Goal: Information Seeking & Learning: Get advice/opinions

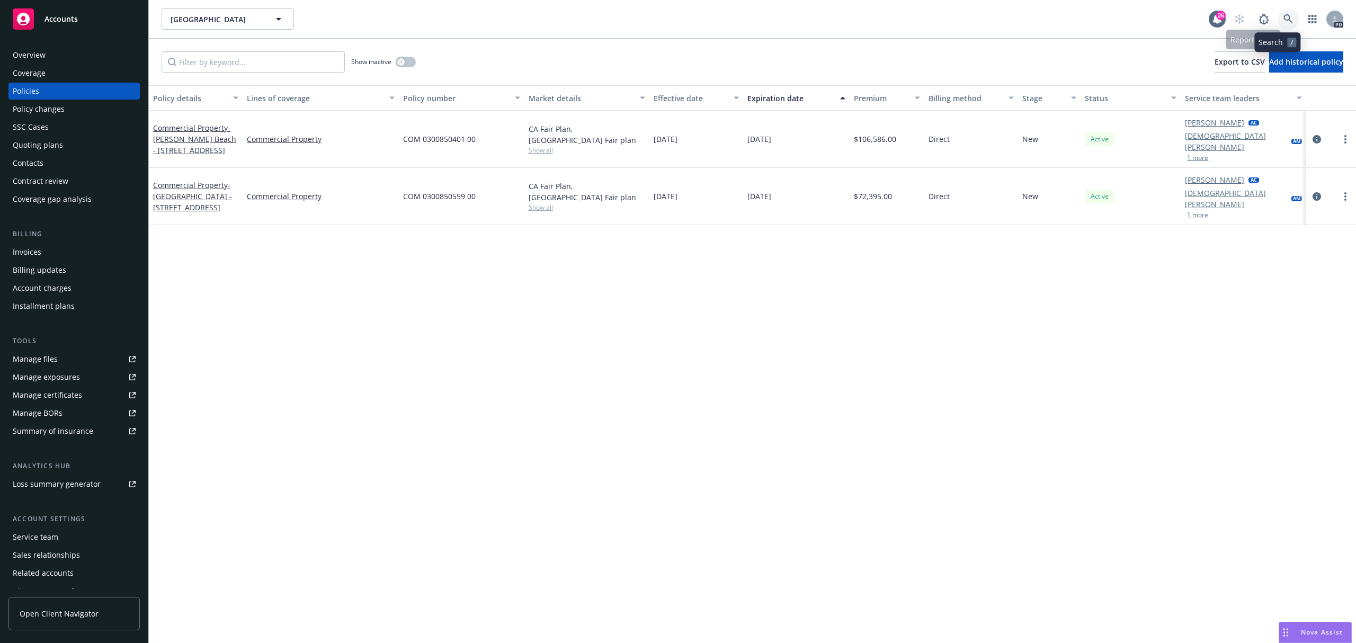
click at [1278, 14] on link at bounding box center [1288, 18] width 21 height 21
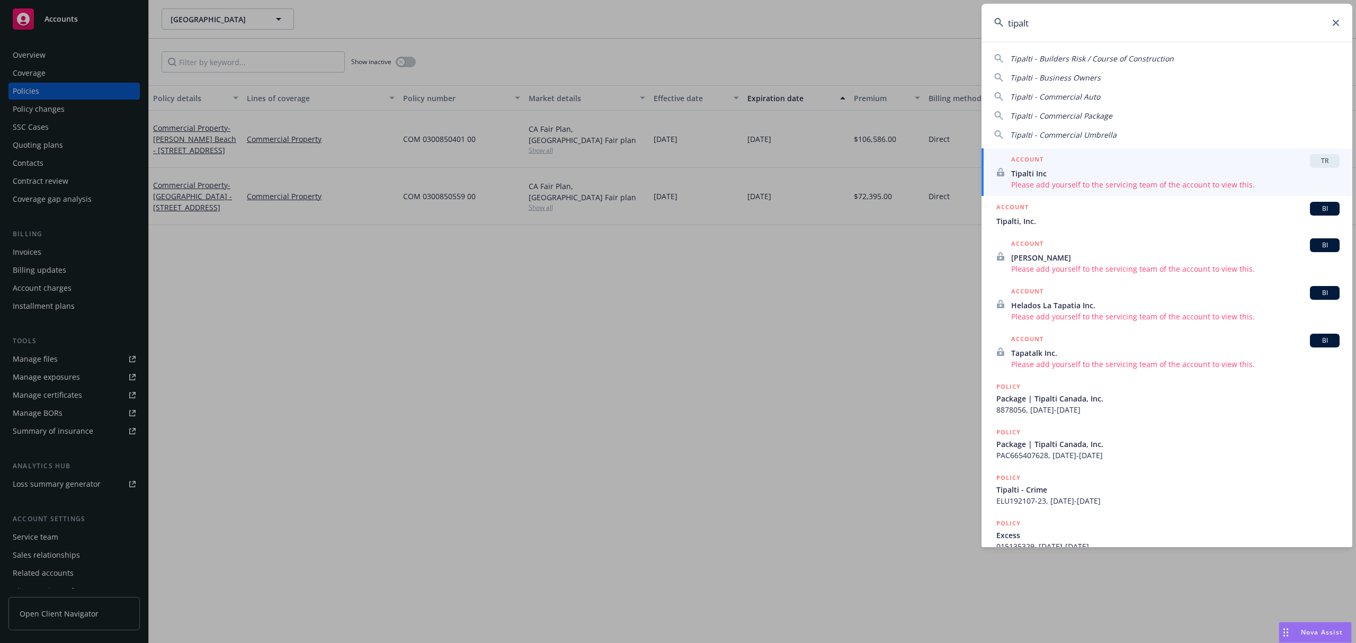
type input "tipalti"
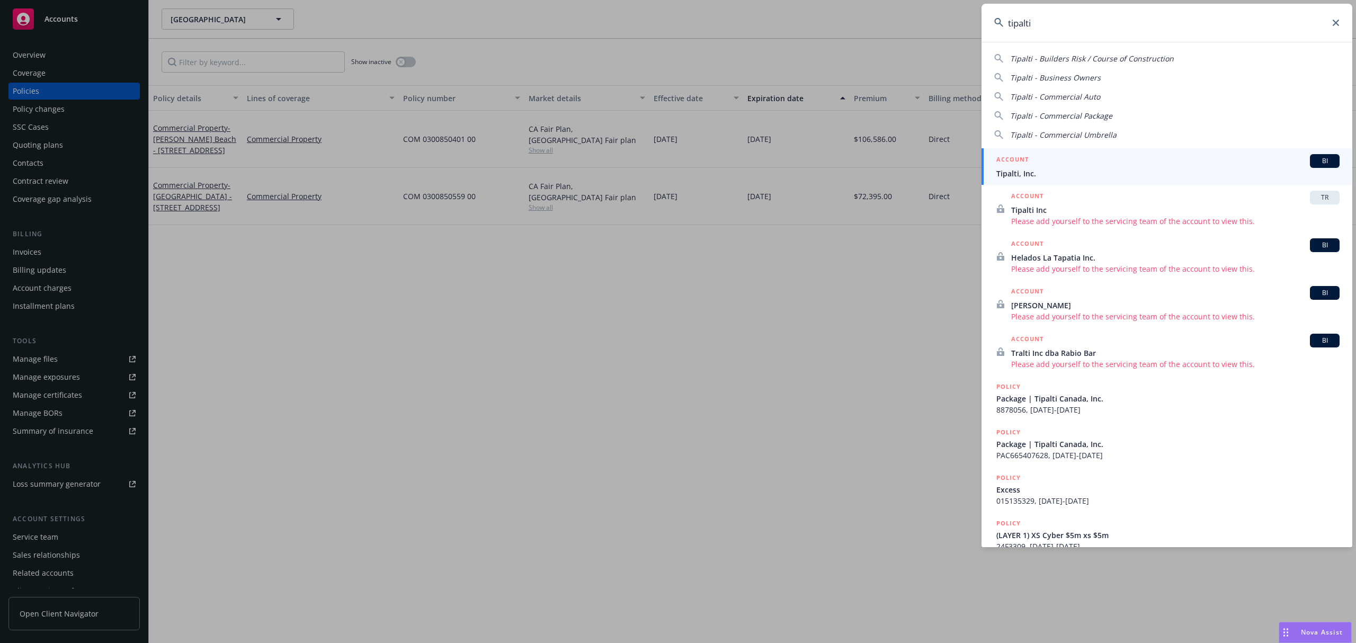
click at [1050, 168] on span "Tipalti, Inc." at bounding box center [1168, 173] width 343 height 11
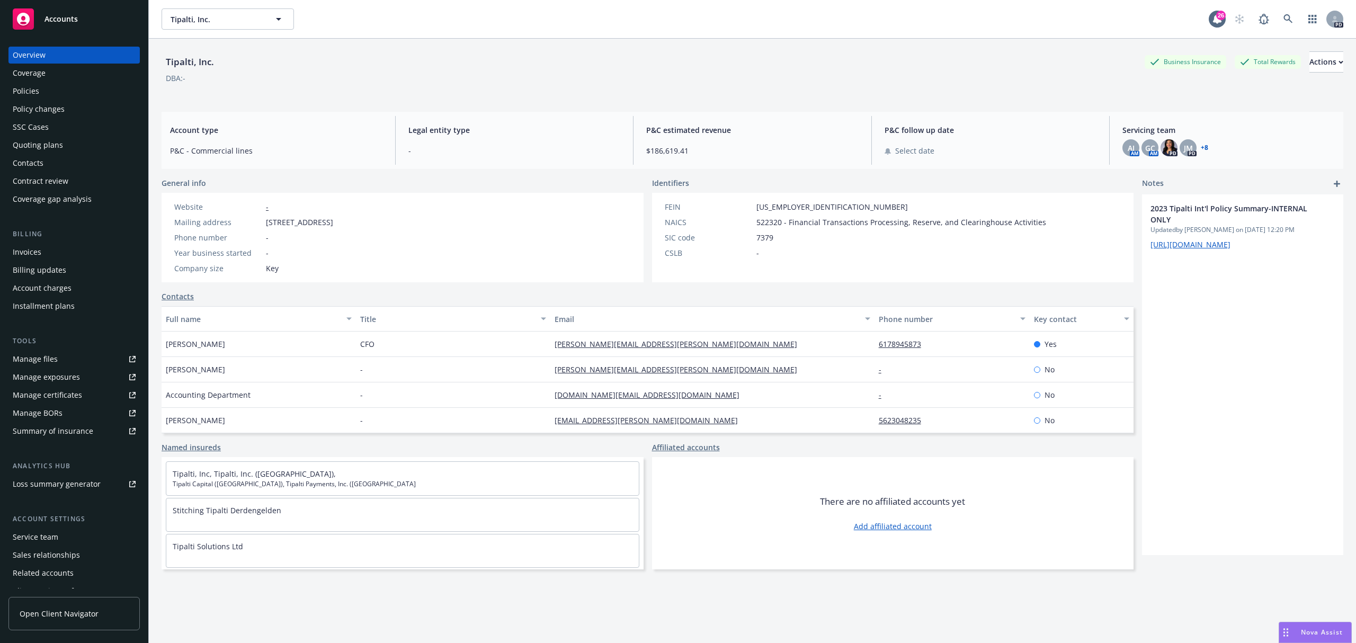
click at [39, 87] on div "Policies" at bounding box center [74, 91] width 123 height 17
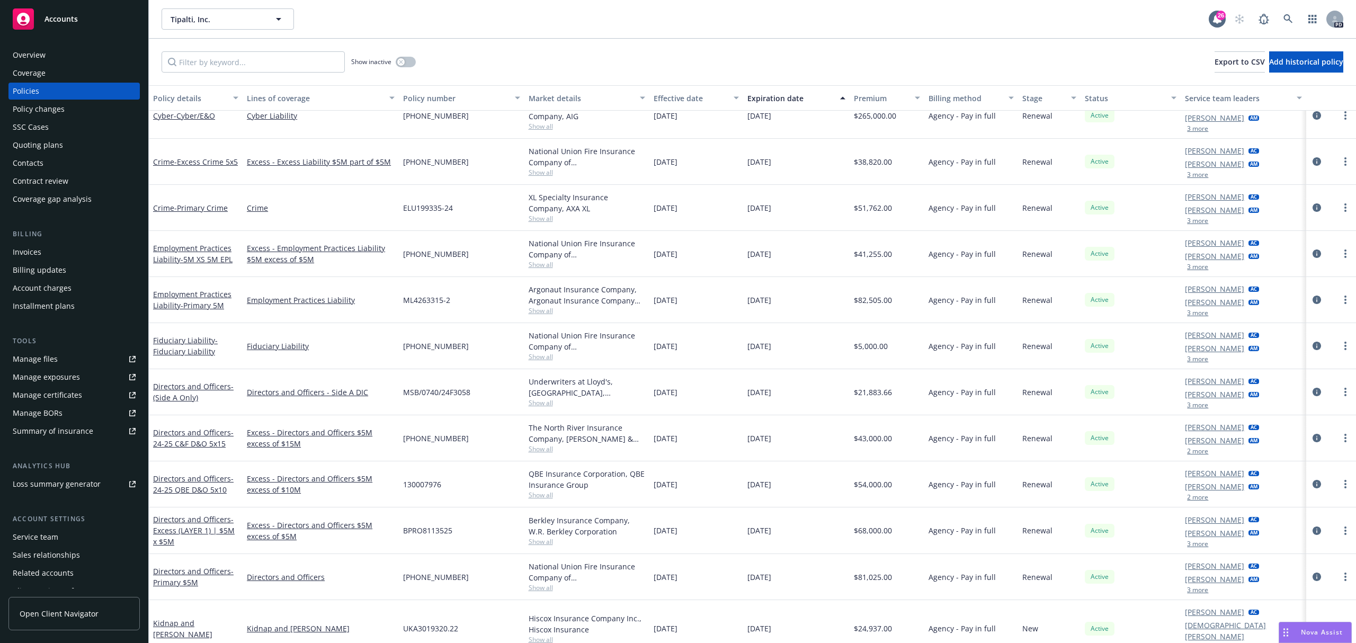
scroll to position [886, 0]
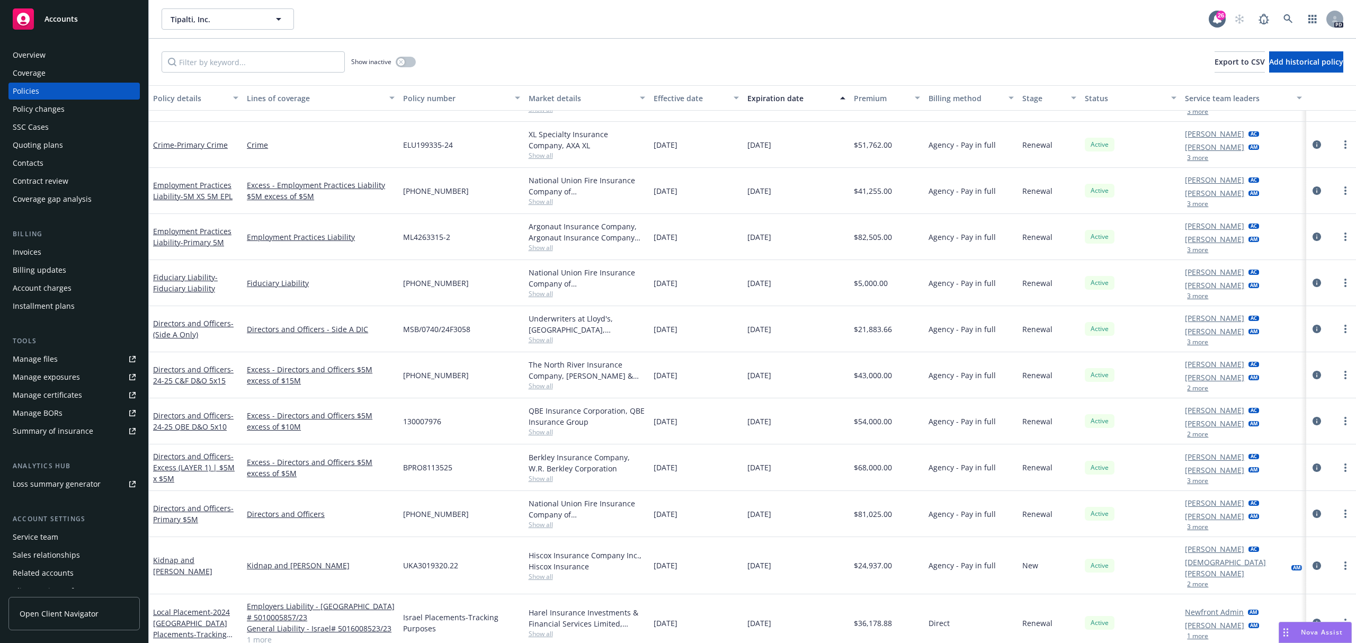
click at [223, 561] on div "Kidnap and Ransom" at bounding box center [195, 566] width 85 height 22
click at [212, 561] on link "Kidnap and Ransom" at bounding box center [182, 565] width 59 height 21
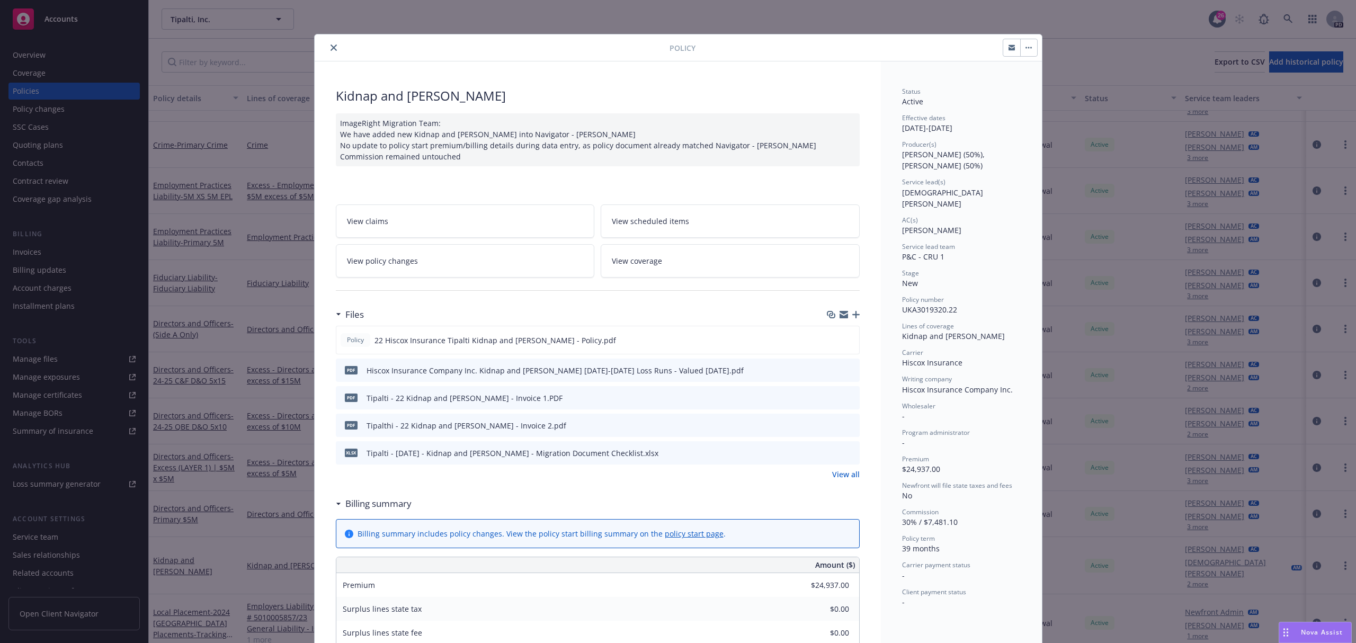
click at [338, 50] on div at bounding box center [494, 47] width 351 height 13
click at [327, 47] on button "close" at bounding box center [333, 47] width 13 height 13
click at [324, 47] on div "Show inactive Export to CSV Add historical policy" at bounding box center [753, 62] width 1208 height 47
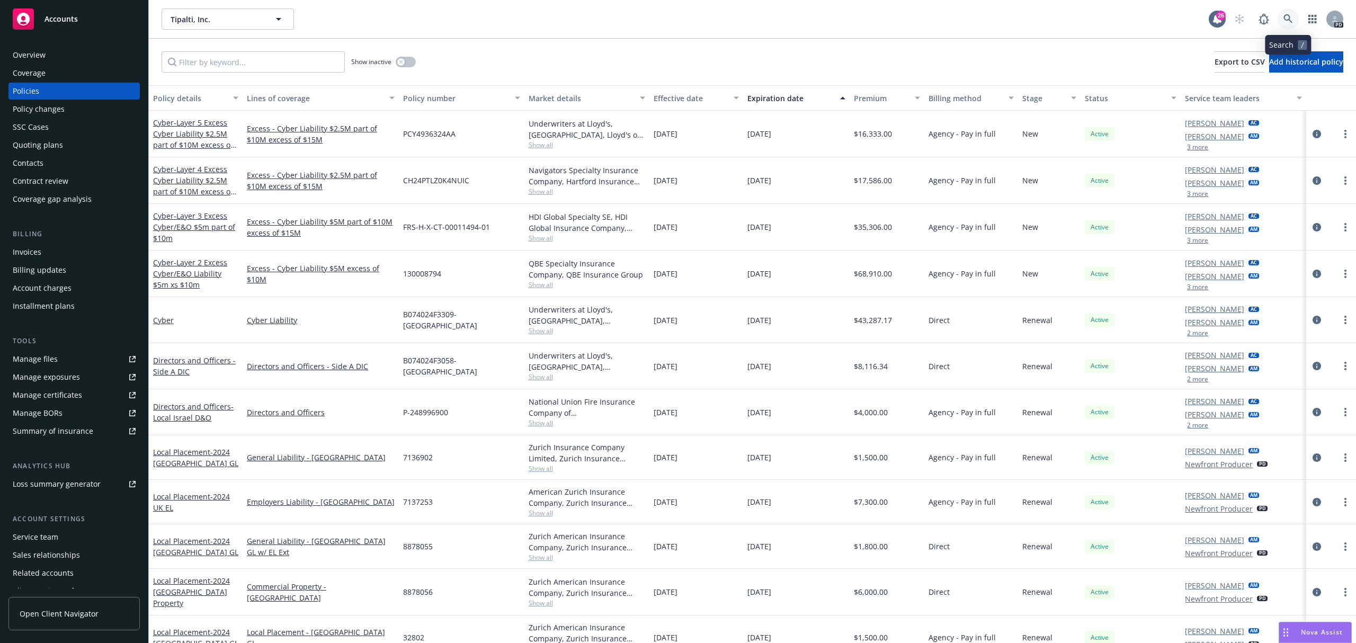
click at [1283, 15] on link at bounding box center [1288, 18] width 21 height 21
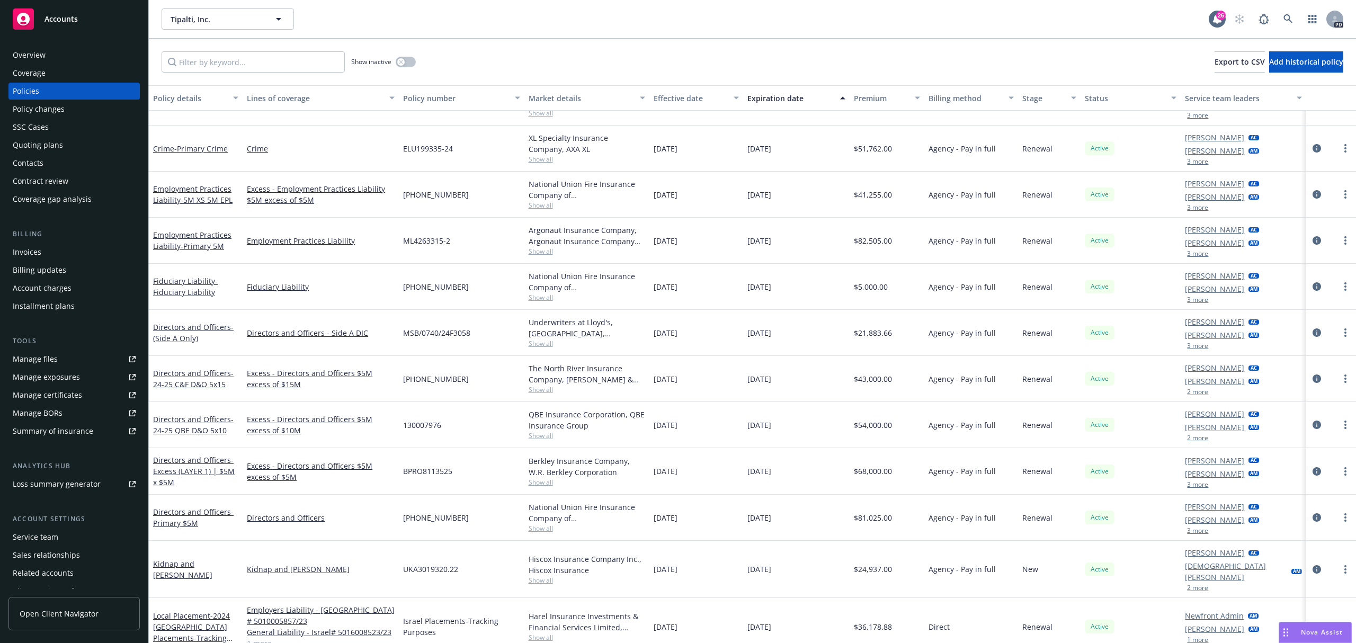
scroll to position [816, 0]
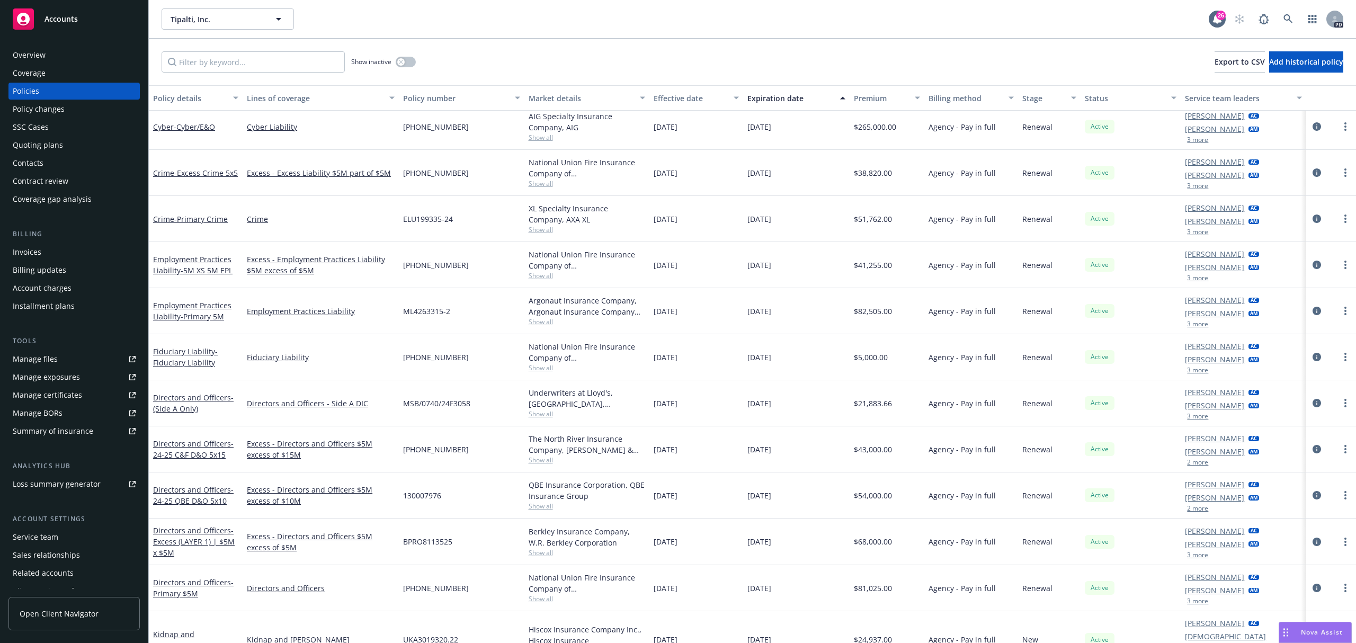
click at [1319, 636] on span "Nova Assist" at bounding box center [1322, 632] width 42 height 9
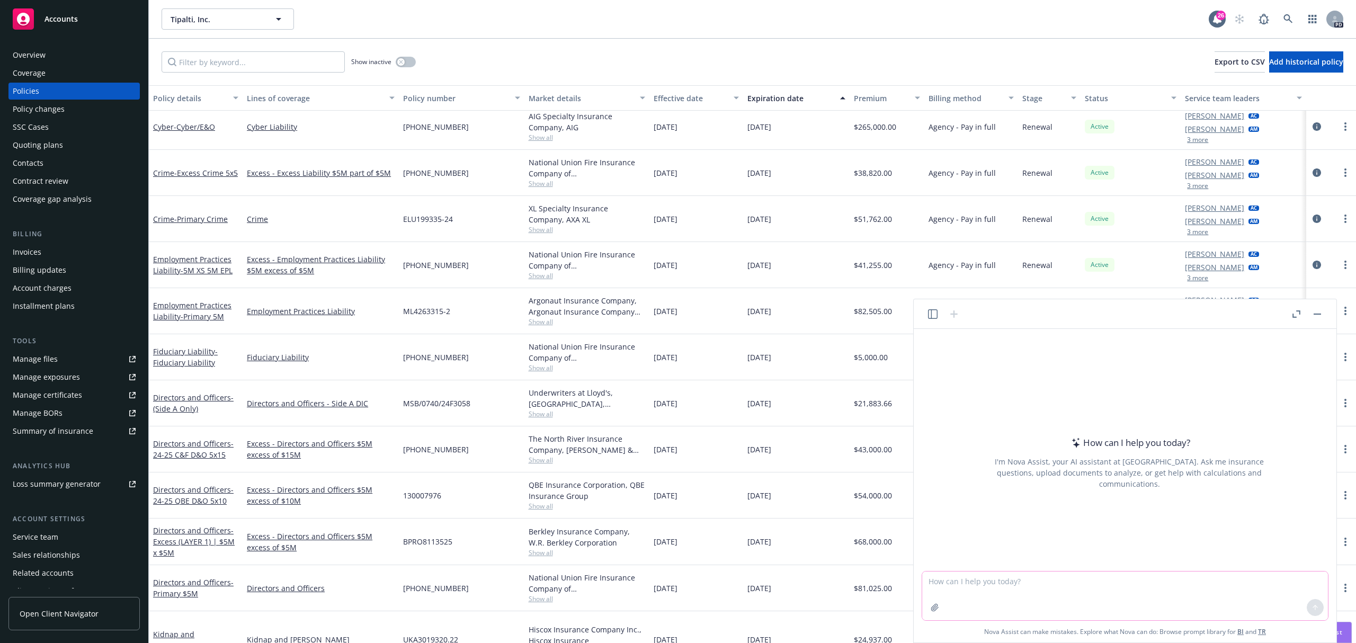
click at [1081, 580] on textarea at bounding box center [1125, 596] width 406 height 49
type textarea "What is the cost per sq. ft to construct a victorian home in San Franciso?"
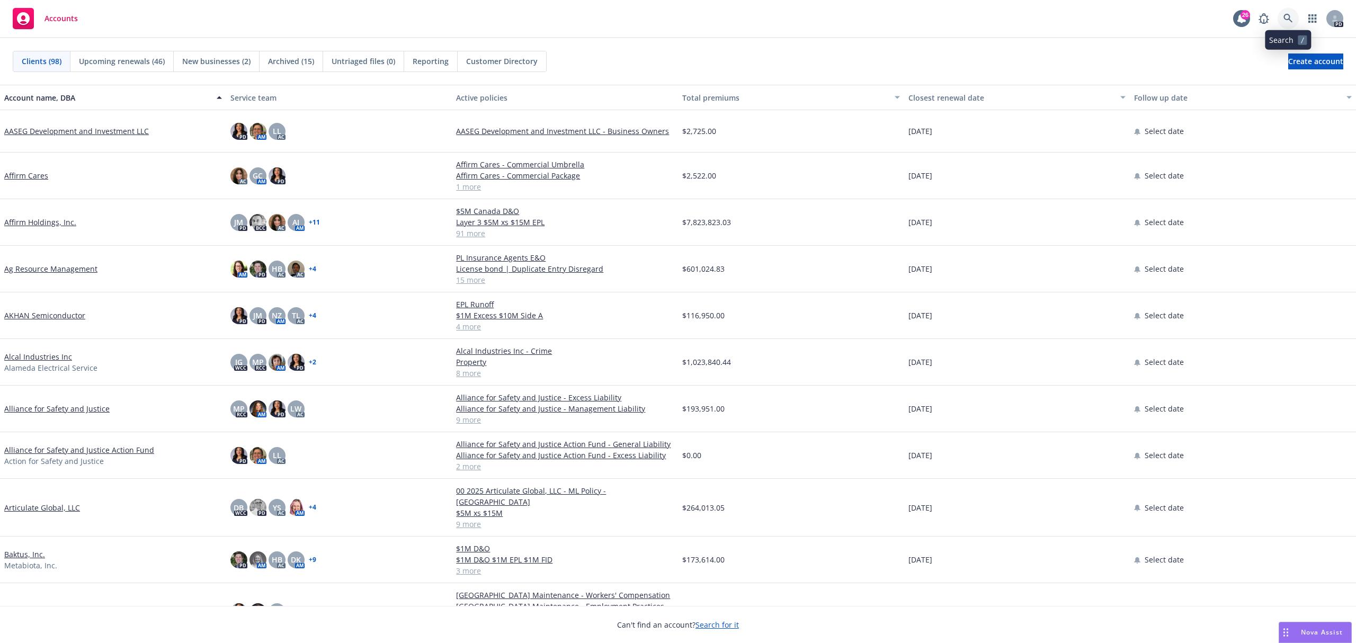
click at [1281, 17] on link at bounding box center [1288, 18] width 21 height 21
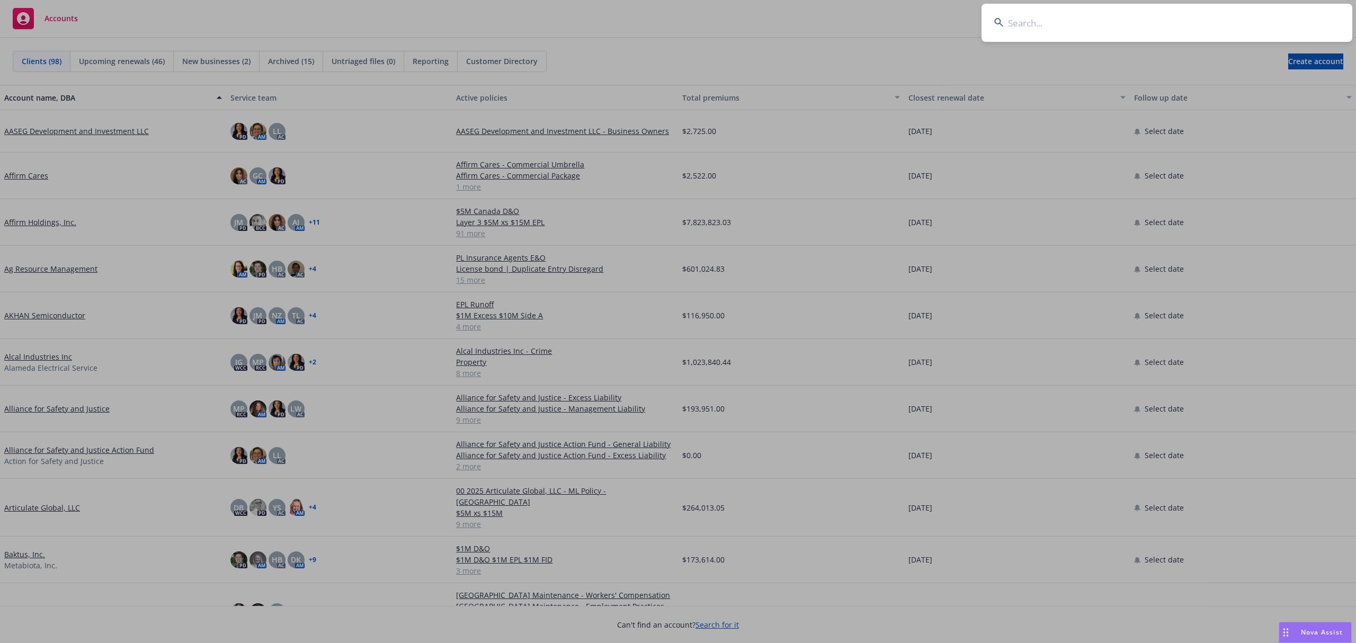
click at [1322, 627] on div "Nova Assist" at bounding box center [1316, 633] width 72 height 20
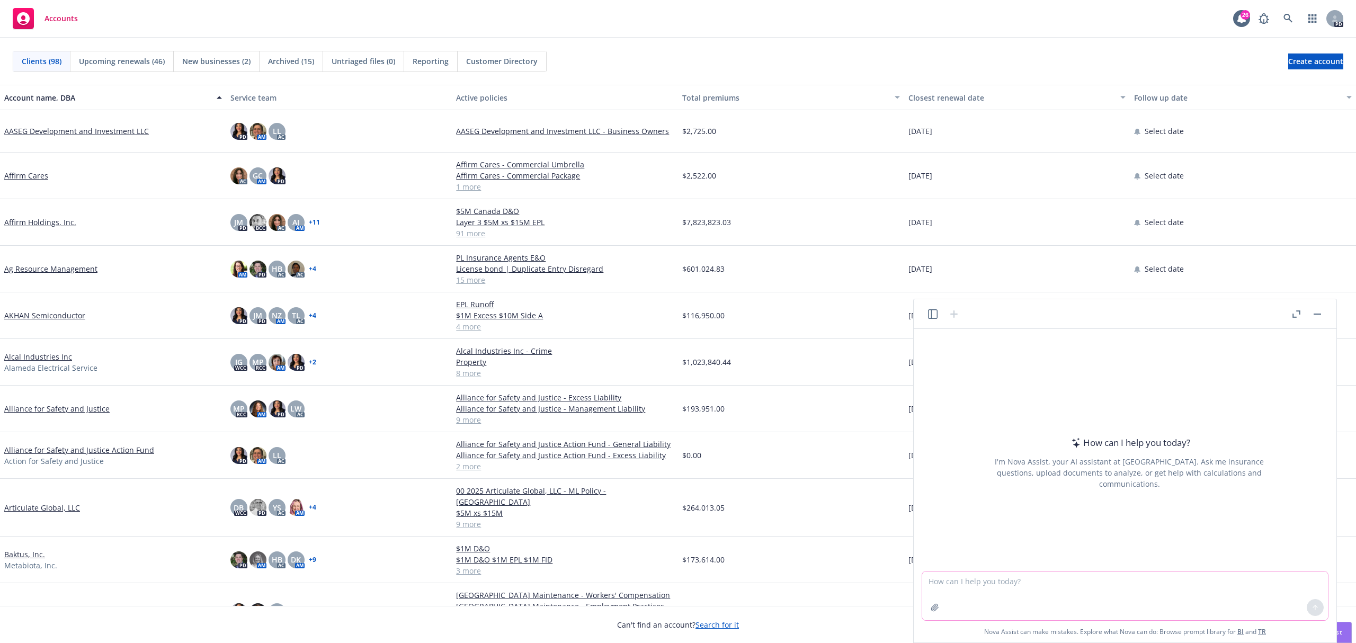
click at [935, 609] on icon "button" at bounding box center [935, 607] width 8 height 8
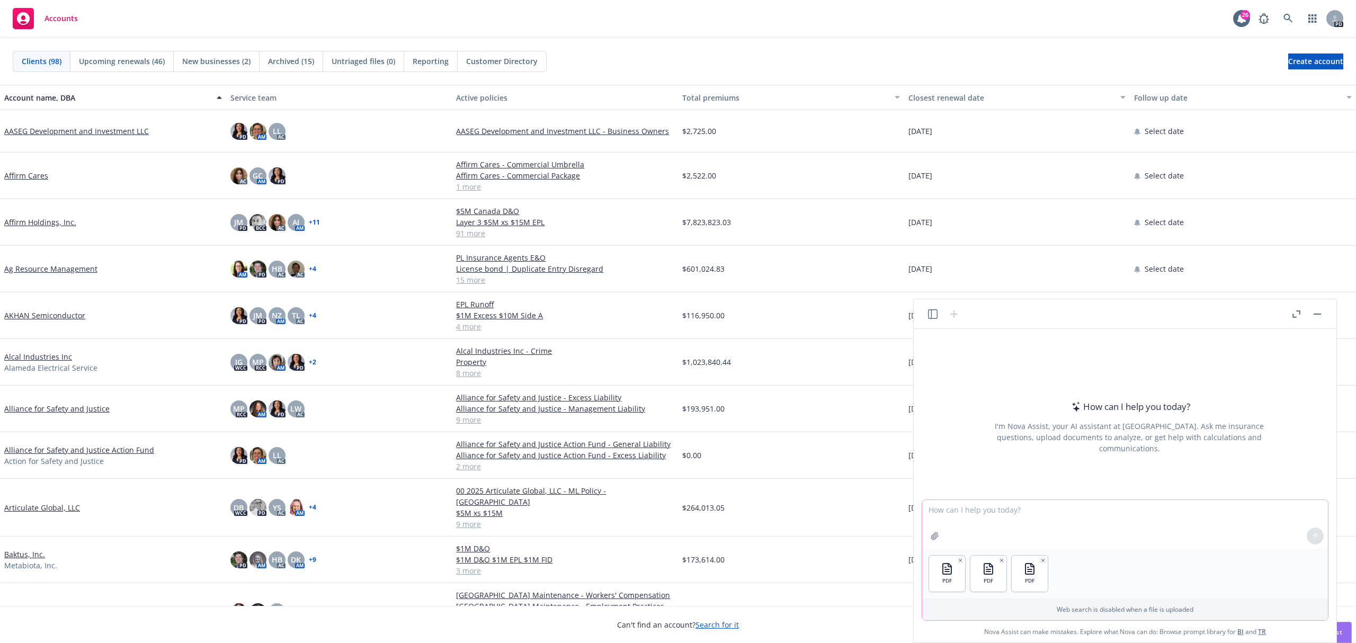
click at [1016, 513] on textarea at bounding box center [1125, 524] width 406 height 49
click at [965, 548] on textarea "Summarize each of these 3 attached quotes in a table. Include the insurance com…" at bounding box center [1125, 524] width 406 height 49
click at [967, 520] on textarea "Summarize each of these 3 attached quotes in a table. Include the insurance com…" at bounding box center [1125, 524] width 406 height 49
click at [959, 522] on textarea "Summarize each of these 3 attached quotes in a table. Include the insurance com…" at bounding box center [1125, 524] width 406 height 49
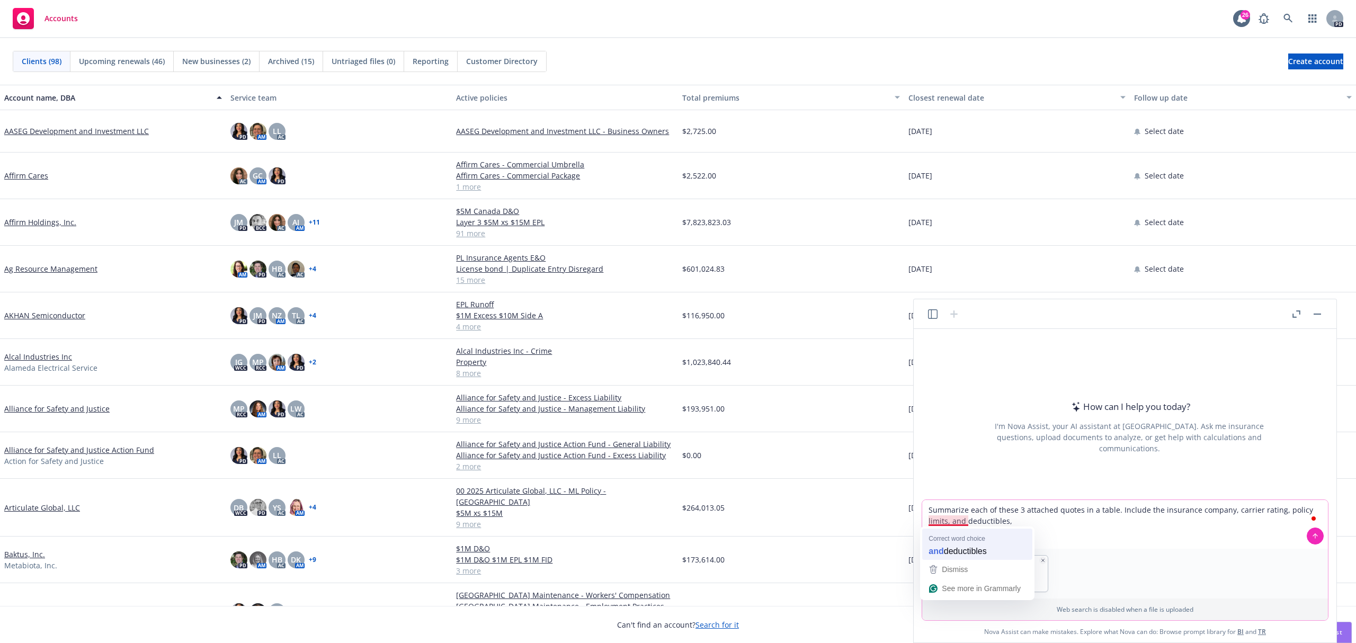
click at [967, 548] on textarea "Summarize each of these 3 attached quotes in a table. Include the insurance com…" at bounding box center [1125, 524] width 406 height 49
click at [991, 518] on textarea "Summarize each of these 3 attached quotes in a table. Include the insurance com…" at bounding box center [1125, 524] width 406 height 49
click at [1045, 522] on textarea "Summarize each of these 3 attached quotes in a table. Include the insurance com…" at bounding box center [1125, 524] width 406 height 49
click at [1103, 515] on textarea "Summarize each of these 3 attached quotes in a table. Include the insurance com…" at bounding box center [1125, 524] width 406 height 49
click at [1105, 519] on textarea "Summarize each of these 3 attached quotes in a table. Include the insurance com…" at bounding box center [1125, 524] width 406 height 49
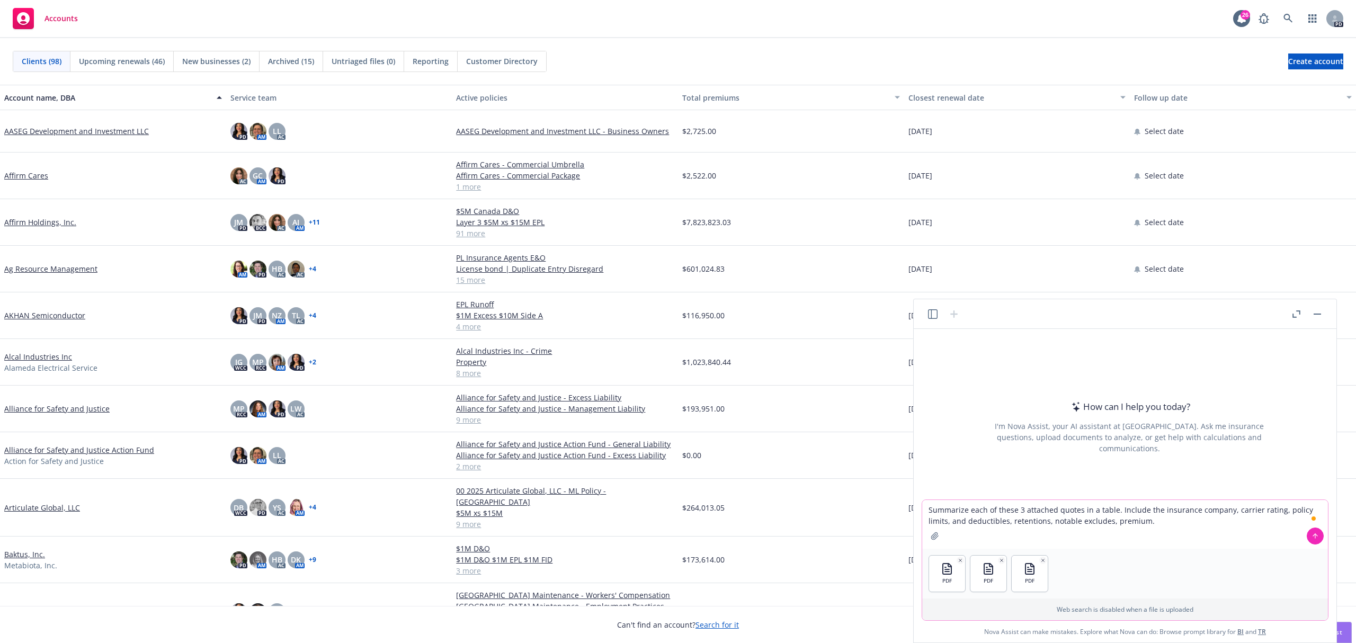
click at [1169, 529] on textarea "Summarize each of these 3 attached quotes in a table. Include the insurance com…" at bounding box center [1125, 524] width 406 height 49
type textarea "Summarize each of these 3 attached quotes in a table. Include the insurance com…"
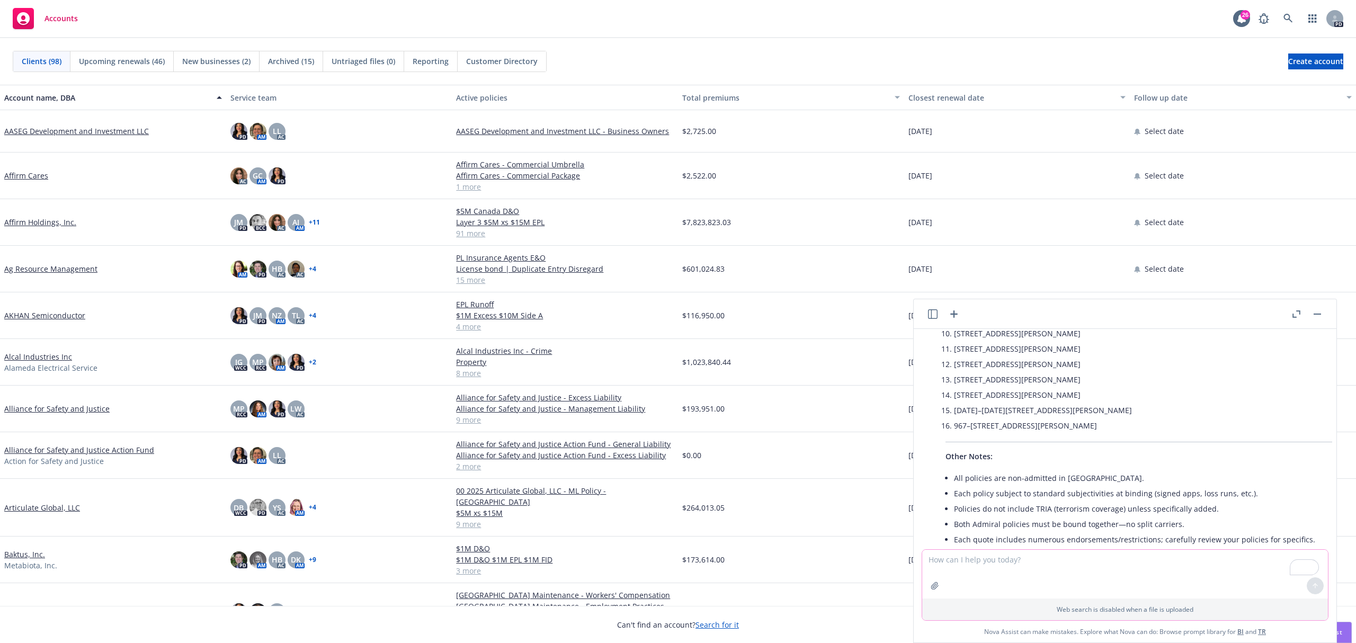
scroll to position [543, 0]
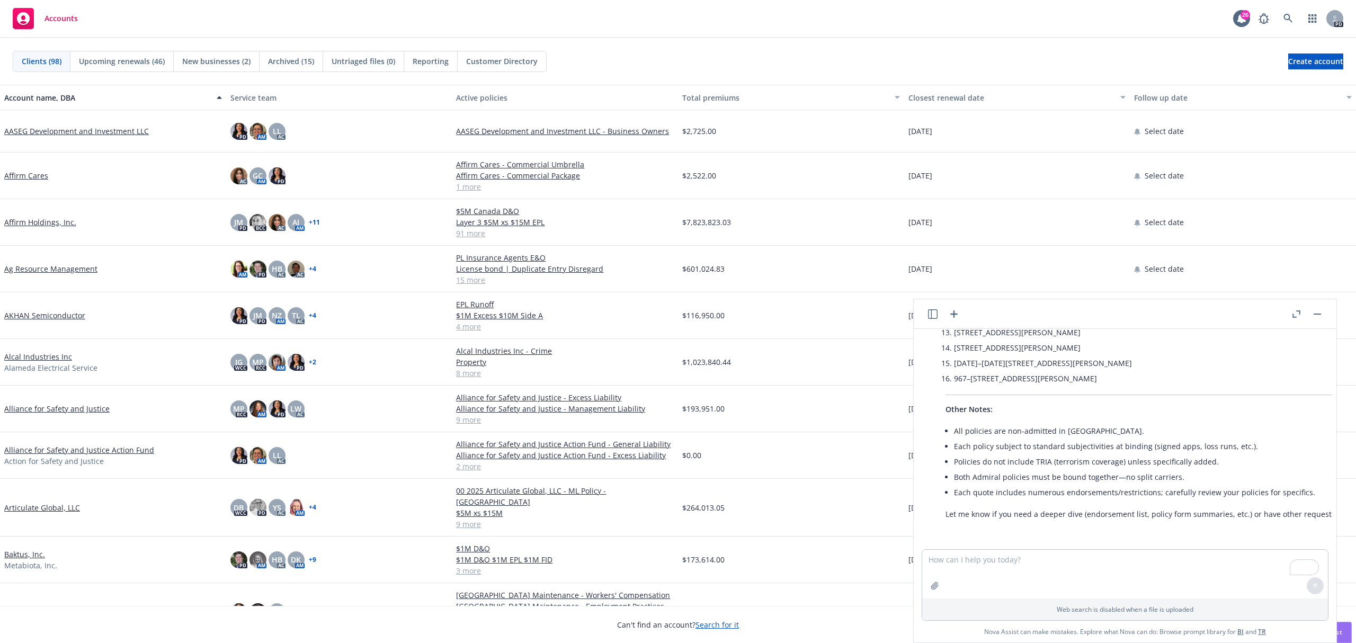
drag, startPoint x: 1120, startPoint y: 308, endPoint x: 1083, endPoint y: 308, distance: 36.6
click at [1072, 308] on header at bounding box center [1125, 314] width 423 height 30
click at [1300, 312] on button "button" at bounding box center [1296, 314] width 13 height 13
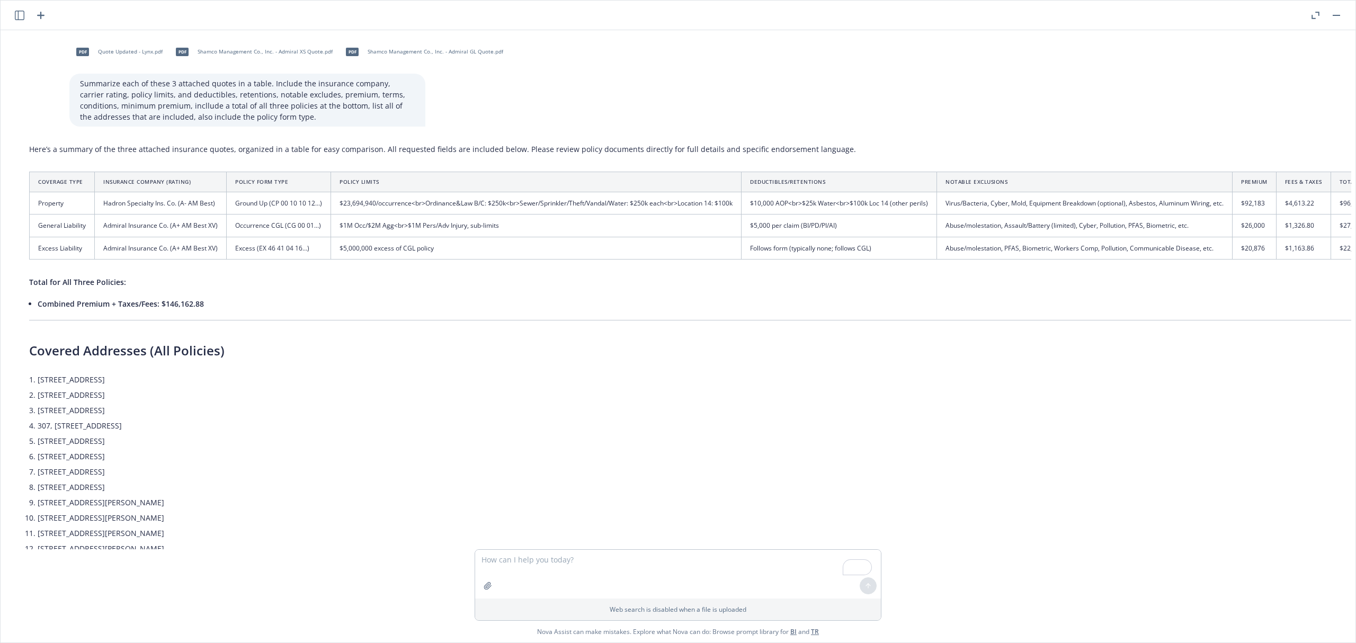
scroll to position [0, 459]
click at [873, 513] on li "[STREET_ADDRESS][PERSON_NAME]" at bounding box center [961, 517] width 1845 height 15
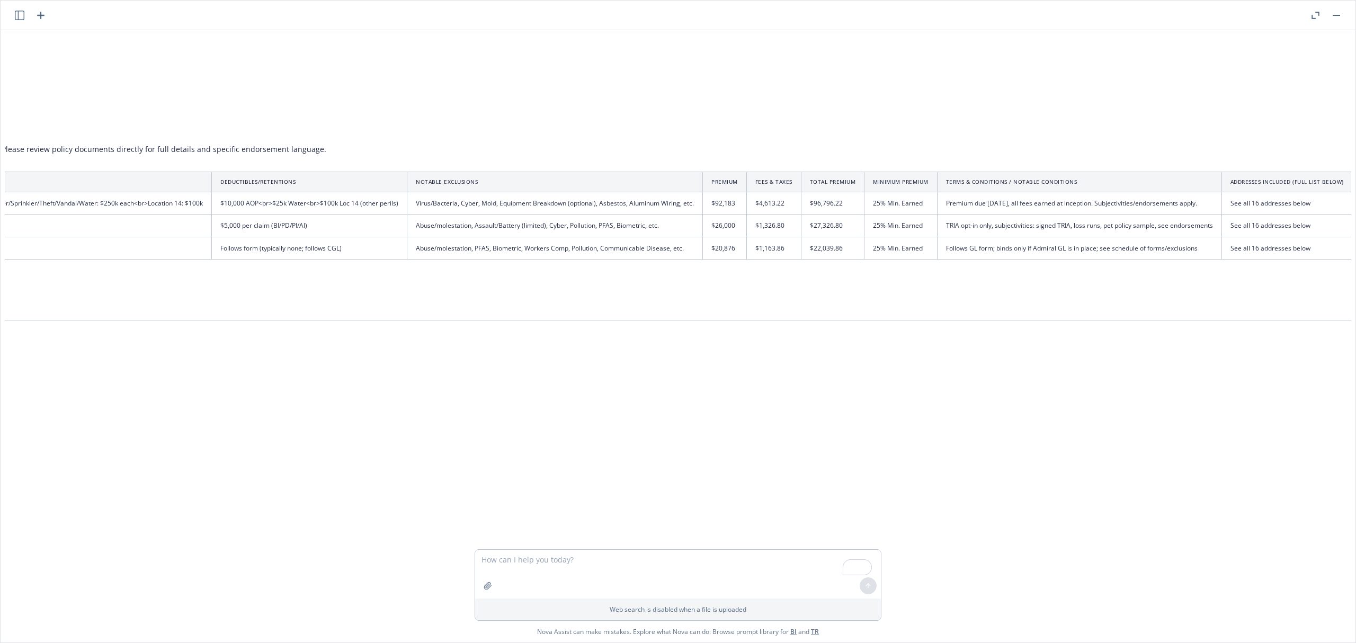
scroll to position [0, 1022]
click at [875, 564] on textarea "To enrich screen reader interactions, please activate Accessibility in Grammarl…" at bounding box center [678, 574] width 406 height 49
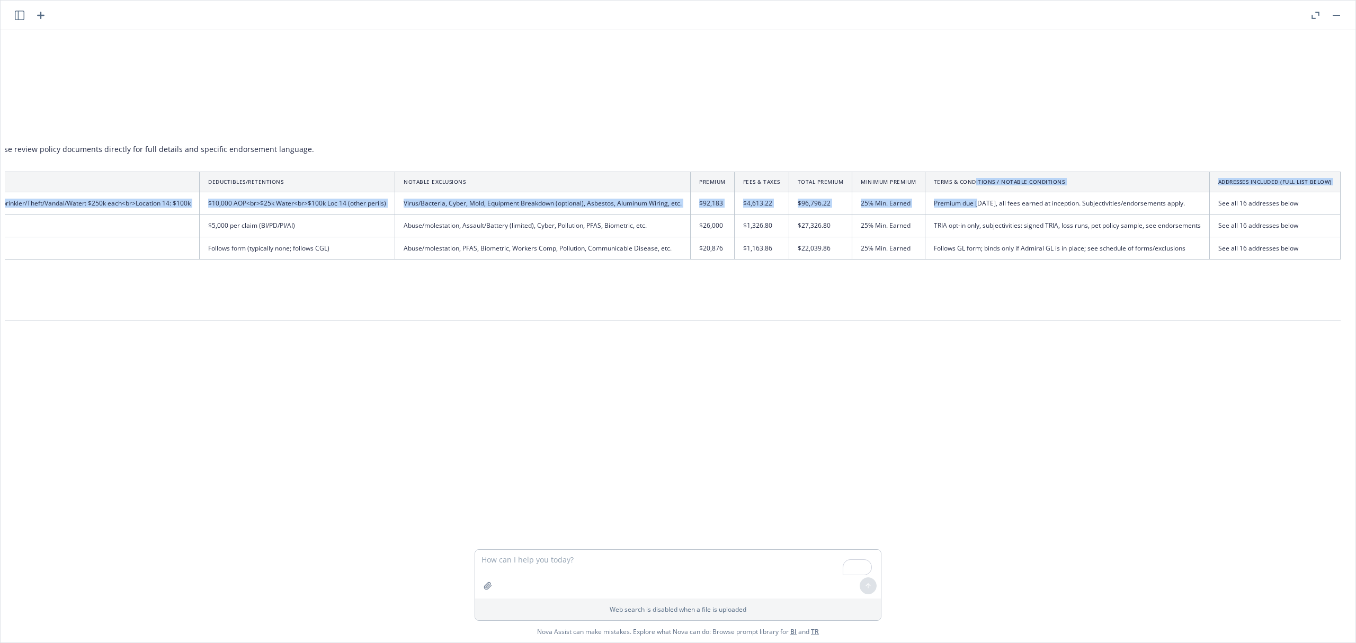
drag, startPoint x: 956, startPoint y: 187, endPoint x: 959, endPoint y: 215, distance: 28.3
click at [959, 215] on table "Coverage Type Insurance Company (Rating) Policy Form Type Policy Limits Deducti…" at bounding box center [414, 216] width 1854 height 88
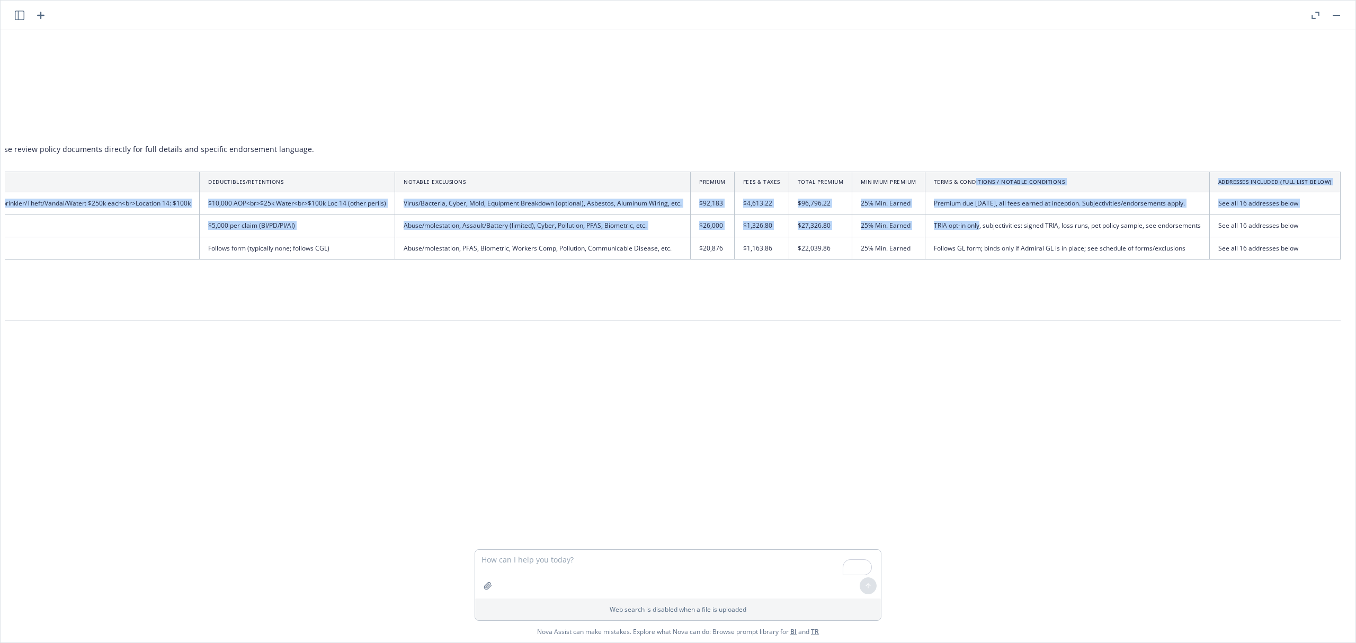
click at [952, 193] on td "Premium due [DATE], all fees earned at inception. Subjectivities/endorsements a…" at bounding box center [1067, 203] width 285 height 22
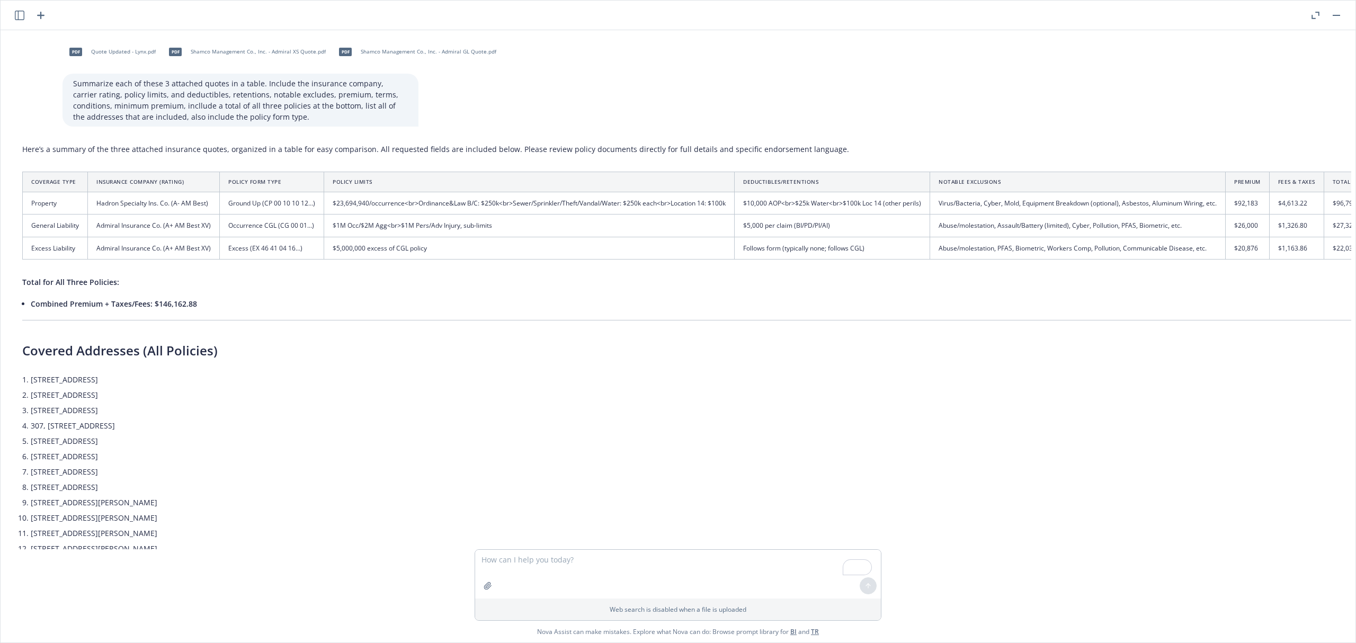
scroll to position [0, 464]
click at [549, 550] on textarea "To enrich screen reader interactions, please activate Accessibility in Grammarl…" at bounding box center [678, 574] width 406 height 49
type textarea "Repost this table without abbreviating coverage terms. List out notably exclusi…"
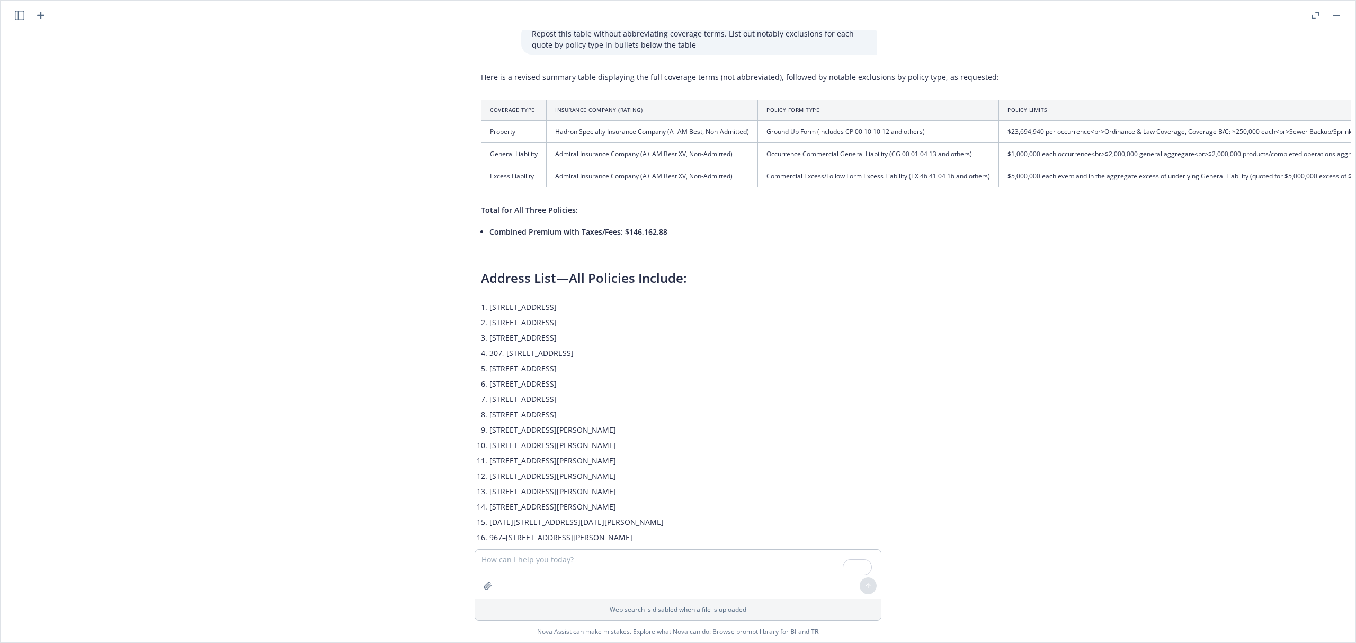
scroll to position [702, 8]
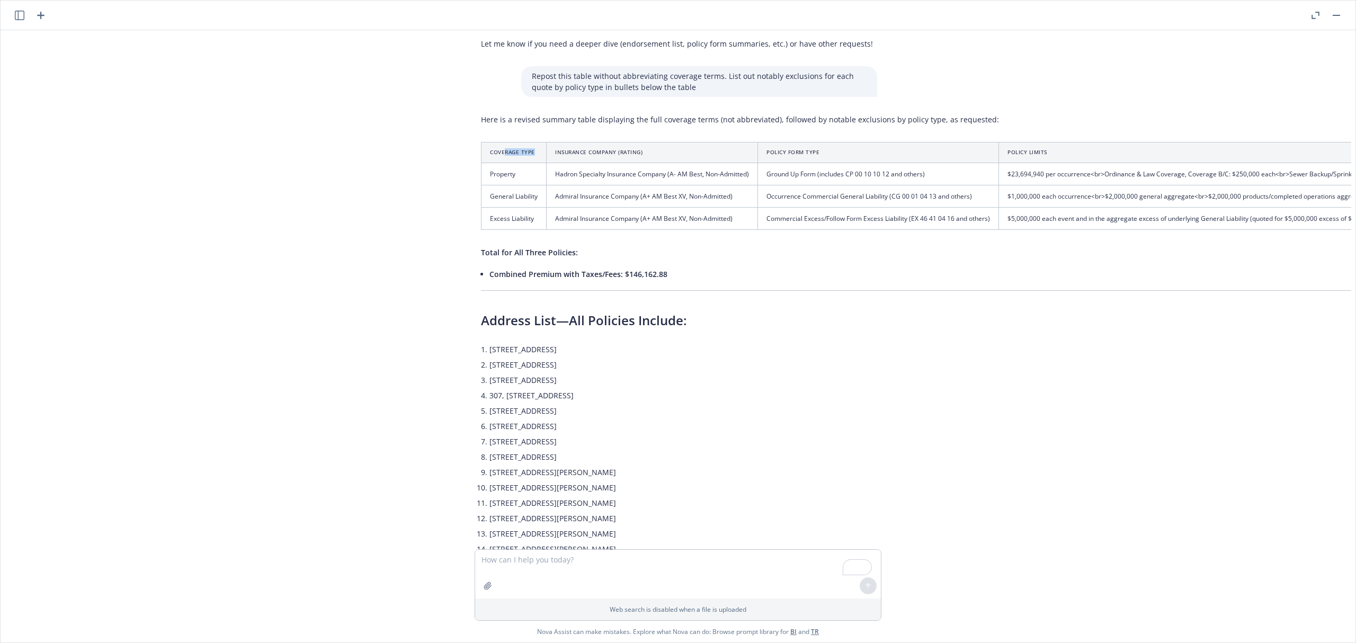
drag, startPoint x: 501, startPoint y: 153, endPoint x: 561, endPoint y: 152, distance: 59.9
drag, startPoint x: 561, startPoint y: 152, endPoint x: 598, endPoint y: 158, distance: 37.6
click at [598, 158] on th "Insurance Company (Rating)" at bounding box center [652, 153] width 211 height 20
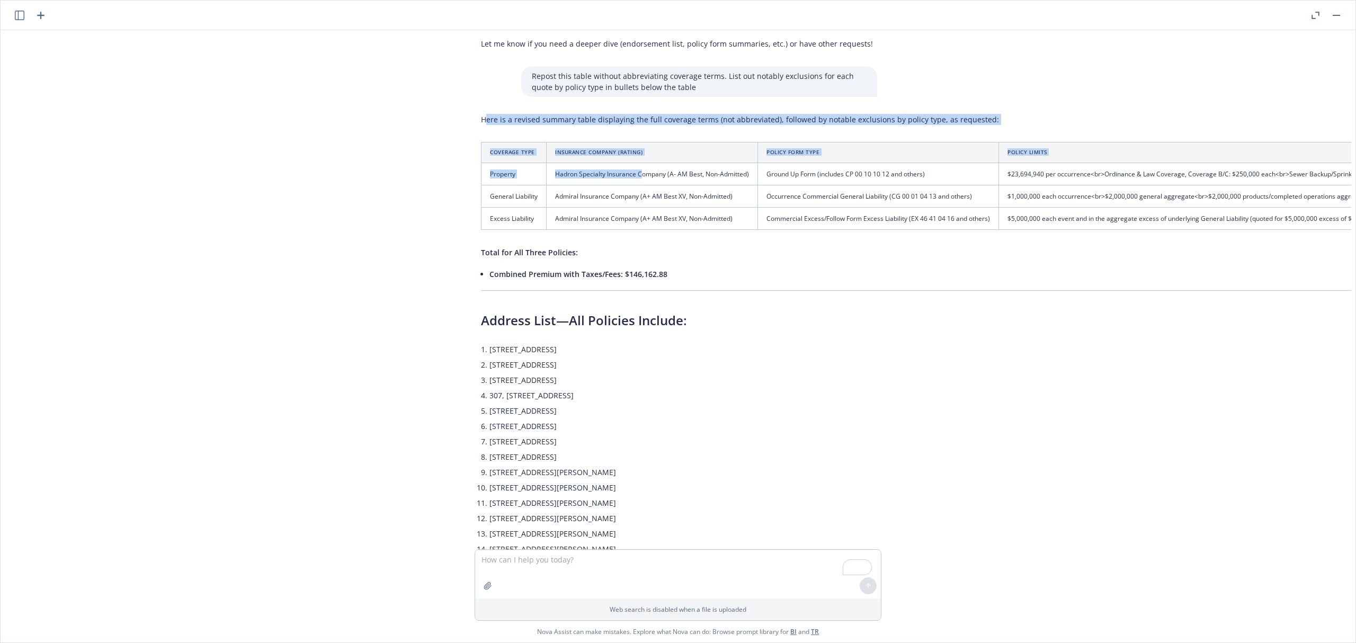
drag, startPoint x: 482, startPoint y: 130, endPoint x: 636, endPoint y: 179, distance: 161.2
drag, startPoint x: 514, startPoint y: 159, endPoint x: 471, endPoint y: 147, distance: 44.5
click at [513, 158] on th "Coverage Type" at bounding box center [514, 153] width 65 height 20
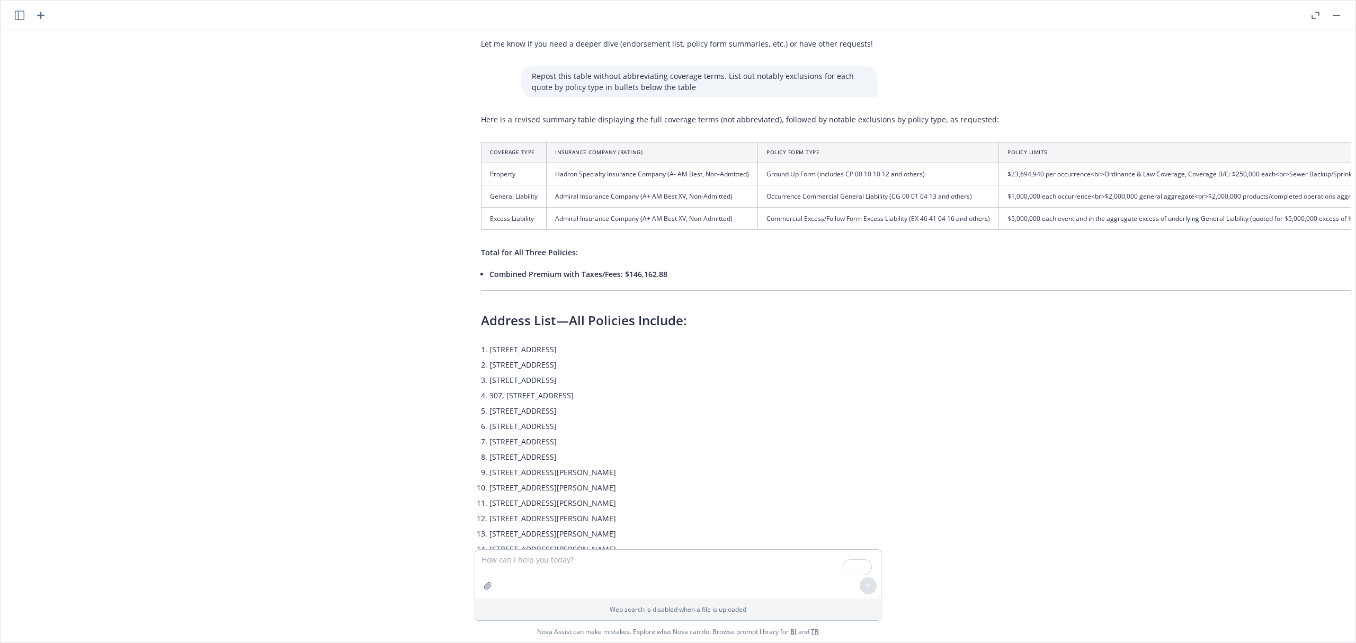
drag, startPoint x: 508, startPoint y: 99, endPoint x: 491, endPoint y: 113, distance: 22.5
click at [508, 99] on div "pdf Quote Updated - Lynx.pdf pdf Shamco Management Co., Inc. - Admiral XS Quote…" at bounding box center [678, 289] width 1347 height 519
drag, startPoint x: 534, startPoint y: 139, endPoint x: 543, endPoint y: 149, distance: 13.2
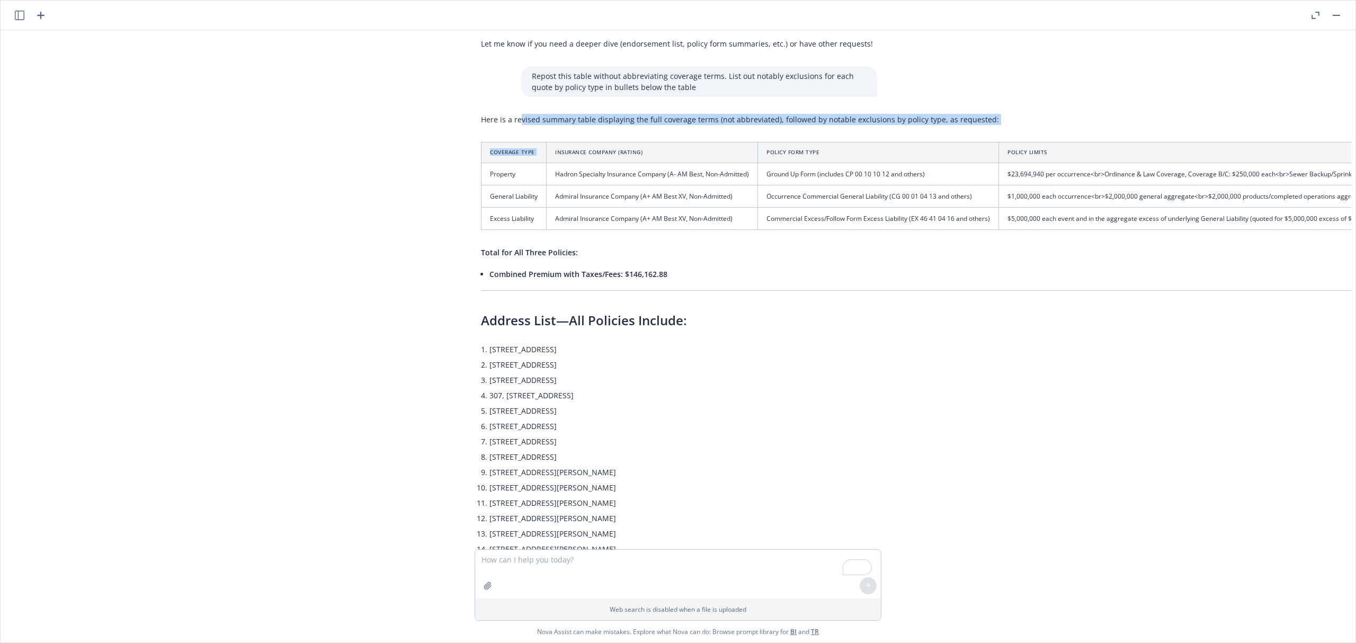
drag, startPoint x: 485, startPoint y: 146, endPoint x: 513, endPoint y: 151, distance: 28.5
click at [494, 147] on th "Coverage Type" at bounding box center [514, 153] width 65 height 20
drag, startPoint x: 513, startPoint y: 151, endPoint x: 589, endPoint y: 183, distance: 82.4
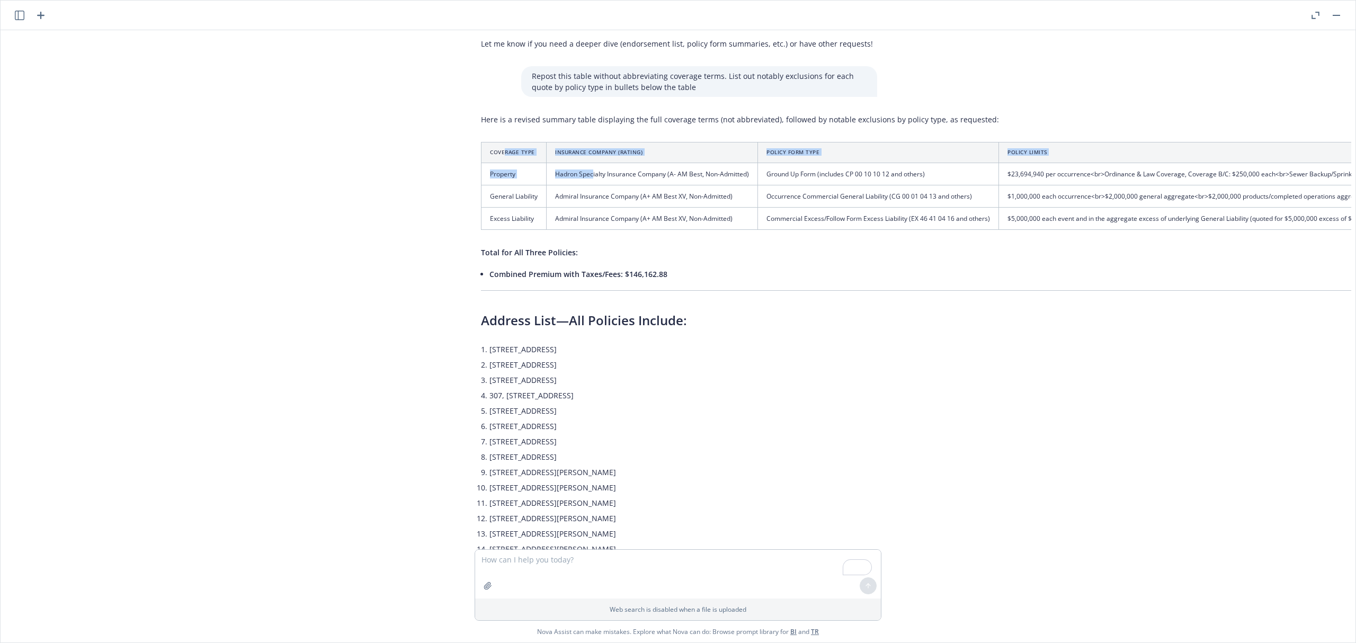
click at [515, 154] on th "Coverage Type" at bounding box center [514, 153] width 65 height 20
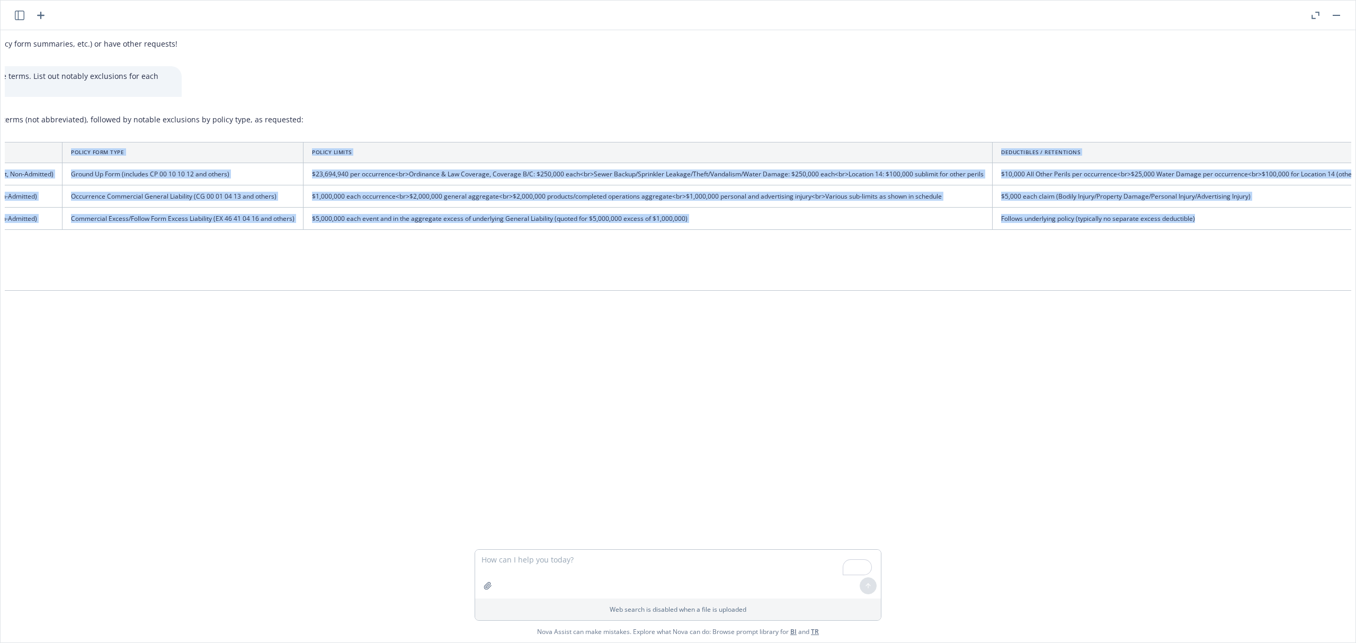
scroll to position [702, 751]
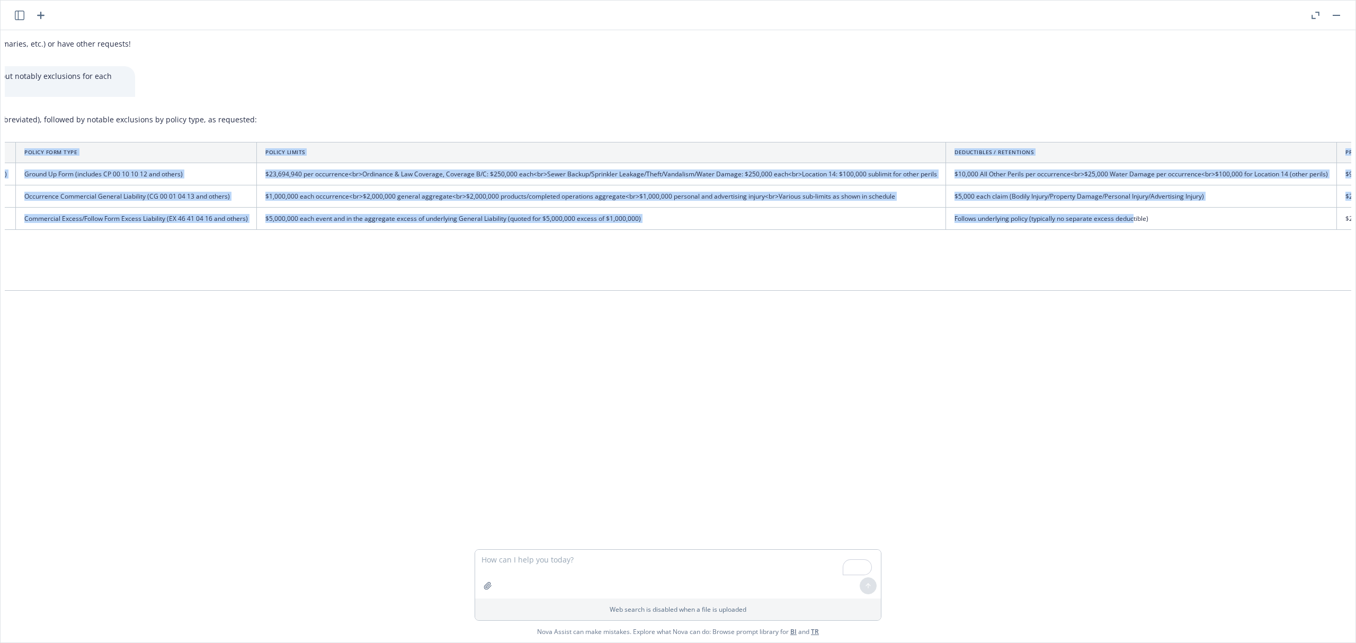
drag, startPoint x: 480, startPoint y: 136, endPoint x: 1130, endPoint y: 214, distance: 655.3
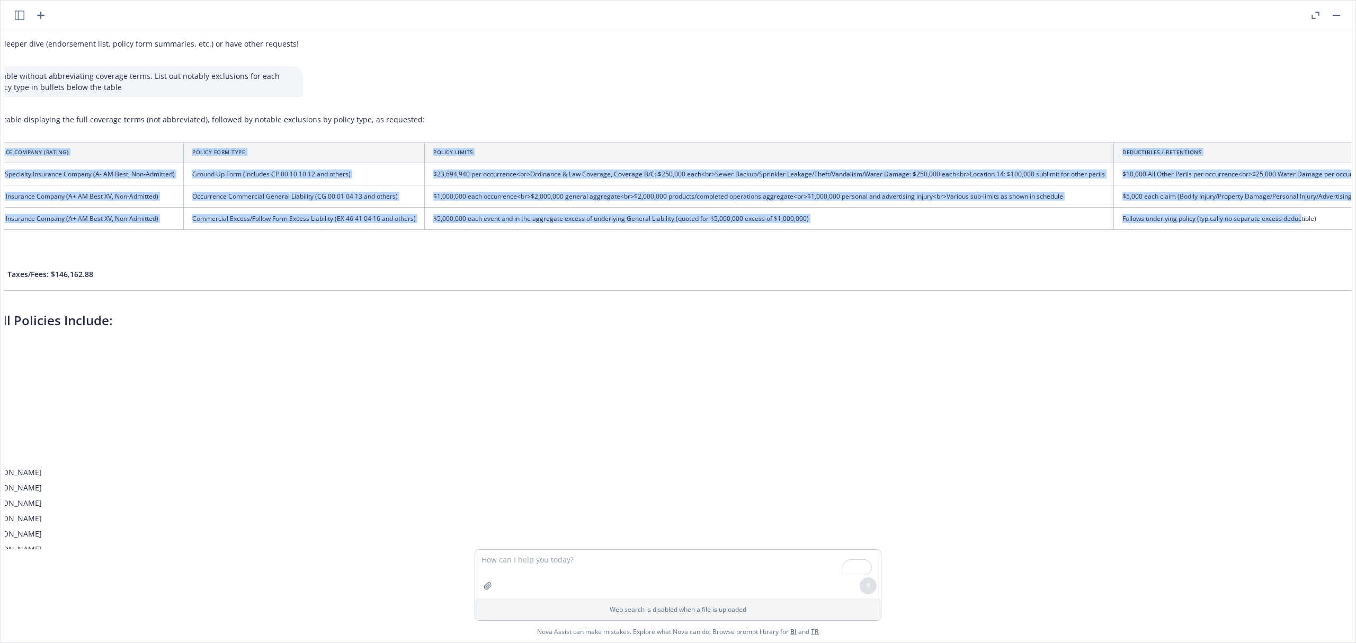
scroll to position [702, 0]
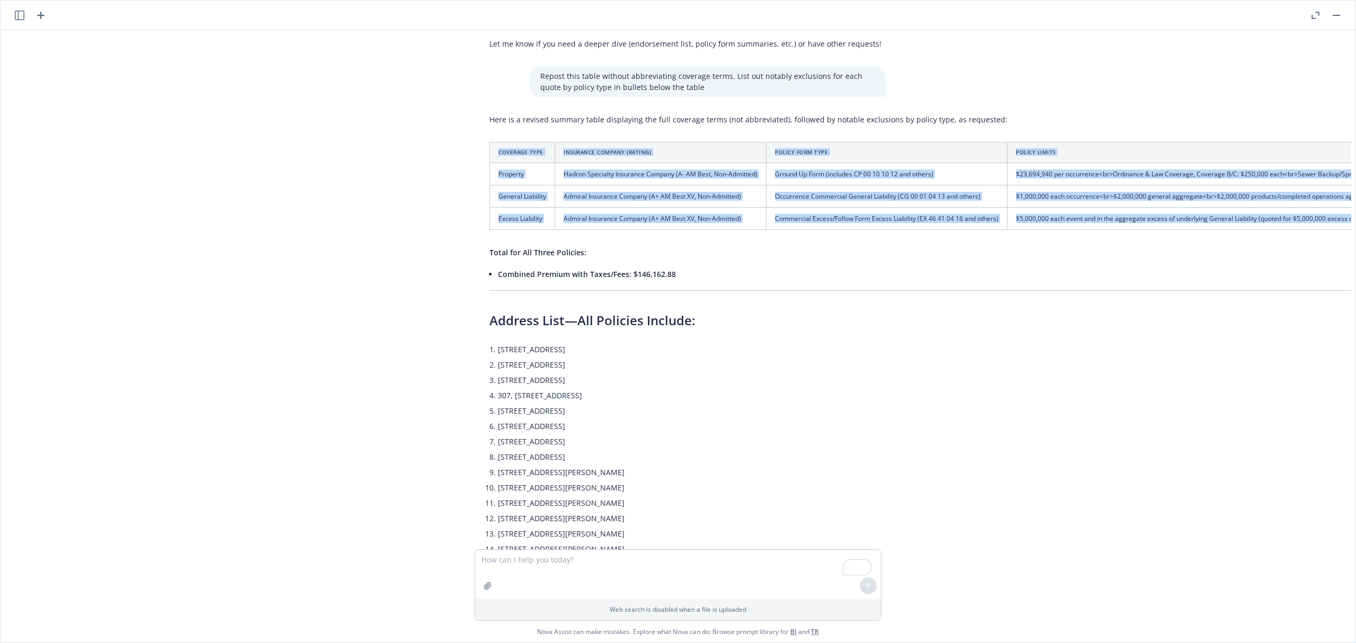
click at [371, 147] on div "pdf Quote Updated - Lynx.pdf pdf Shamco Management Co., Inc. - Admiral XS Quote…" at bounding box center [678, 289] width 1347 height 519
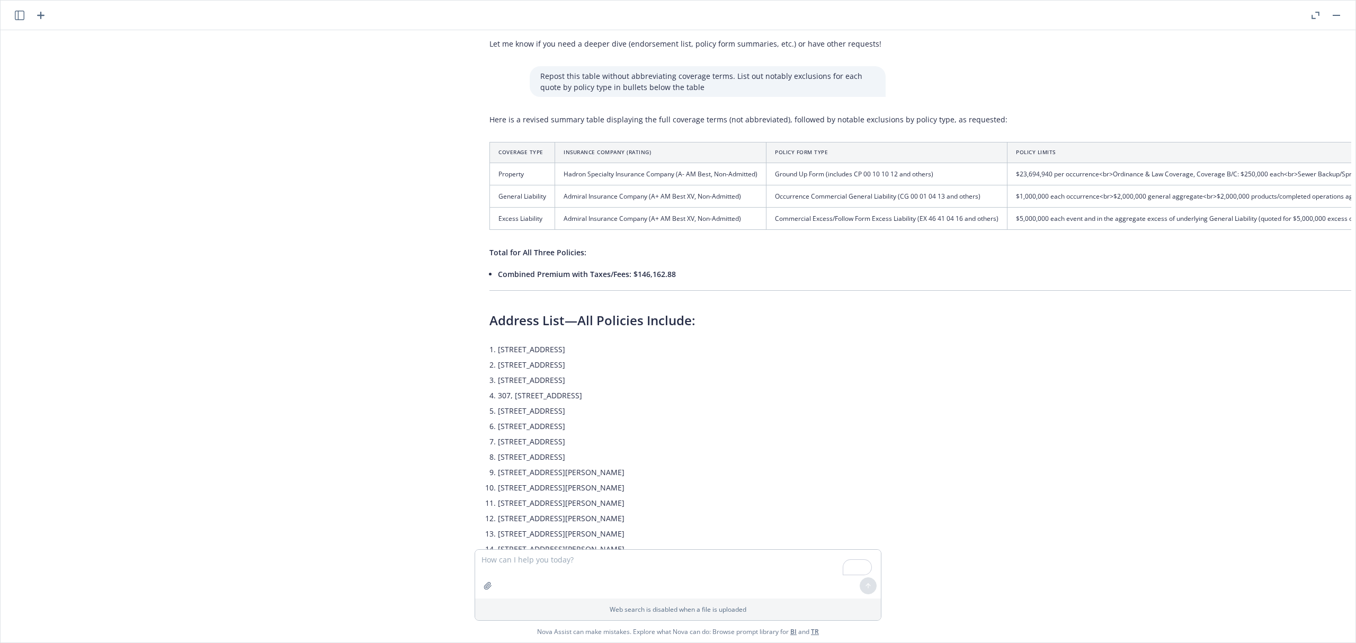
drag, startPoint x: 576, startPoint y: 132, endPoint x: 634, endPoint y: 158, distance: 63.1
drag, startPoint x: 691, startPoint y: 200, endPoint x: 651, endPoint y: 181, distance: 44.3
click at [689, 198] on td "Admiral Insurance Company (A+ AM Best XV, Non-Admitted)" at bounding box center [660, 196] width 211 height 22
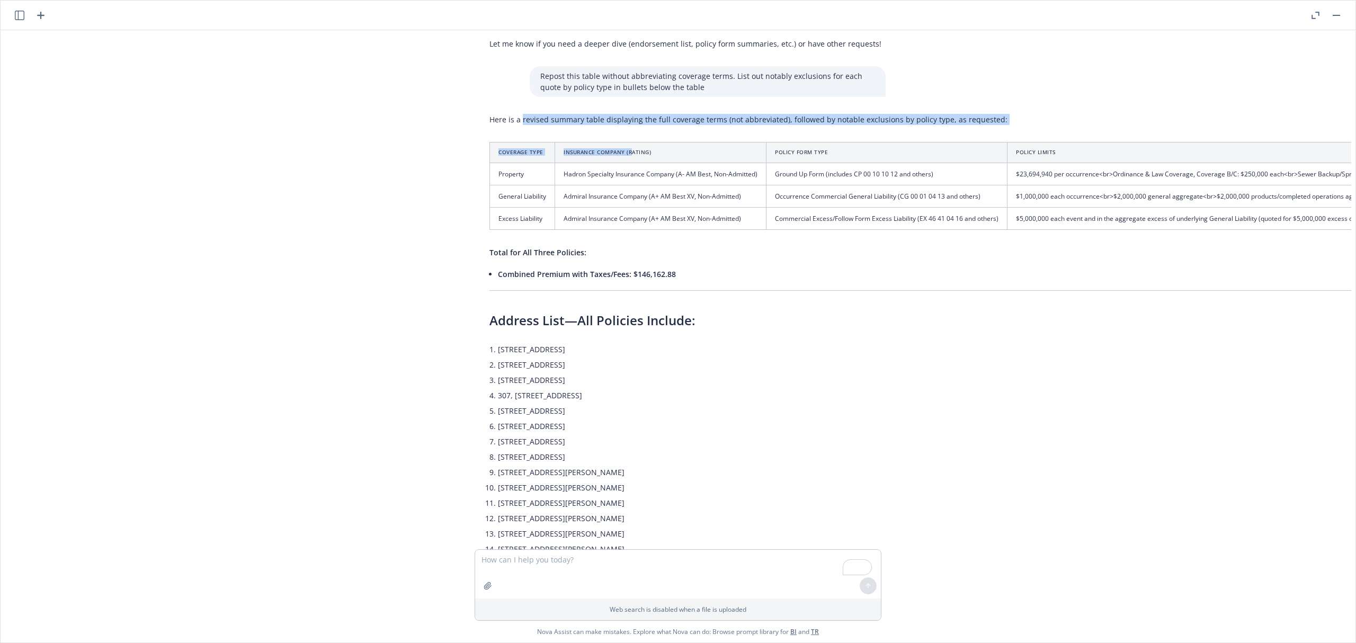
click at [667, 188] on td "Admiral Insurance Company (A+ AM Best XV, Non-Admitted)" at bounding box center [660, 196] width 211 height 22
click at [515, 153] on th "Coverage Type" at bounding box center [522, 153] width 65 height 20
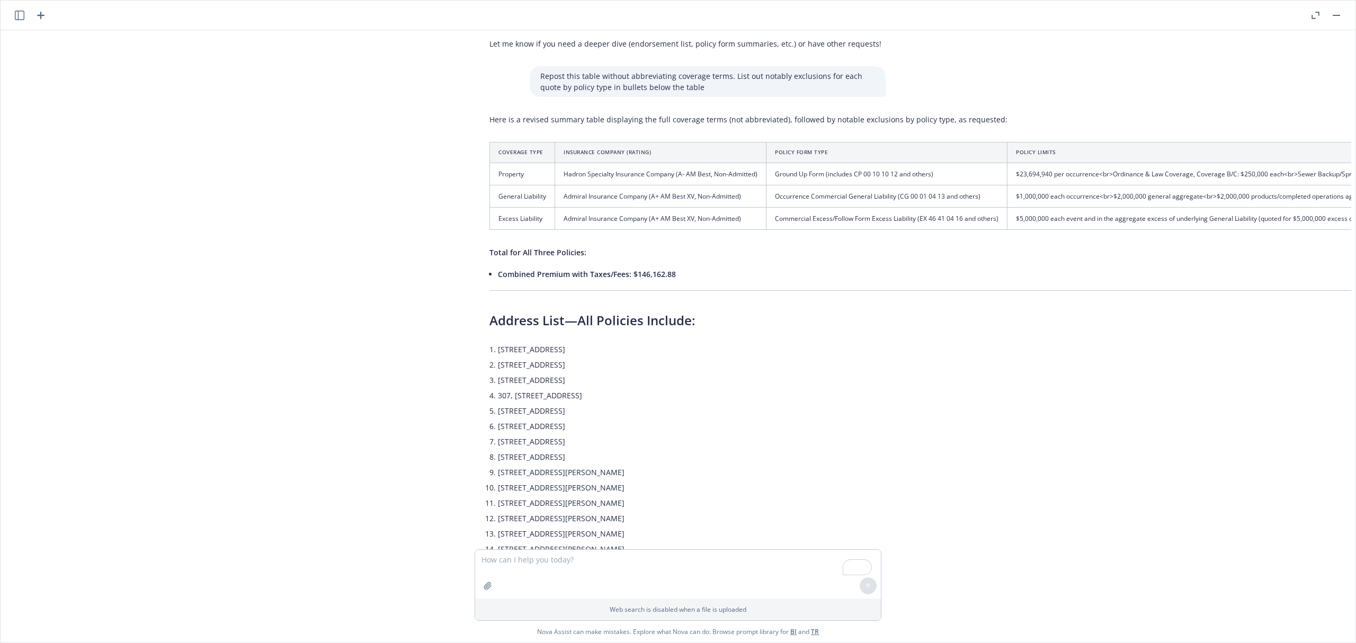
click at [607, 187] on td "Admiral Insurance Company (A+ AM Best XV, Non-Admitted)" at bounding box center [660, 196] width 211 height 22
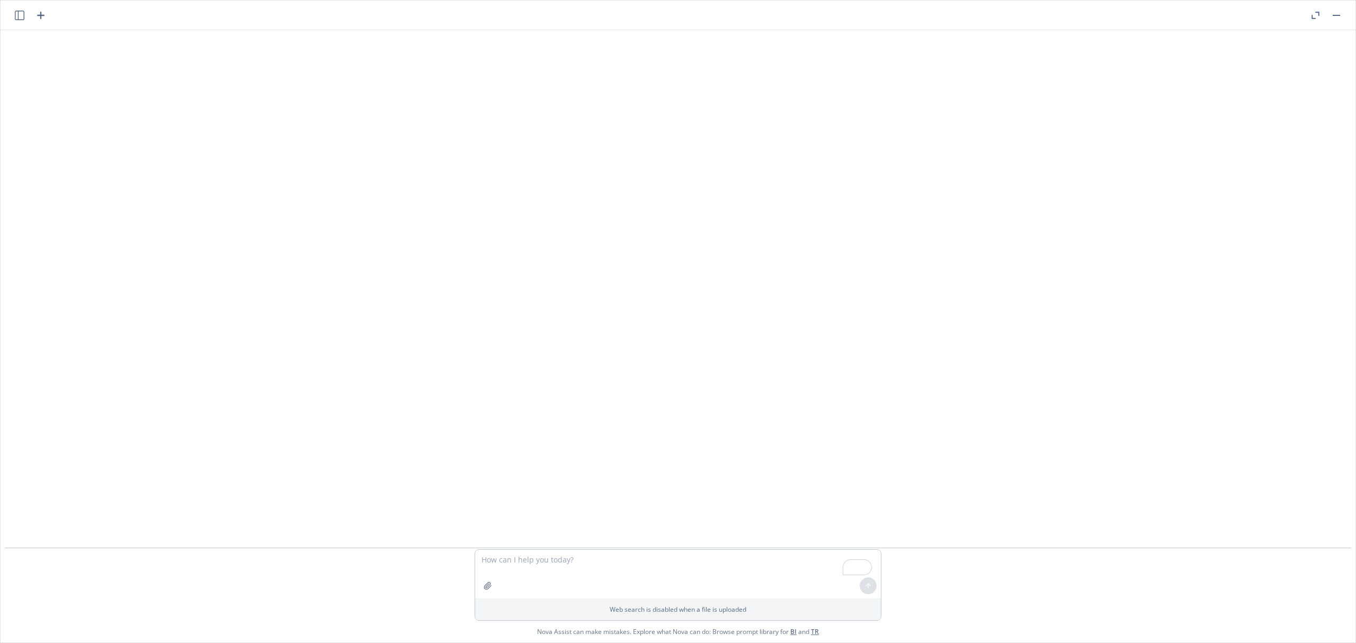
scroll to position [1408, 995]
drag, startPoint x: 475, startPoint y: 134, endPoint x: 1230, endPoint y: 552, distance: 863.3
click at [1257, 562] on div "pdf Quote Updated - Lynx.pdf pdf Shamco Management Co., Inc. - Admiral XS Quote…" at bounding box center [678, 336] width 1355 height 612
copy div "Here is a revised summary table displaying the full coverage terms (not abbrevi…"
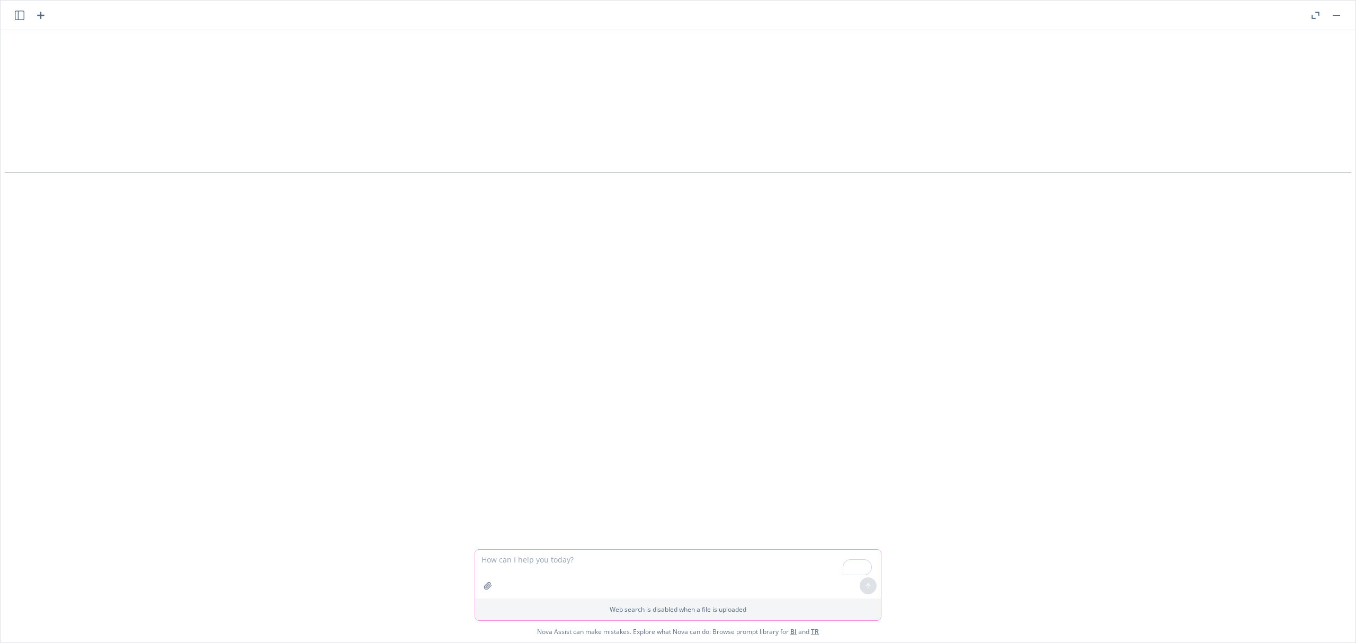
click at [605, 575] on textarea "To enrich screen reader interactions, please activate Accessibility in Grammarl…" at bounding box center [678, 574] width 406 height 49
type textarea "On the table above remove <br> and include the full name or reference instead o…"
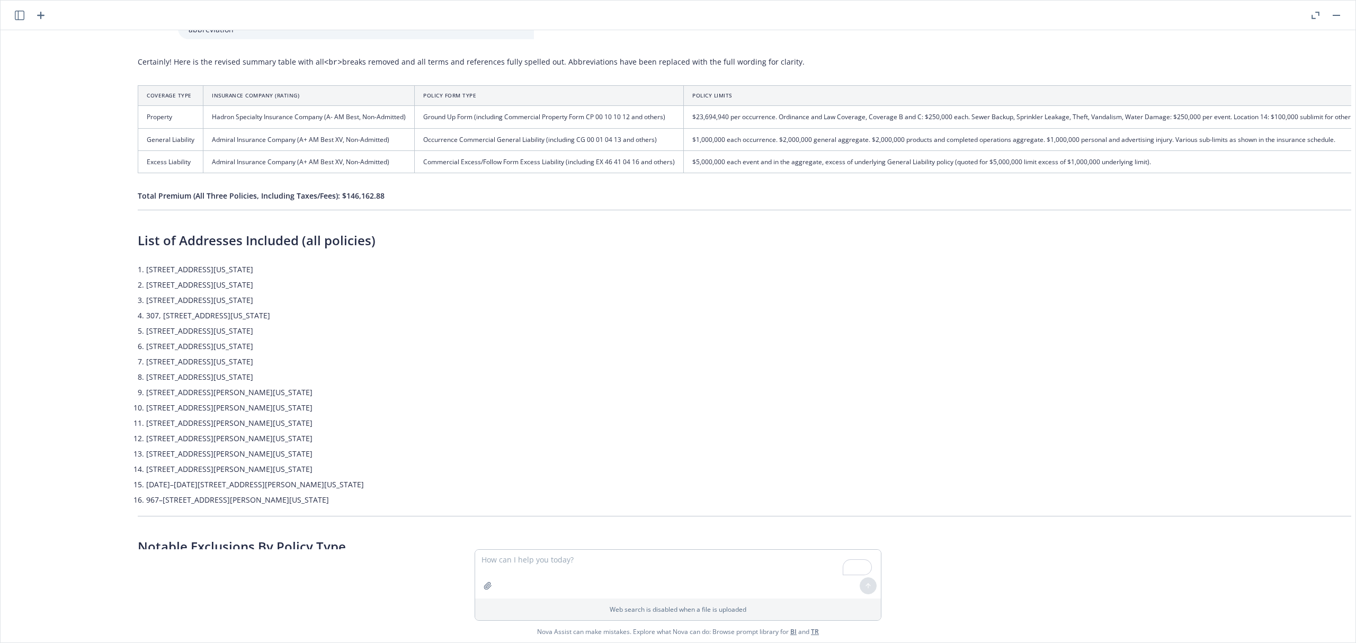
scroll to position [1774, 352]
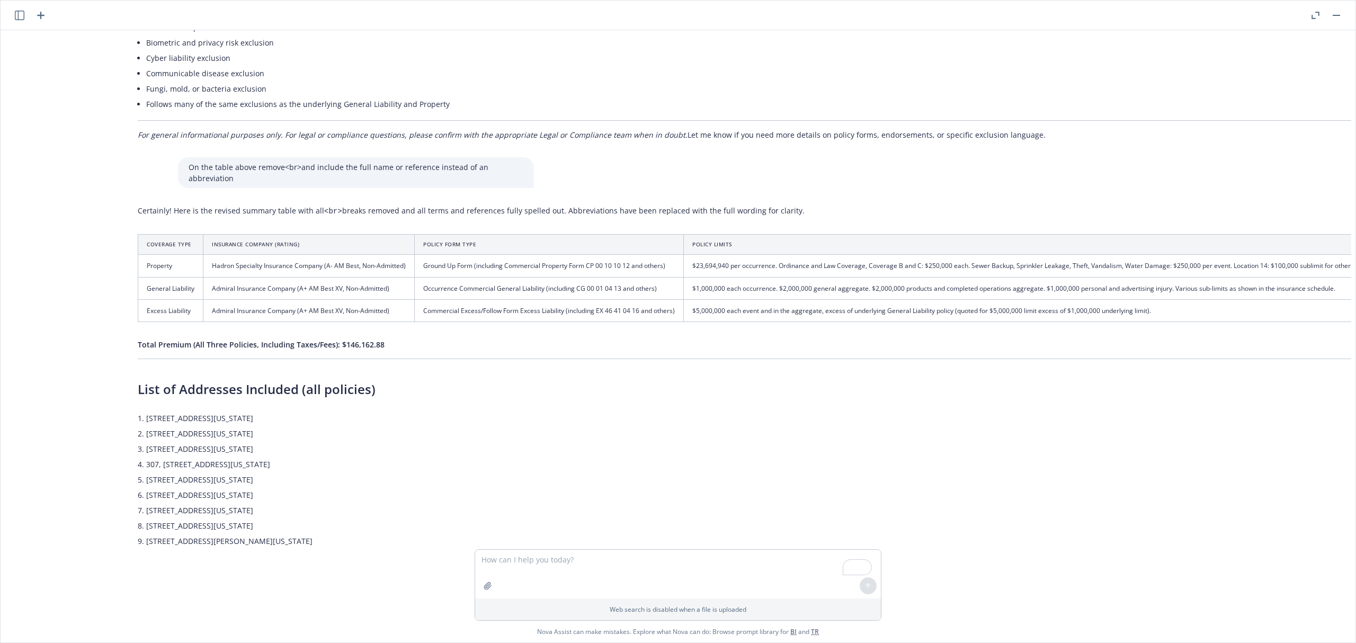
drag, startPoint x: 123, startPoint y: 228, endPoint x: 210, endPoint y: 246, distance: 88.9
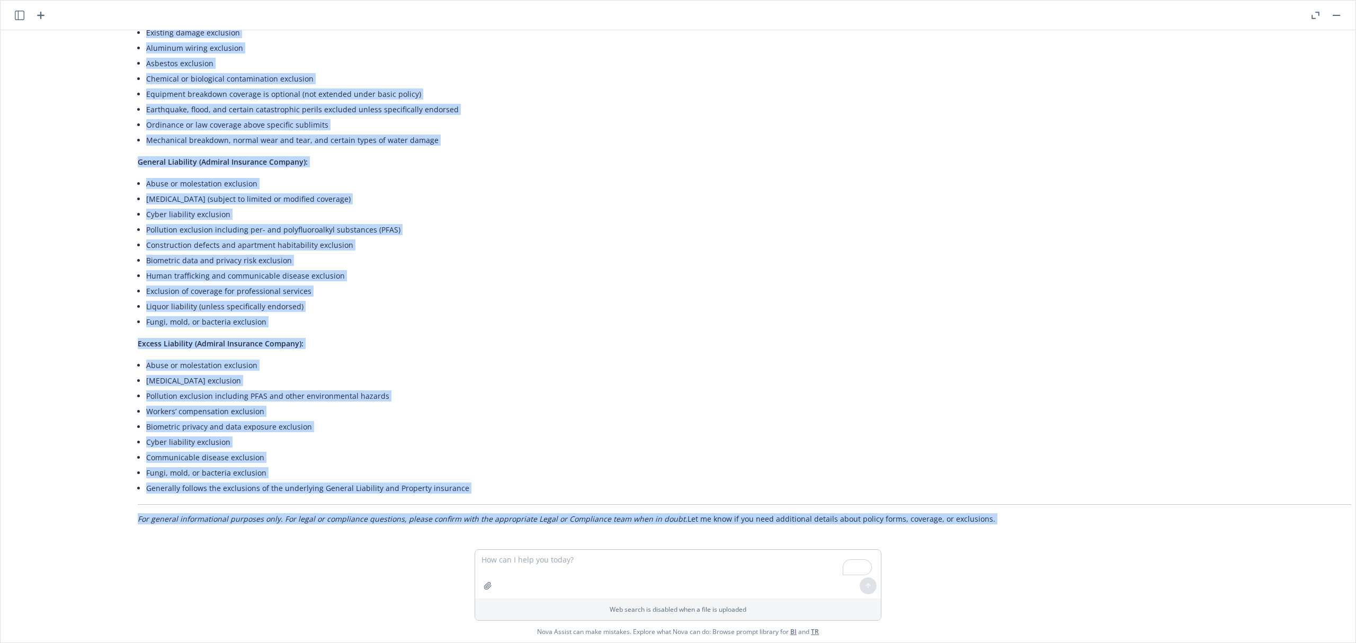
scroll to position [2552, 352]
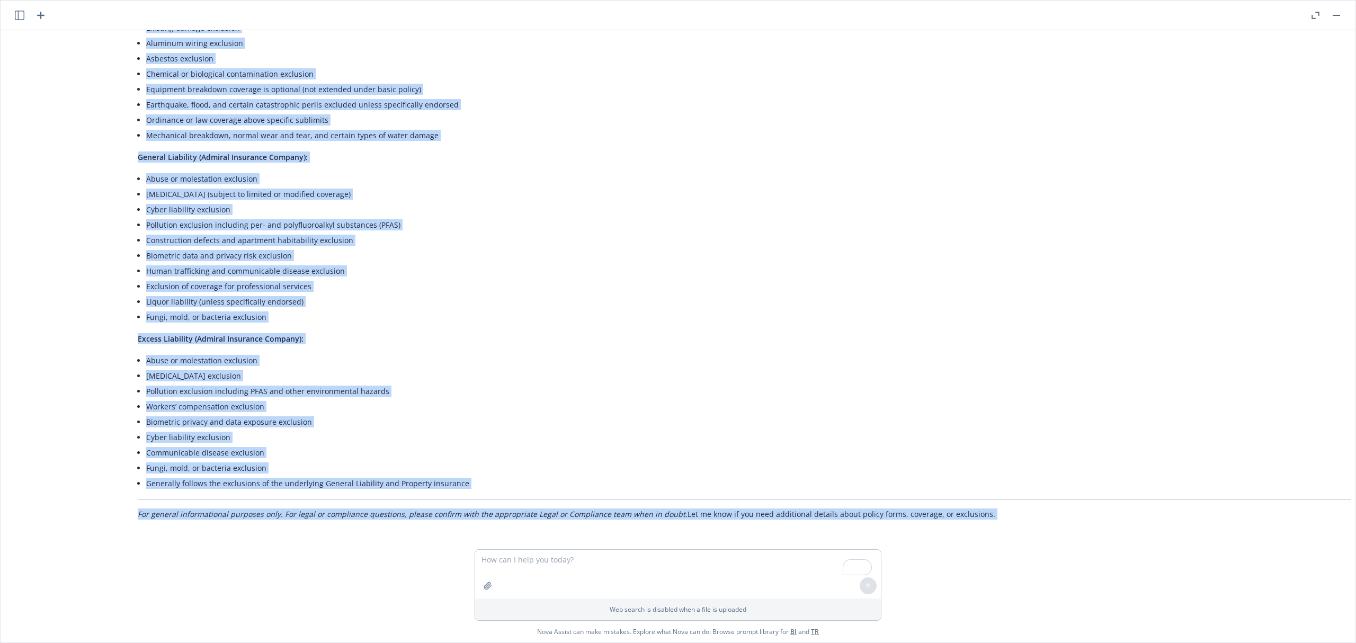
drag, startPoint x: 210, startPoint y: 246, endPoint x: 893, endPoint y: 566, distance: 754.0
click at [893, 566] on div "pdf Quote Updated - Lynx.pdf pdf Shamco Management Co., Inc. - Admiral XS Quote…" at bounding box center [678, 336] width 1355 height 612
copy div "Coverage Type Insurance Company (Rating) Policy Form Type Policy Limits Deducti…"
drag, startPoint x: 246, startPoint y: 292, endPoint x: 265, endPoint y: 312, distance: 27.0
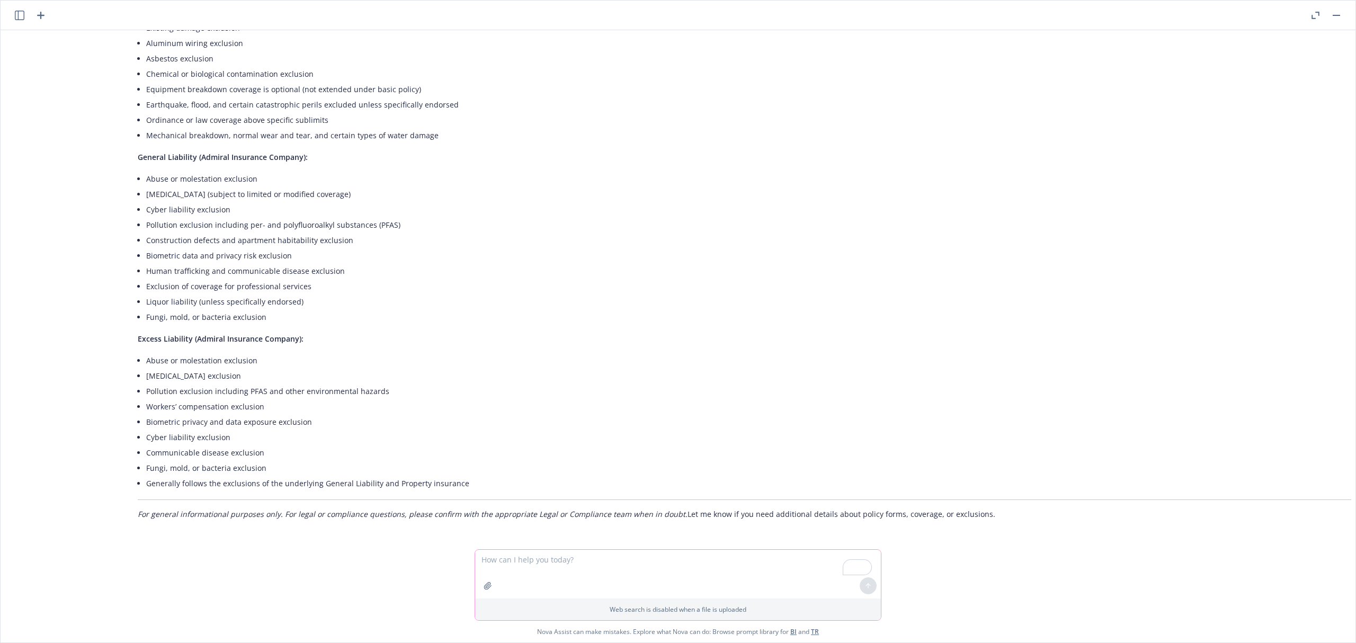
click at [733, 577] on textarea "To enrich screen reader interactions, please activate Accessibility in Grammarl…" at bounding box center [678, 574] width 406 height 49
type textarea "For the general liabilty quote, is there any coverage for assualt and battery"
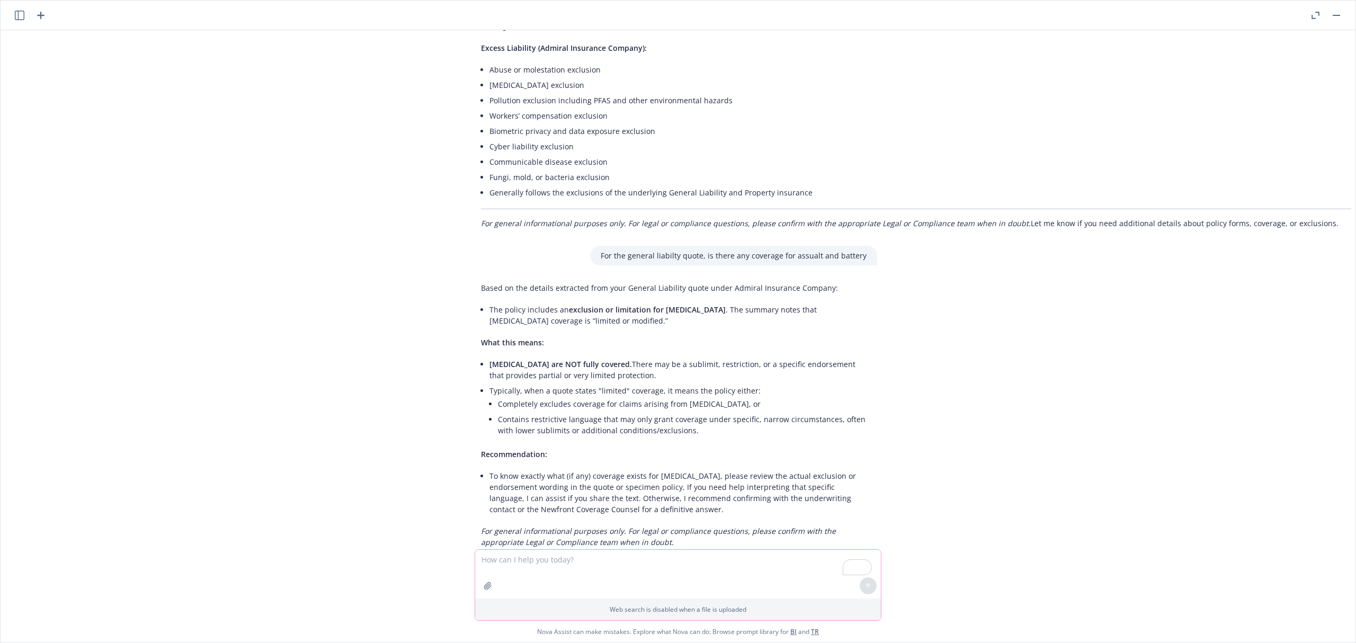
scroll to position [2870, 8]
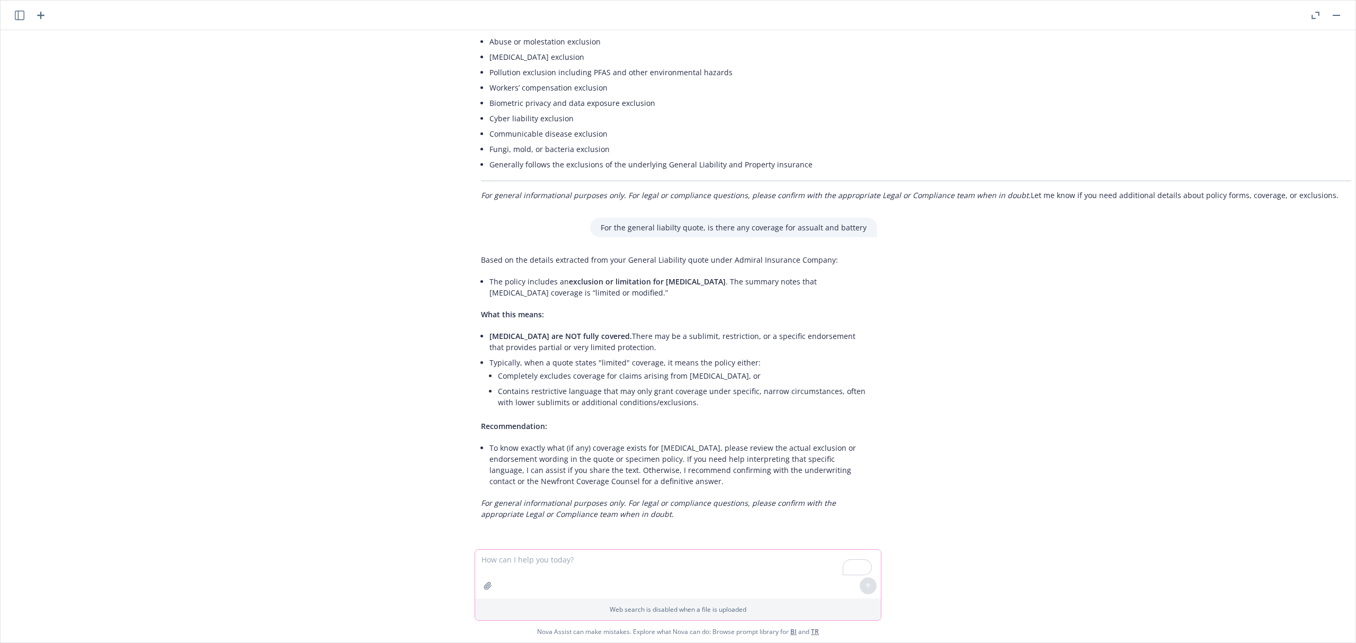
click at [561, 564] on textarea "To enrich screen reader interactions, please activate Accessibility in Grammarl…" at bounding box center [678, 574] width 406 height 49
type textarea "List this subjectivities or bind conditions by policy type with bullets"
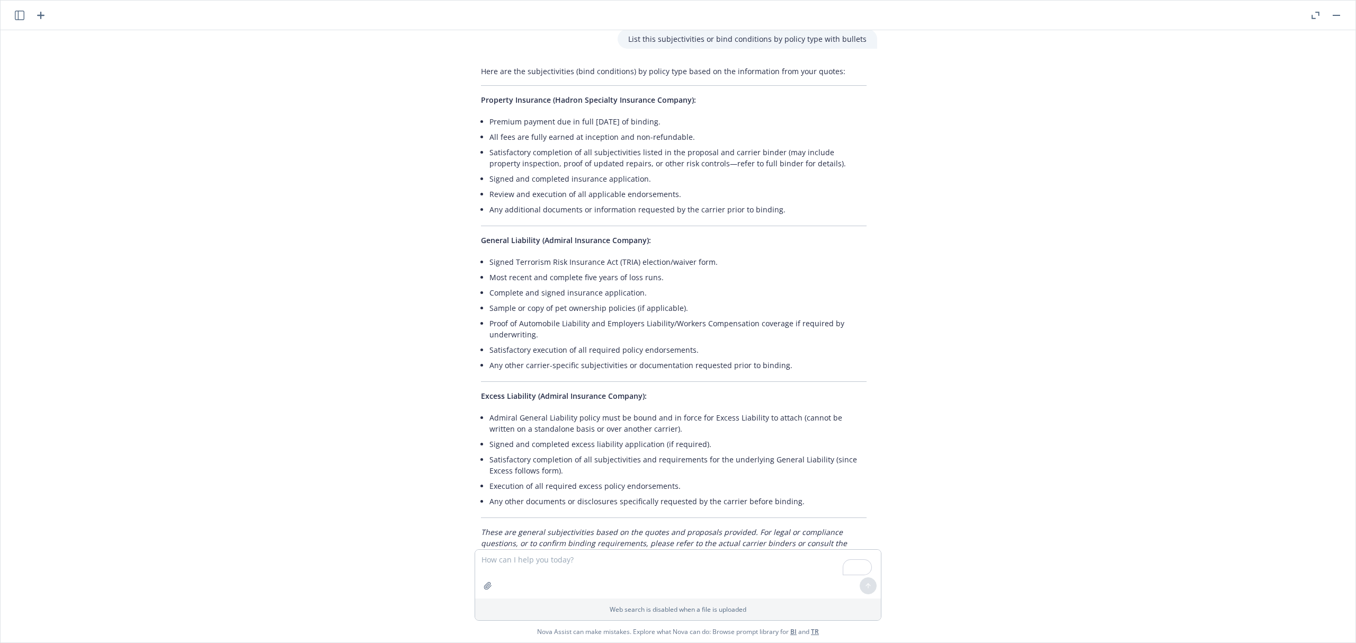
scroll to position [3349, 8]
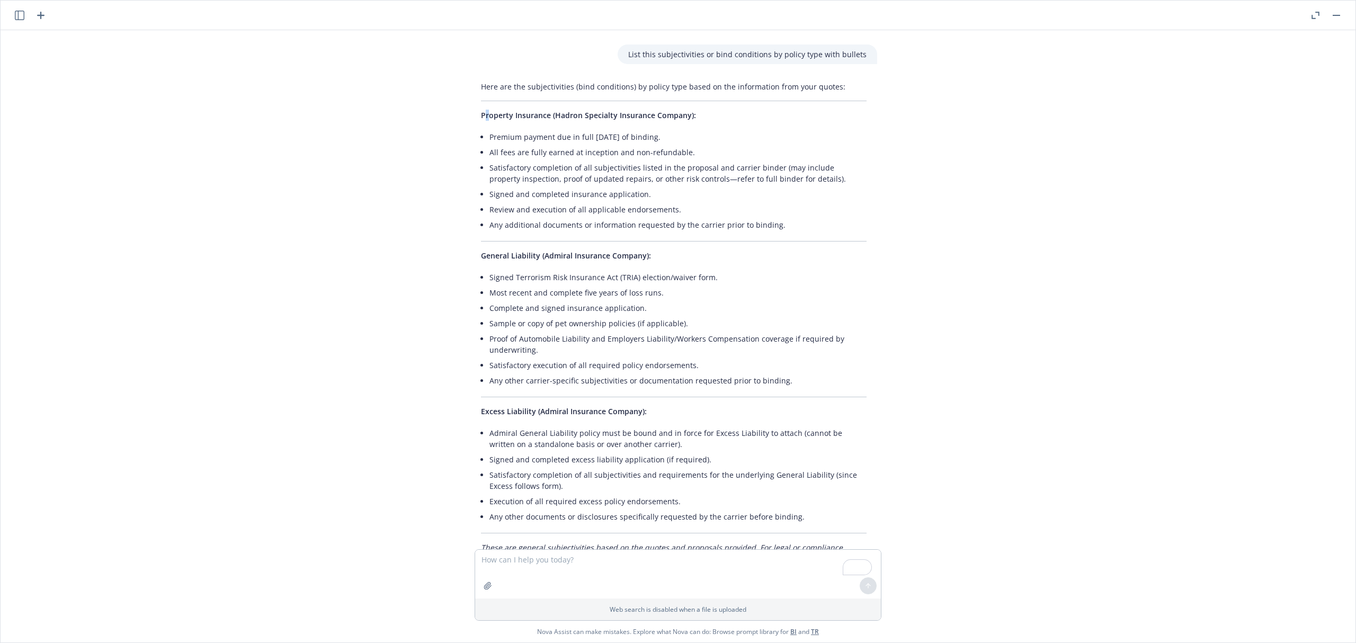
click at [485, 109] on div "Here are the subjectivities (bind conditions) by policy type based on the infor…" at bounding box center [674, 328] width 407 height 503
click at [552, 109] on div "Here are the subjectivities (bind conditions) by policy type based on the infor…" at bounding box center [674, 328] width 407 height 503
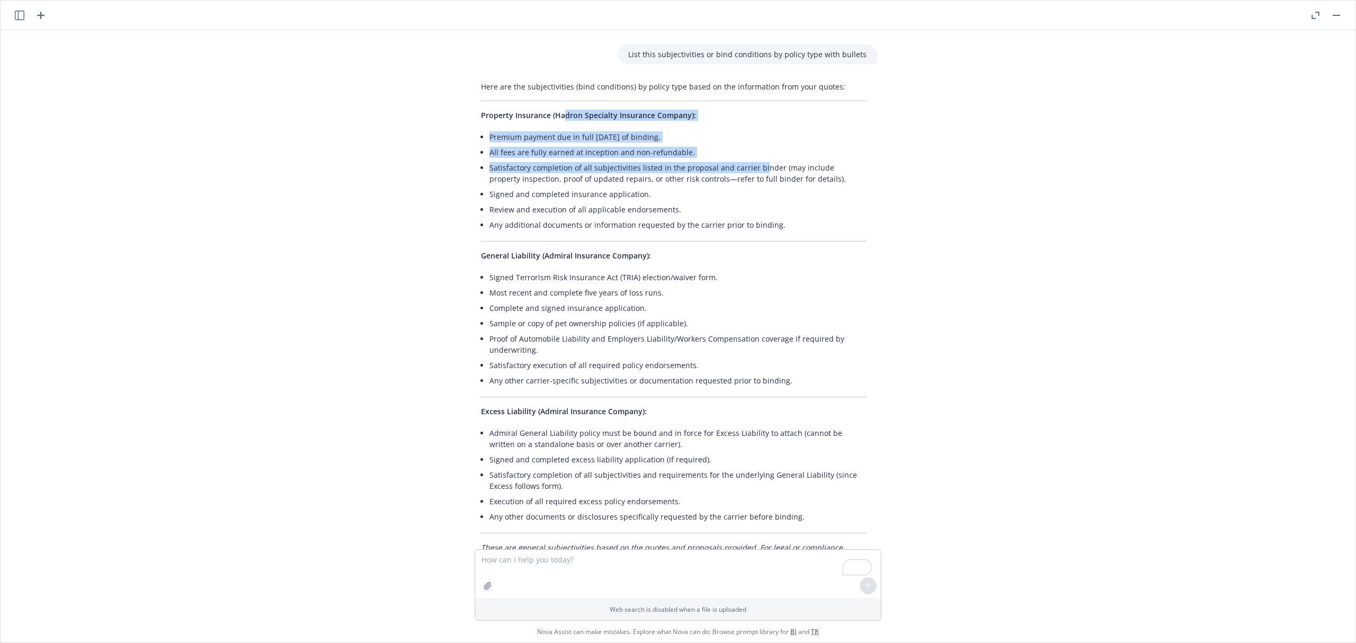
drag, startPoint x: 592, startPoint y: 113, endPoint x: 725, endPoint y: 170, distance: 144.1
click at [753, 168] on div "Here are the subjectivities (bind conditions) by policy type based on the infor…" at bounding box center [674, 328] width 407 height 503
click at [558, 141] on li "Premium payment due in full [DATE] of binding." at bounding box center [678, 136] width 377 height 15
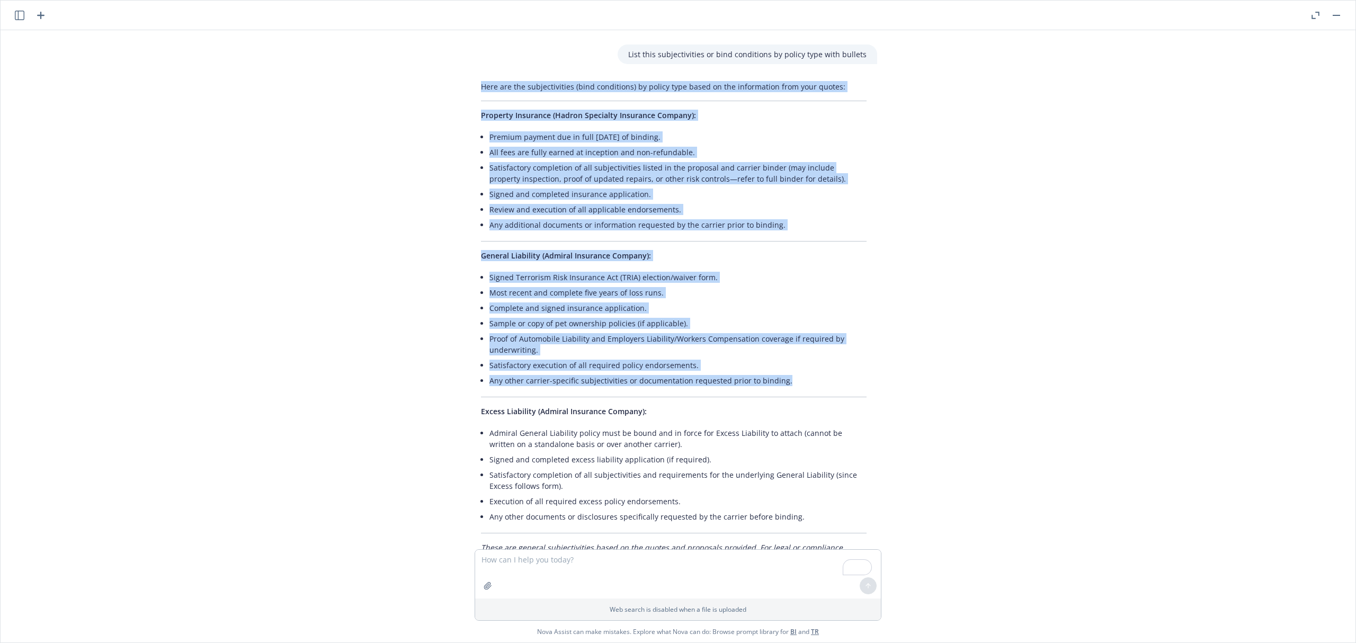
drag, startPoint x: 473, startPoint y: 83, endPoint x: 805, endPoint y: 384, distance: 448.3
click at [805, 384] on div "Here are the subjectivities (bind conditions) by policy type based on the infor…" at bounding box center [674, 328] width 407 height 503
click at [805, 384] on li "Any other carrier-specific subjectivities or documentation requested prior to b…" at bounding box center [678, 380] width 377 height 15
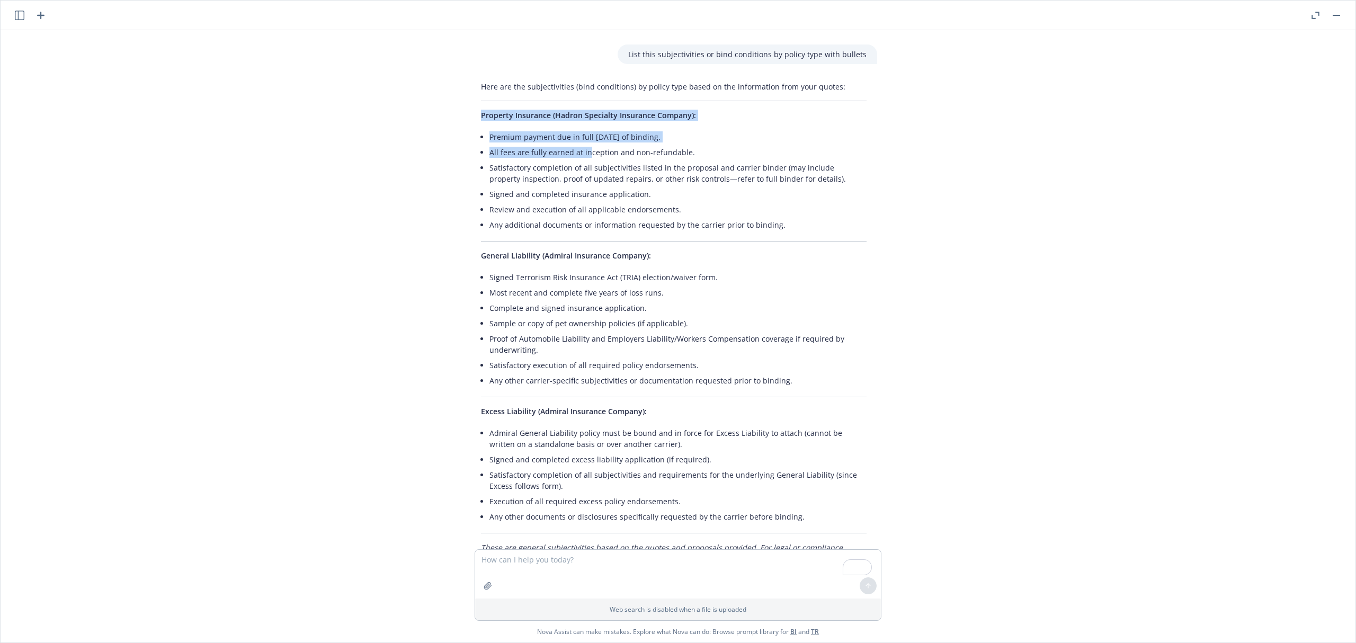
drag, startPoint x: 494, startPoint y: 119, endPoint x: 636, endPoint y: 189, distance: 157.8
click at [618, 176] on div "Here are the subjectivities (bind conditions) by policy type based on the infor…" at bounding box center [674, 328] width 407 height 503
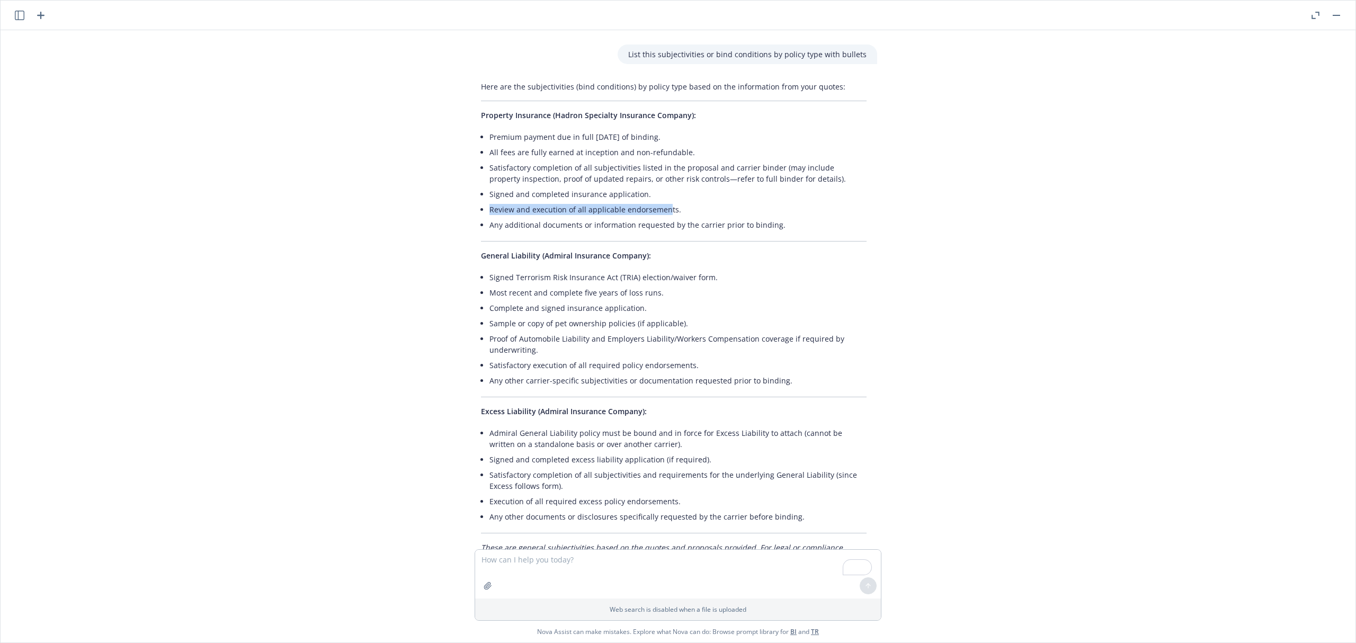
click at [664, 227] on ul "Premium payment due in full [DATE] of binding. All fees are fully earned at inc…" at bounding box center [678, 180] width 377 height 103
click at [683, 273] on div "Here are the subjectivities (bind conditions) by policy type based on the infor…" at bounding box center [674, 328] width 407 height 503
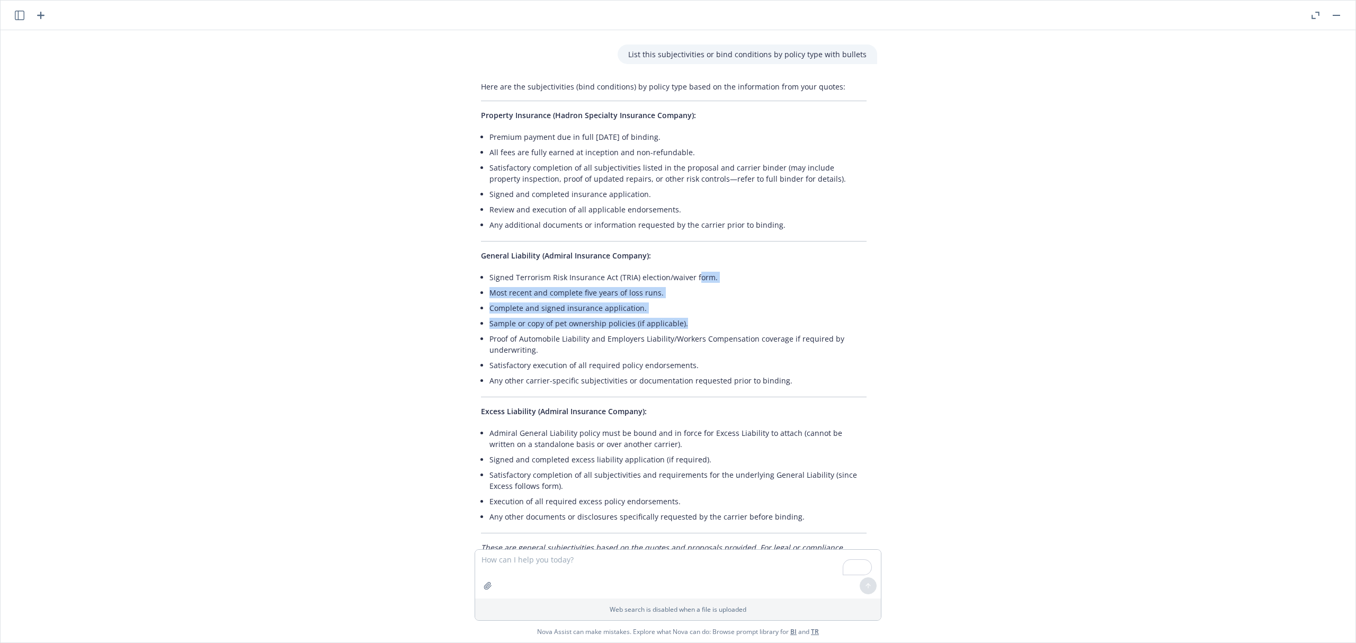
drag, startPoint x: 691, startPoint y: 291, endPoint x: 700, endPoint y: 327, distance: 36.5
click at [700, 327] on ul "Signed Terrorism Risk Insurance Act (TRIA) election/waiver form. Most recent an…" at bounding box center [678, 329] width 377 height 119
click at [496, 155] on li "All fees are fully earned at inception and non-refundable." at bounding box center [678, 152] width 377 height 15
drag, startPoint x: 469, startPoint y: 117, endPoint x: 503, endPoint y: 128, distance: 36.0
click at [485, 119] on div "Here are the subjectivities (bind conditions) by policy type based on the infor…" at bounding box center [674, 328] width 407 height 503
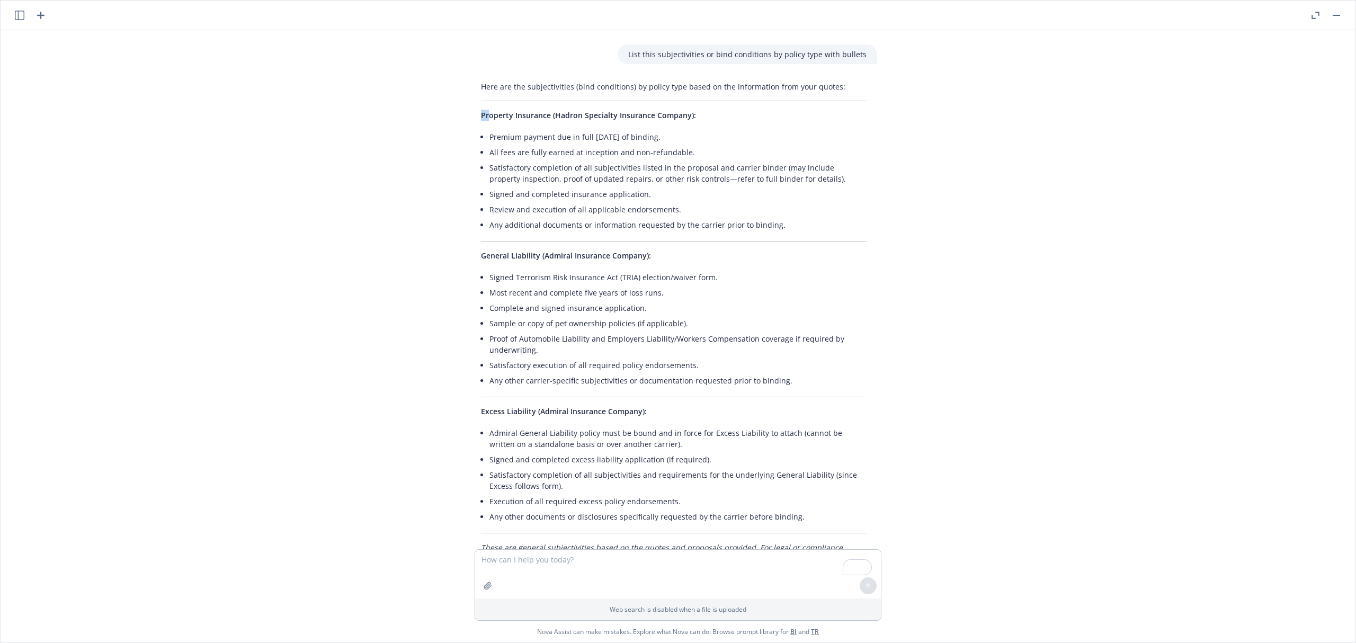
click at [494, 120] on span "Property Insurance (Hadron Specialty Insurance Company):" at bounding box center [588, 115] width 215 height 10
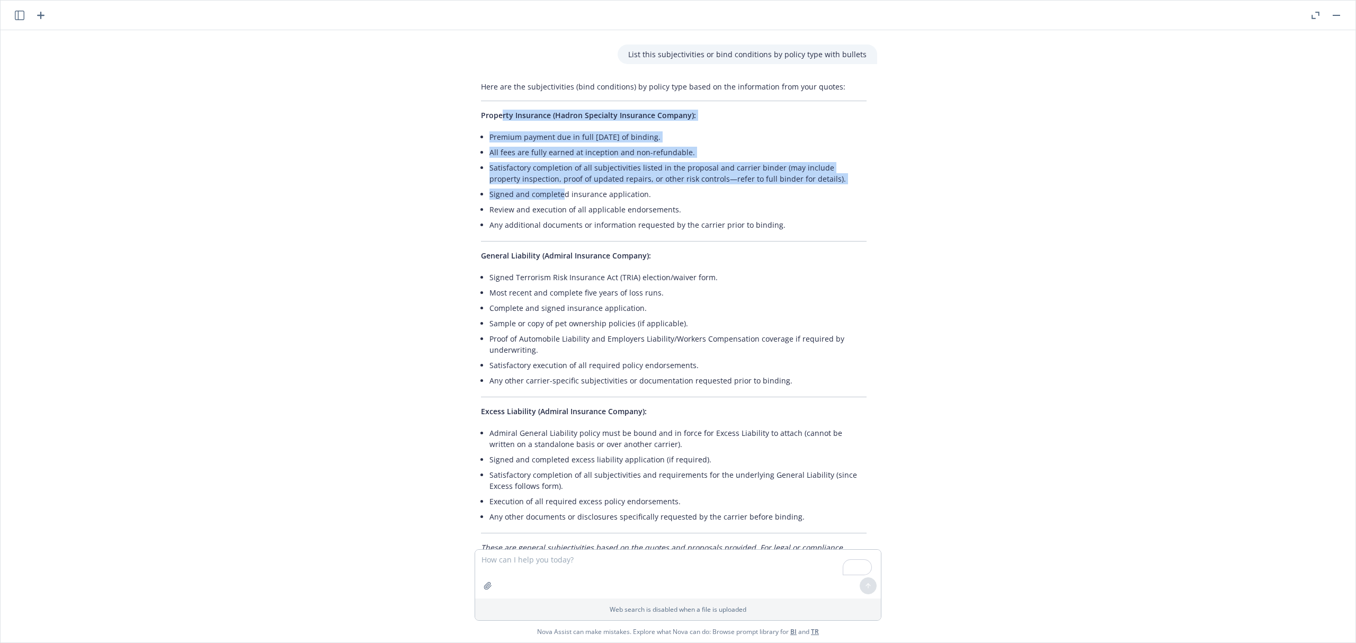
drag, startPoint x: 503, startPoint y: 128, endPoint x: 556, endPoint y: 188, distance: 80.0
click at [556, 189] on div "Here are the subjectivities (bind conditions) by policy type based on the infor…" at bounding box center [674, 328] width 407 height 503
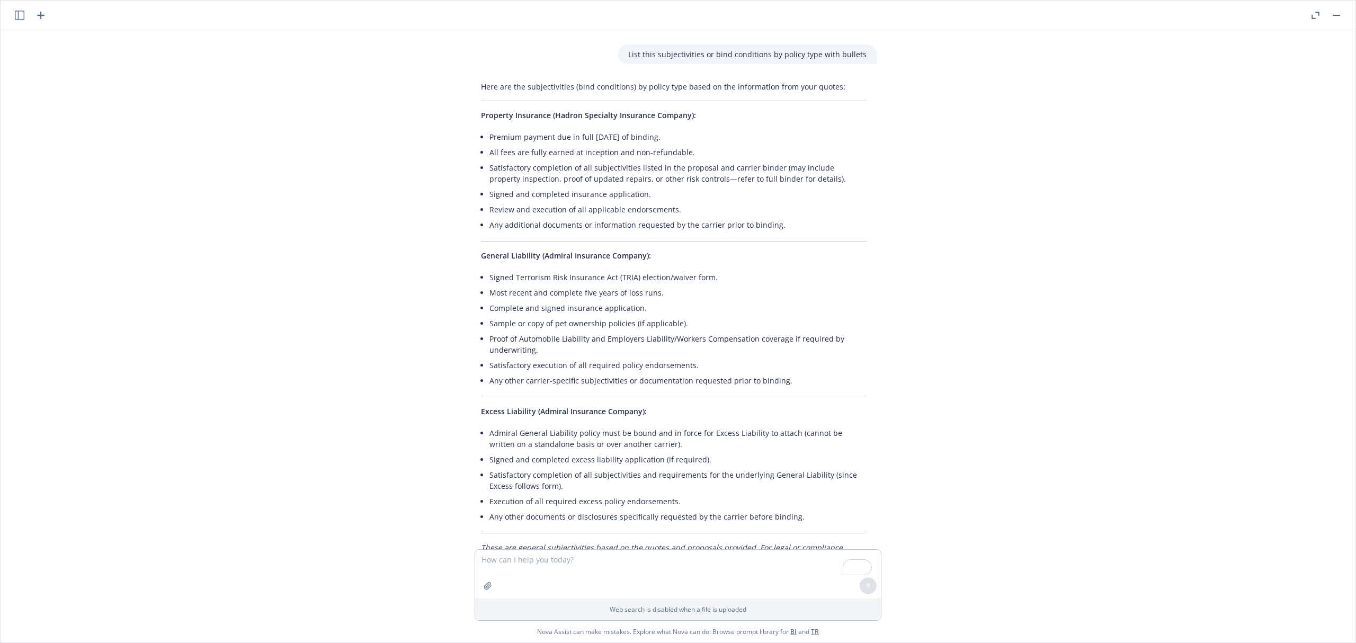
click at [392, 100] on div "pdf Quote Updated - Lynx.pdf pdf Shamco Management Co., Inc. - Admiral XS Quote…" at bounding box center [678, 289] width 1347 height 519
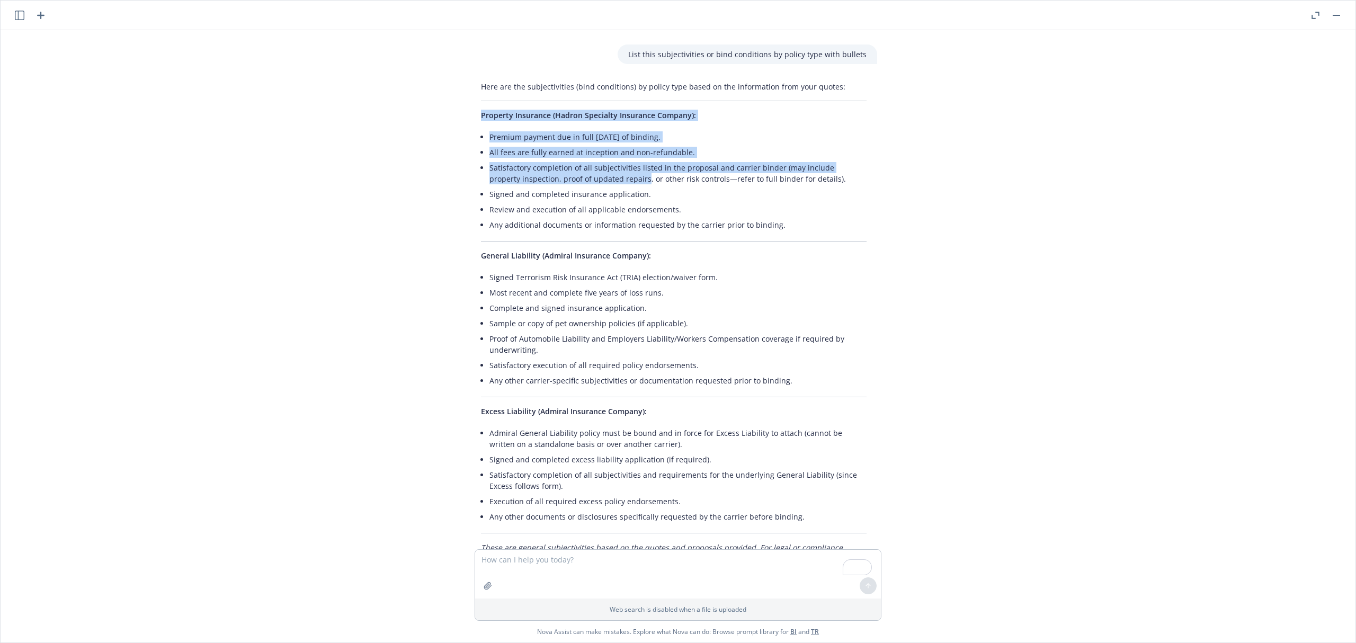
drag, startPoint x: 473, startPoint y: 114, endPoint x: 615, endPoint y: 196, distance: 163.3
click at [614, 194] on div "Here are the subjectivities (bind conditions) by policy type based on the infor…" at bounding box center [674, 328] width 407 height 503
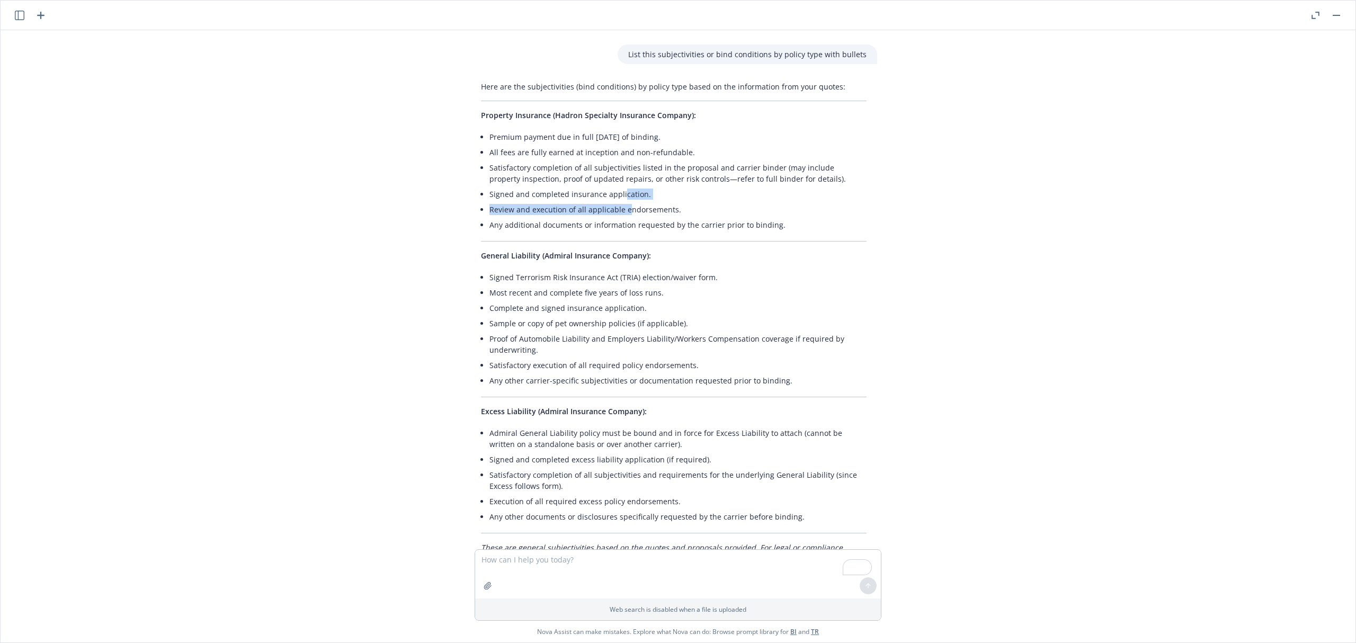
click at [624, 226] on ul "Premium payment due in full [DATE] of binding. All fees are fully earned at inc…" at bounding box center [678, 180] width 377 height 103
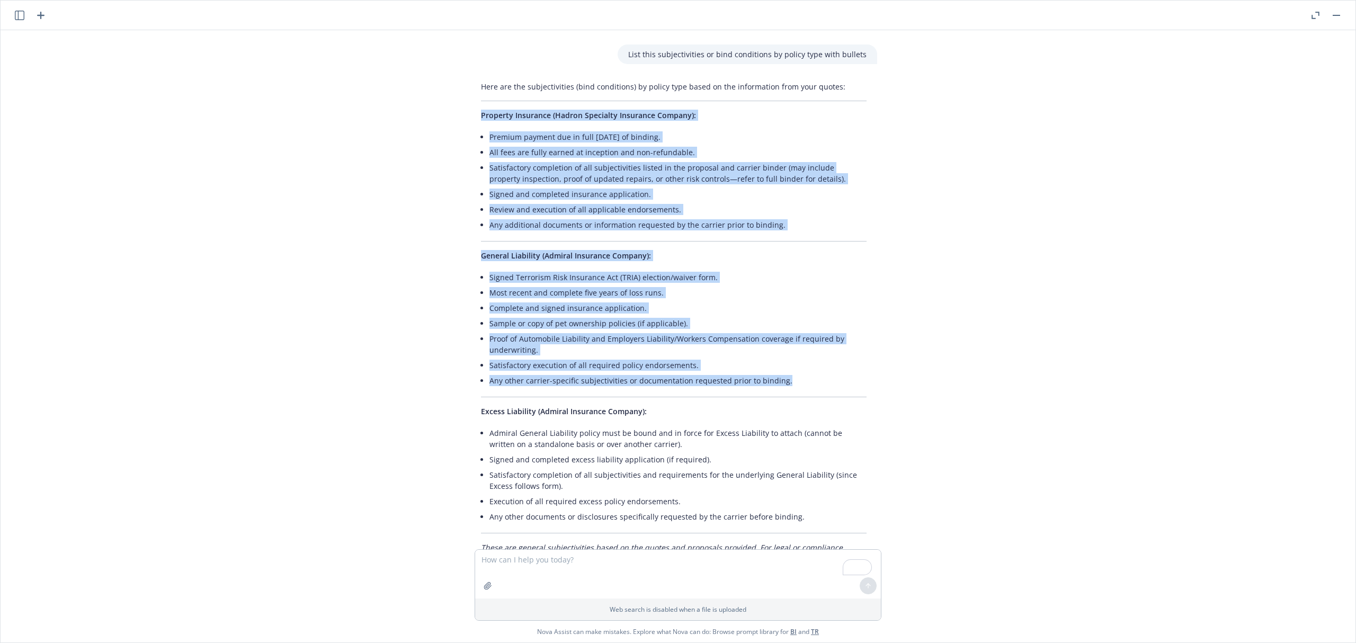
drag, startPoint x: 799, startPoint y: 390, endPoint x: 474, endPoint y: 122, distance: 421.9
click at [474, 122] on div "Here are the subjectivities (bind conditions) by policy type based on the infor…" at bounding box center [674, 328] width 407 height 503
copy div "Loremips Dolorsita (Consec Adipiscin Elitseddo Eiusmod): Tempori utlabor etd ma…"
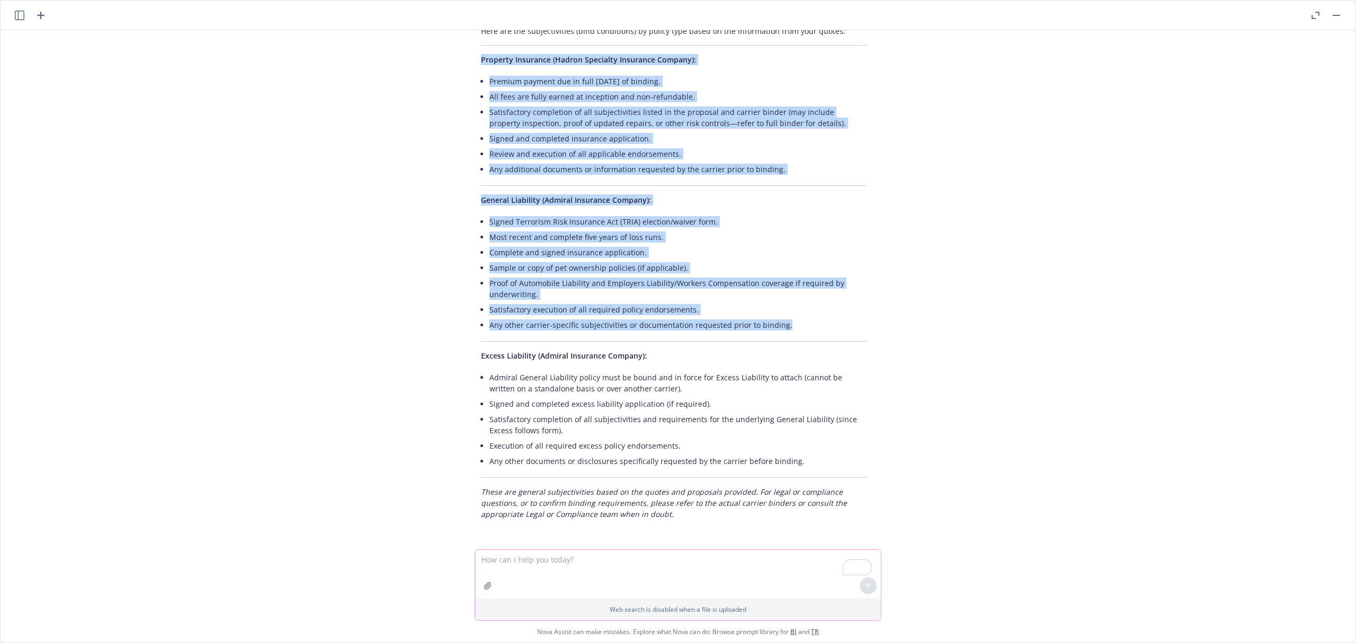
click at [490, 582] on icon "button" at bounding box center [488, 586] width 8 height 8
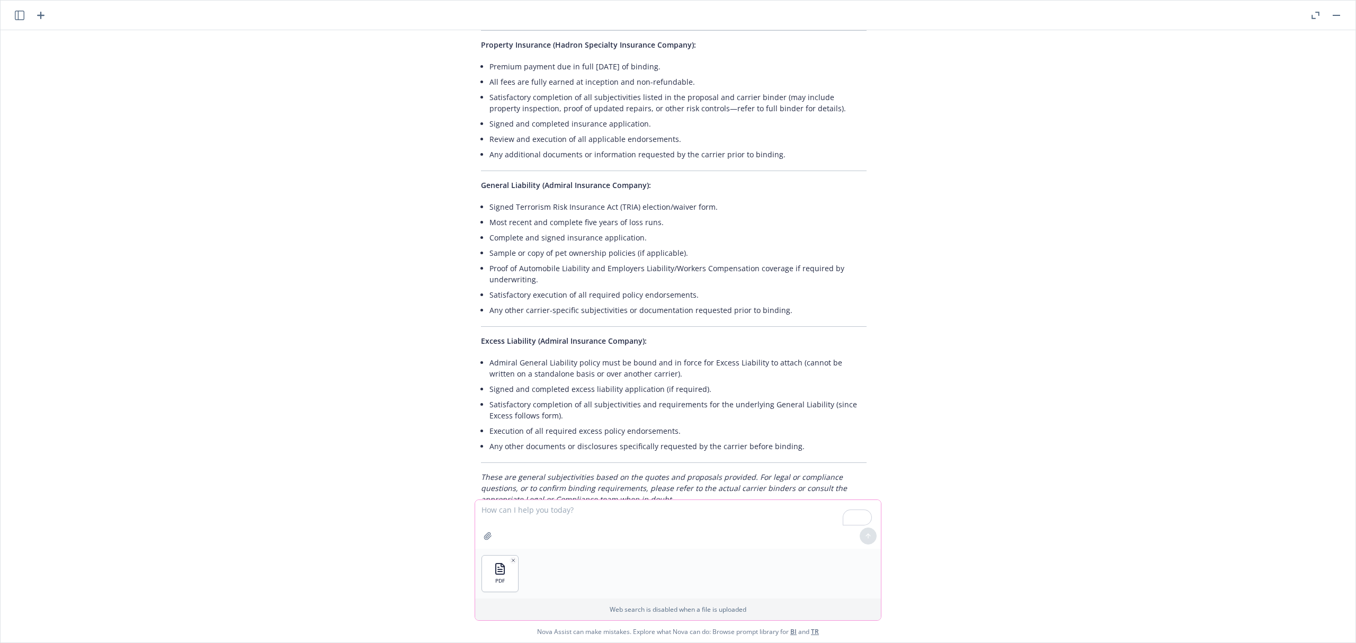
click at [594, 514] on textarea "To enrich screen reader interactions, please activate Accessibility in Grammarl…" at bounding box center [678, 524] width 406 height 49
type textarea "Compare the list of scheduled locations in this policy to the quotes and put it…"
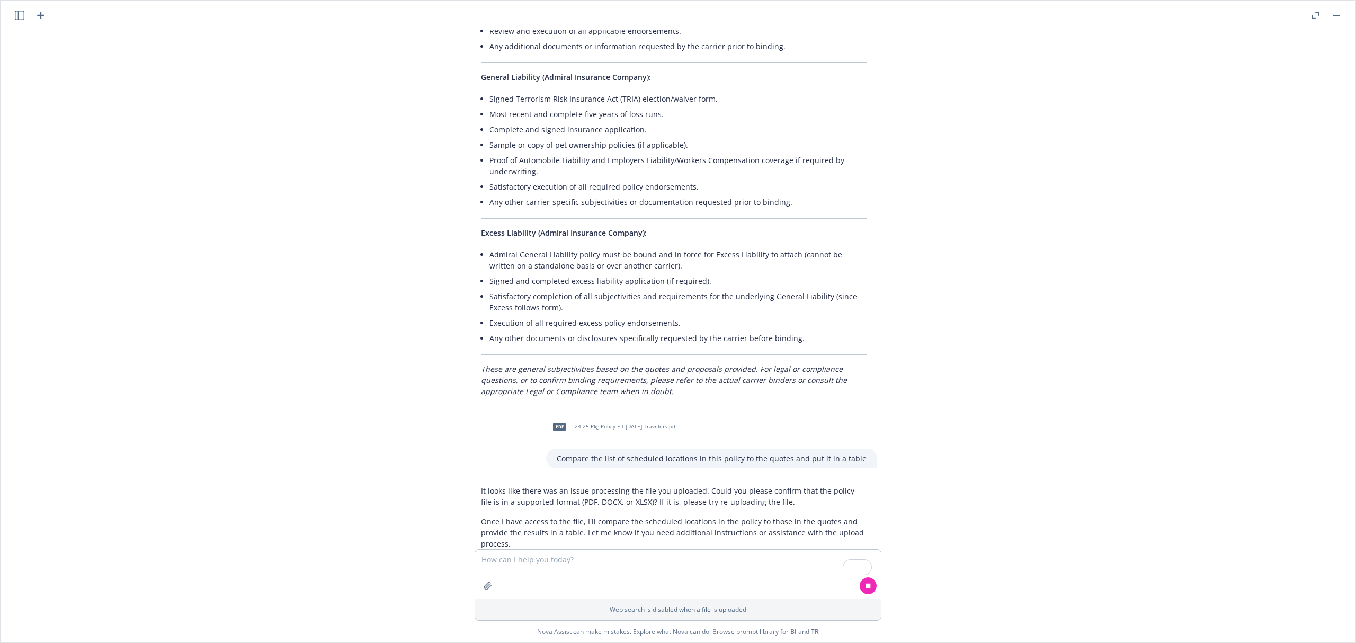
scroll to position [3572, 8]
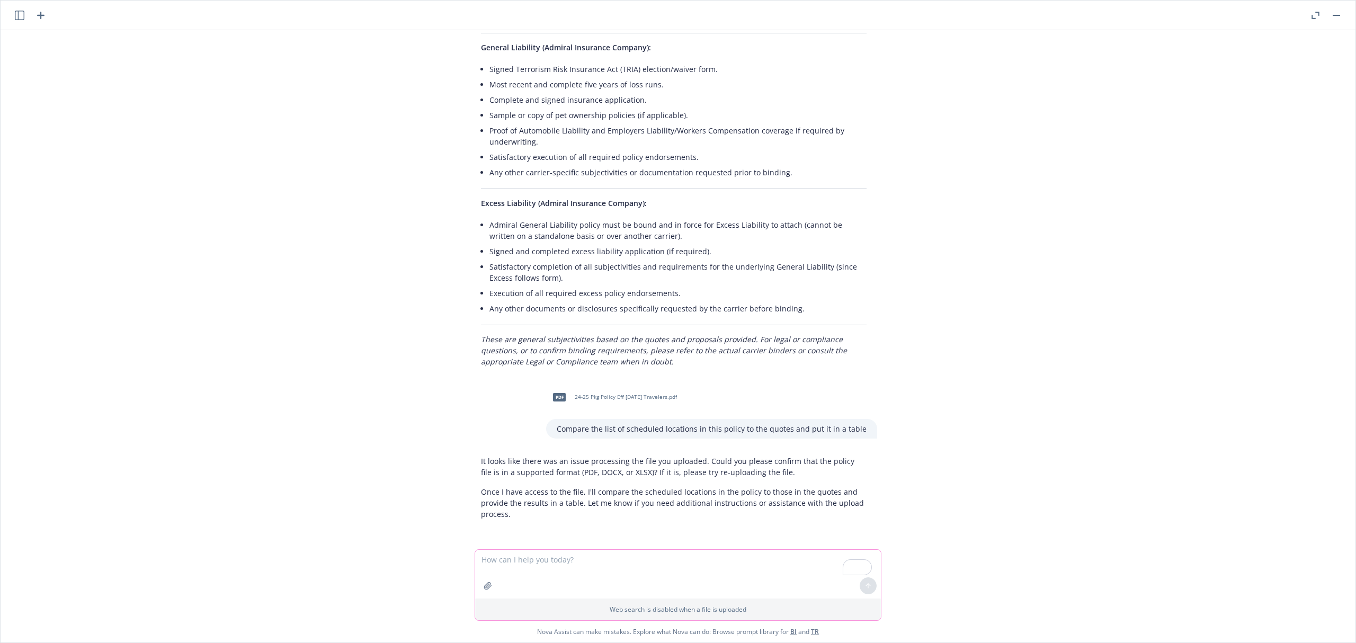
click at [493, 586] on button "button" at bounding box center [488, 586] width 17 height 17
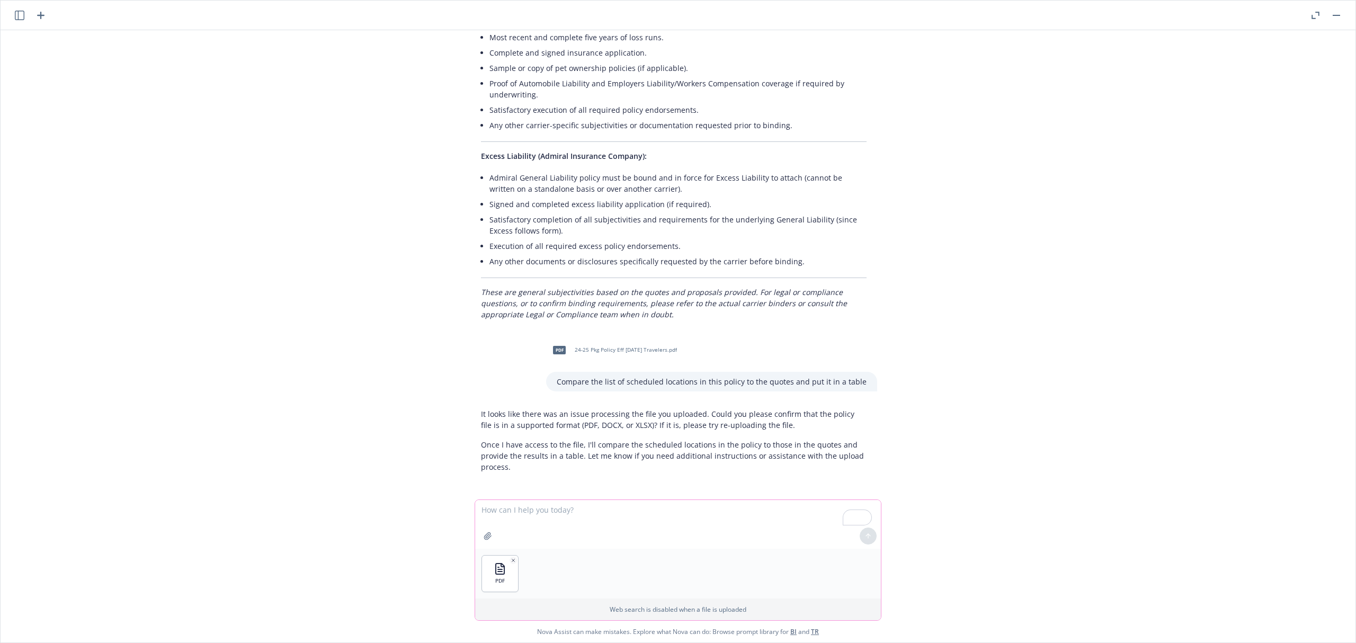
scroll to position [3621, 8]
click at [520, 513] on textarea "To enrich screen reader interactions, please activate Accessibility in Grammarl…" at bounding box center [678, 524] width 406 height 49
type textarea "Compare the list of scheduled locations in the quotes to this proposal and plac…"
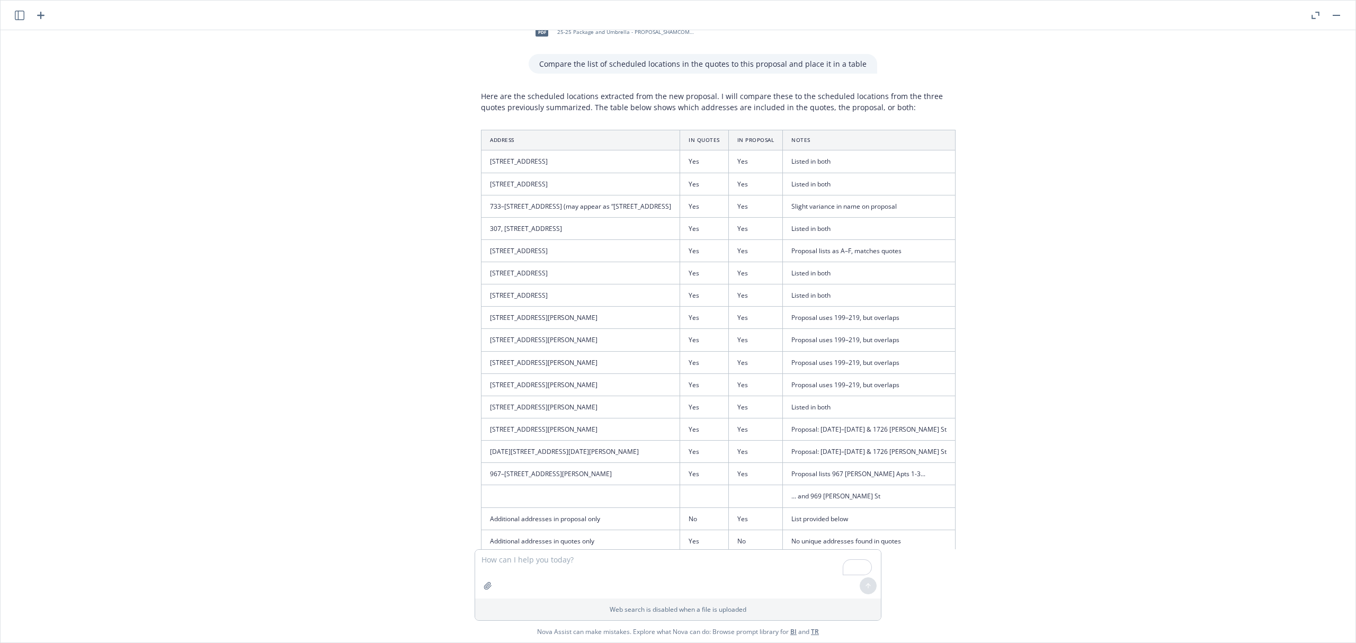
scroll to position [4072, 8]
drag, startPoint x: 493, startPoint y: 126, endPoint x: 721, endPoint y: 179, distance: 233.9
click at [721, 179] on div "Here are the scheduled locations extracted from the new proposal. I will compar…" at bounding box center [719, 544] width 496 height 911
click at [577, 120] on div "Here are the scheduled locations extracted from the new proposal. I will compar…" at bounding box center [719, 544] width 496 height 911
click at [508, 121] on div "Here are the scheduled locations extracted from the new proposal. I will compar…" at bounding box center [719, 544] width 496 height 911
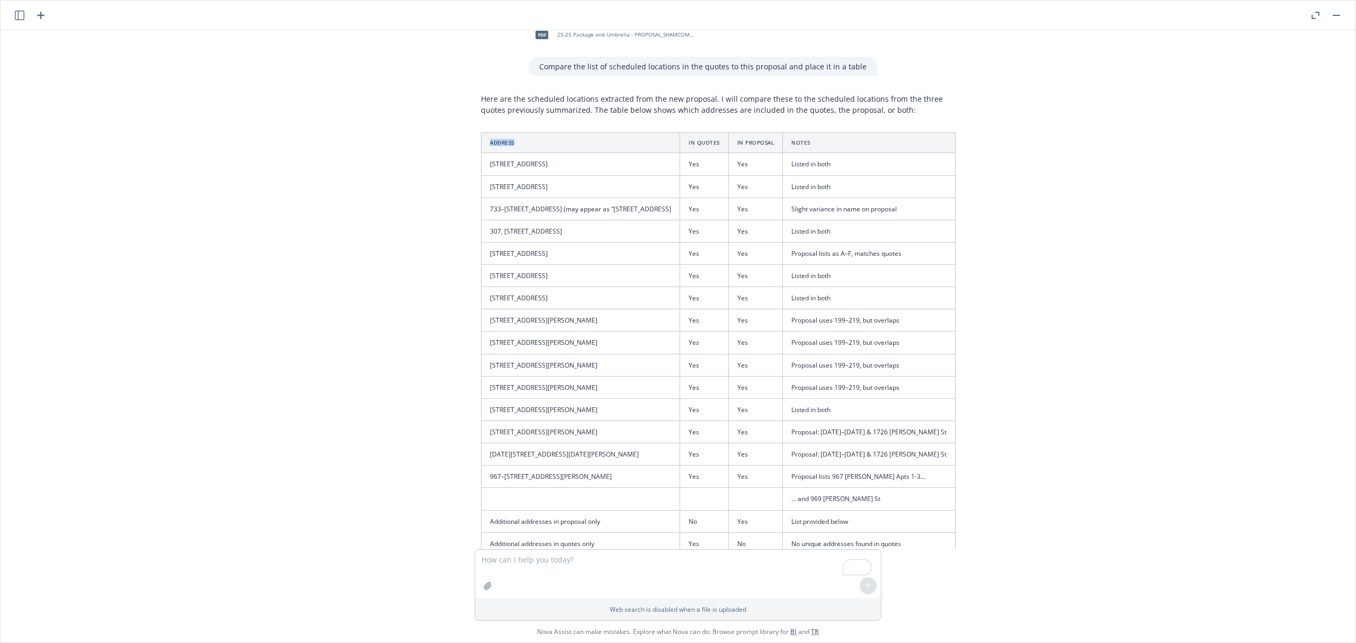
drag, startPoint x: 469, startPoint y: 129, endPoint x: 633, endPoint y: 165, distance: 167.1
click at [622, 162] on div "Here are the scheduled locations extracted from the new proposal. I will compar…" at bounding box center [719, 544] width 496 height 911
drag, startPoint x: 633, startPoint y: 165, endPoint x: 692, endPoint y: 183, distance: 62.0
click at [682, 181] on tbody "[STREET_ADDRESS] Yes Yes Listed in both [STREET_ADDRESS][GEOGRAPHIC_DATA][STREE…" at bounding box center [719, 354] width 474 height 402
click at [772, 210] on tbody "[STREET_ADDRESS] Yes Yes Listed in both [STREET_ADDRESS][GEOGRAPHIC_DATA][STREE…" at bounding box center [719, 354] width 474 height 402
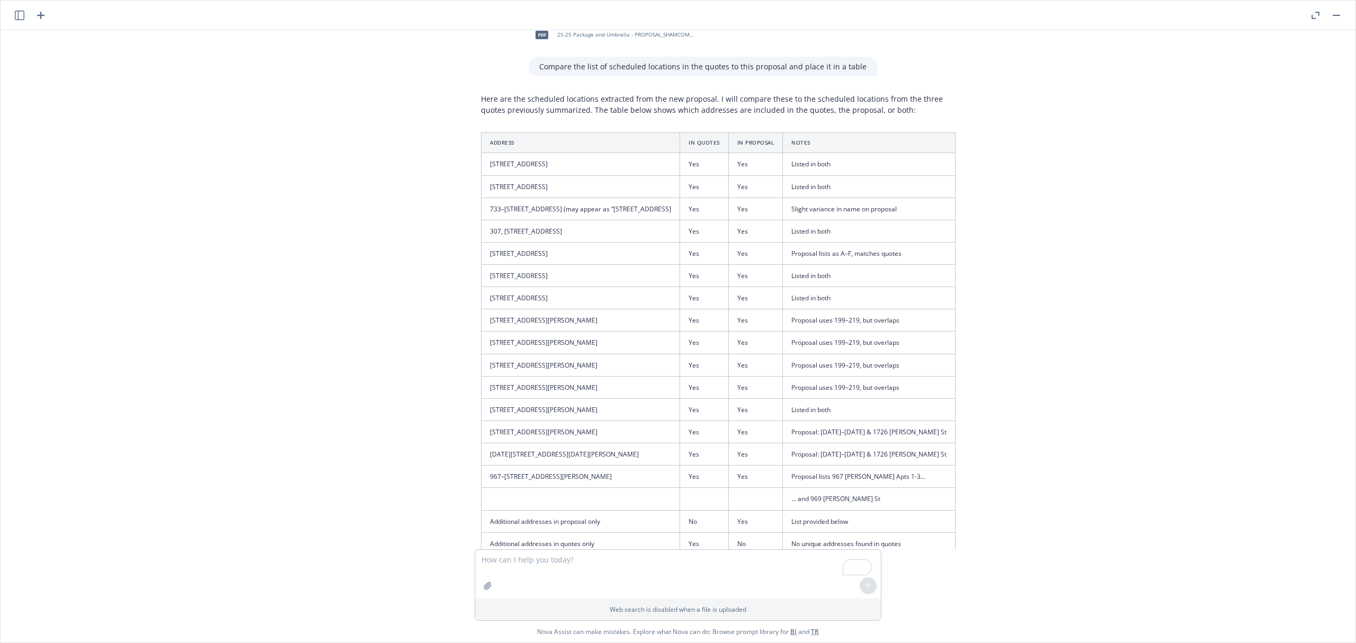
click at [616, 130] on div "Here are the scheduled locations extracted from the new proposal. I will compar…" at bounding box center [719, 544] width 496 height 911
drag, startPoint x: 496, startPoint y: 147, endPoint x: 740, endPoint y: 196, distance: 249.2
click at [740, 196] on table "Address In Quotes In Proposal Notes [STREET_ADDRESS] Yes Yes Listed in both [ST…" at bounding box center [718, 343] width 475 height 423
drag, startPoint x: 596, startPoint y: 172, endPoint x: 581, endPoint y: 167, distance: 15.6
click at [594, 172] on td "[STREET_ADDRESS]" at bounding box center [581, 164] width 199 height 22
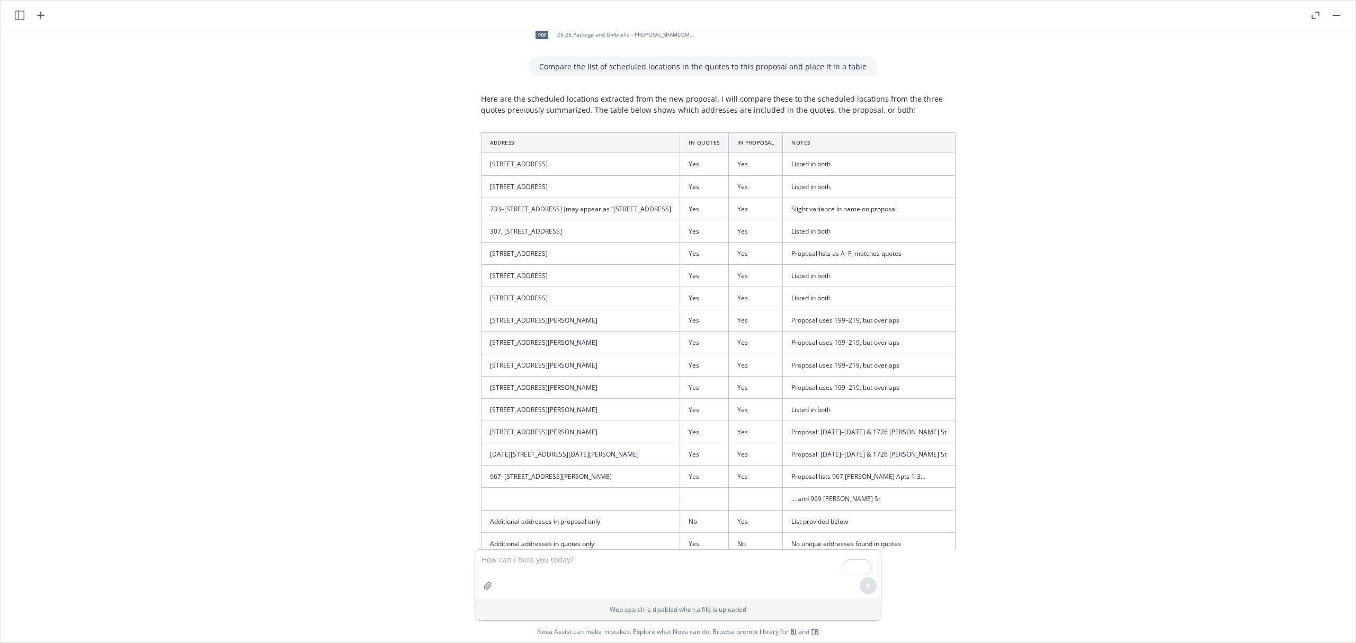
click at [479, 127] on div "Here are the scheduled locations extracted from the new proposal. I will compar…" at bounding box center [719, 544] width 496 height 911
drag, startPoint x: 478, startPoint y: 128, endPoint x: 574, endPoint y: 155, distance: 100.1
click at [492, 136] on div "Here are the scheduled locations extracted from the new proposal. I will compar…" at bounding box center [719, 544] width 496 height 911
click at [574, 153] on th "Address" at bounding box center [581, 143] width 199 height 20
click at [619, 162] on td "[STREET_ADDRESS]" at bounding box center [581, 164] width 199 height 22
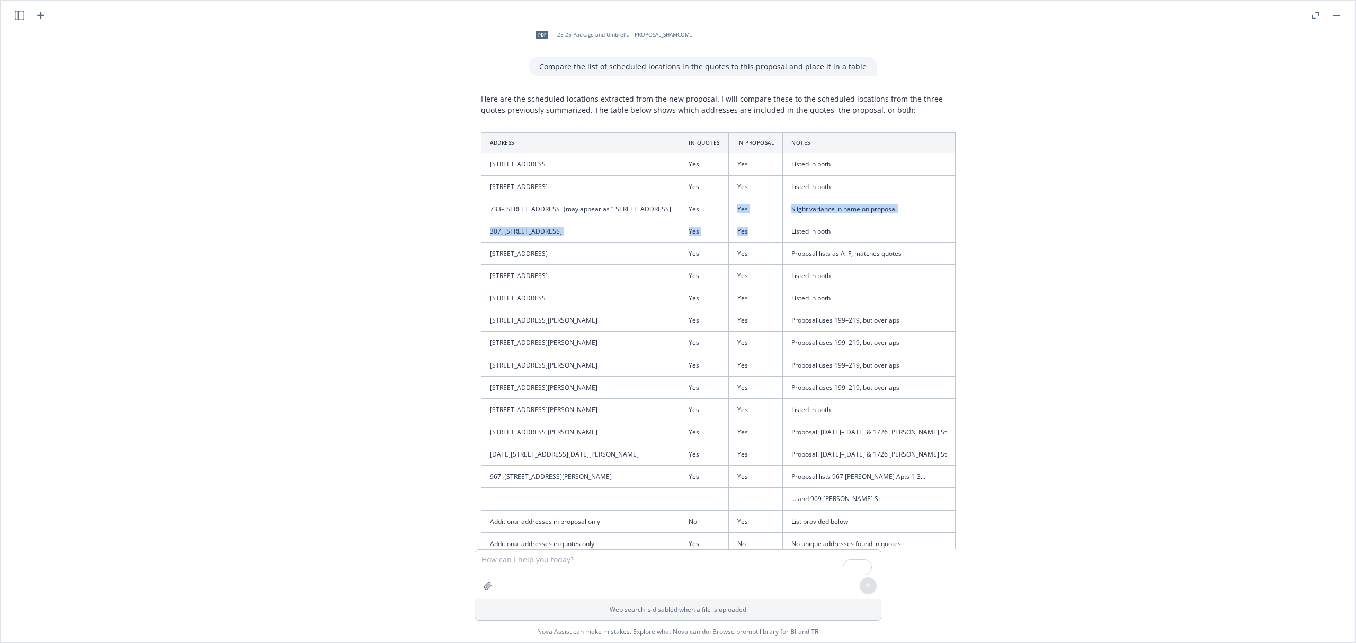
drag, startPoint x: 803, startPoint y: 212, endPoint x: 833, endPoint y: 232, distance: 36.3
click at [833, 232] on tbody "[STREET_ADDRESS] Yes Yes Listed in both [STREET_ADDRESS][GEOGRAPHIC_DATA][STREE…" at bounding box center [719, 354] width 474 height 402
click at [524, 109] on p "Here are the scheduled locations extracted from the new proposal. I will compar…" at bounding box center [718, 104] width 475 height 22
drag, startPoint x: 456, startPoint y: 117, endPoint x: 520, endPoint y: 131, distance: 65.2
click at [469, 123] on div "Here are the scheduled locations extracted from the new proposal. I will compar…" at bounding box center [674, 544] width 424 height 911
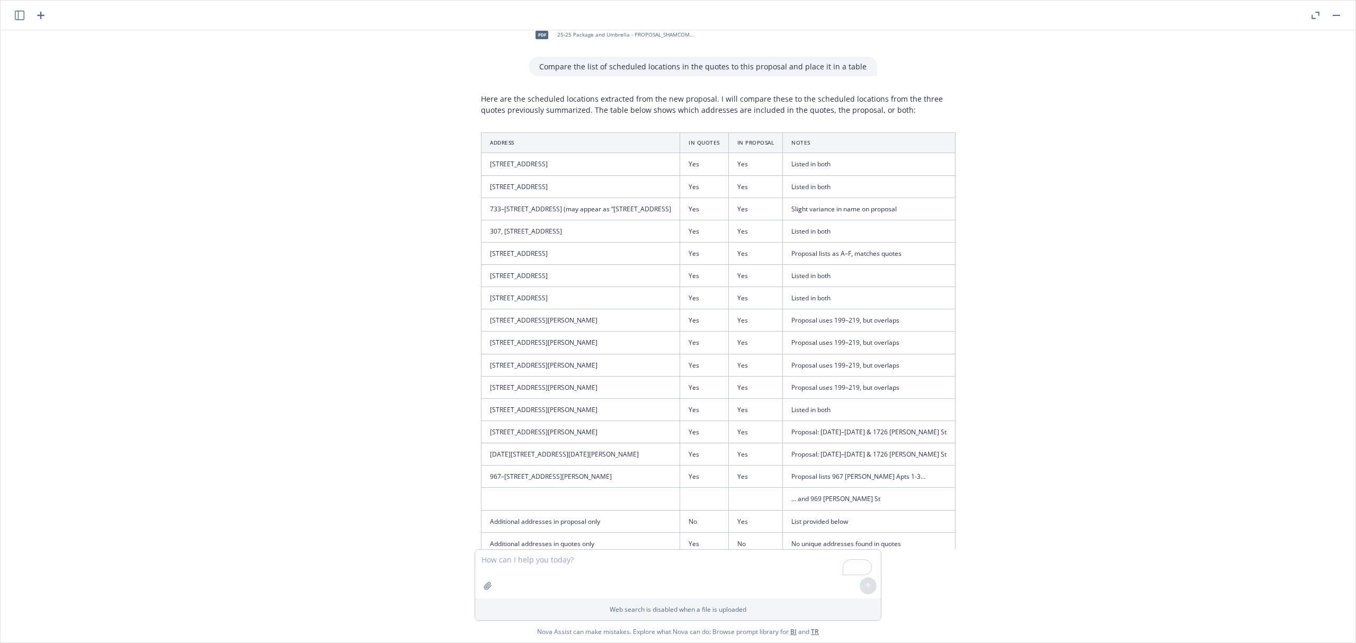
drag, startPoint x: 520, startPoint y: 131, endPoint x: 555, endPoint y: 139, distance: 36.3
click at [550, 138] on div "Here are the scheduled locations extracted from the new proposal. I will compar…" at bounding box center [719, 544] width 496 height 911
drag, startPoint x: 479, startPoint y: 102, endPoint x: 471, endPoint y: 102, distance: 7.9
click at [481, 102] on p "Here are the scheduled locations extracted from the new proposal. I will compar…" at bounding box center [718, 104] width 475 height 22
click at [471, 99] on div "Here are the scheduled locations extracted from the new proposal. I will compar…" at bounding box center [719, 544] width 496 height 911
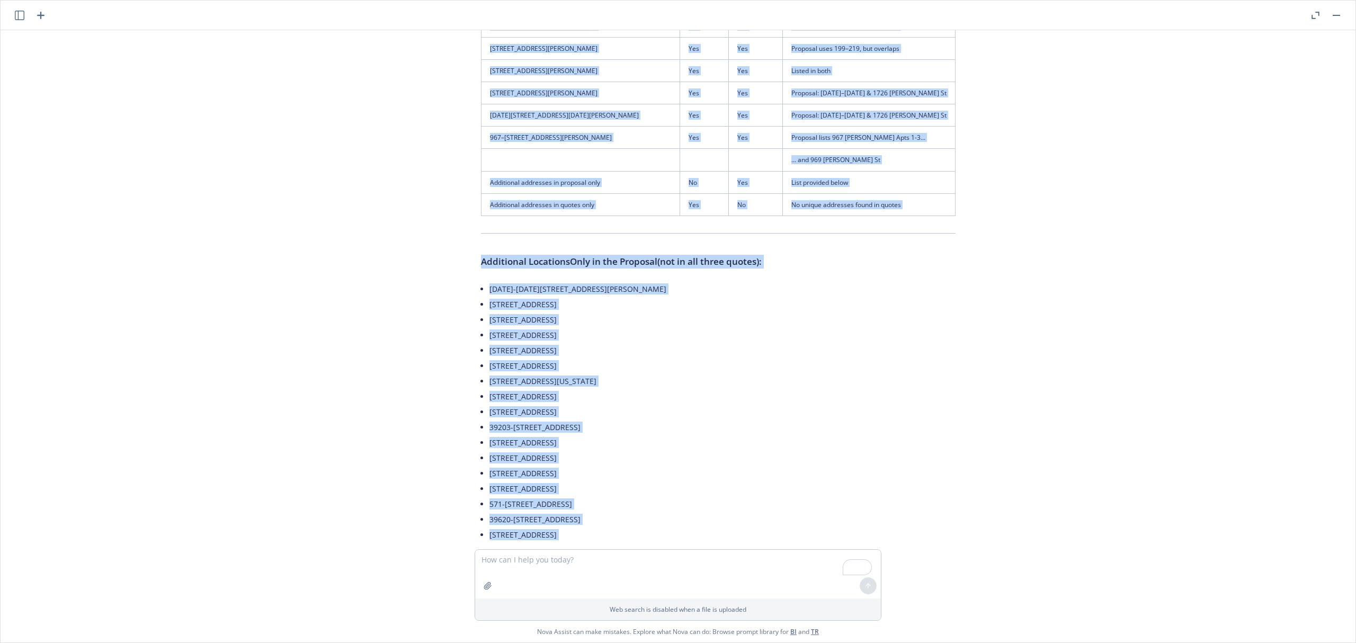
scroll to position [4566, 8]
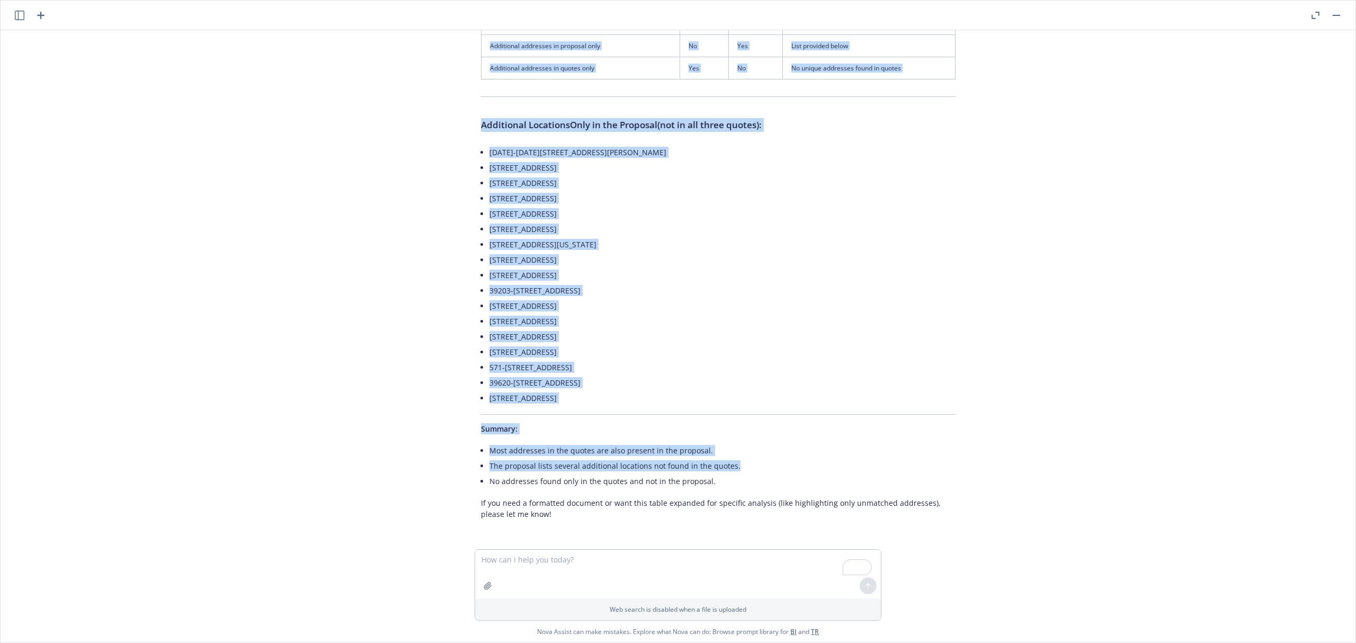
drag, startPoint x: 475, startPoint y: 92, endPoint x: 875, endPoint y: 380, distance: 493.5
click at [875, 380] on div "pdf Quote Updated - Lynx.pdf pdf Shamco Management Co., Inc. - Admiral XS Quote…" at bounding box center [678, 289] width 1347 height 519
copy div "Lore ips dol sitametco adipiscin elitseddo eius tem inc utlabore. E dolo magnaa…"
click at [528, 406] on div "Here are the scheduled locations extracted from the new proposal. I will compar…" at bounding box center [719, 68] width 496 height 911
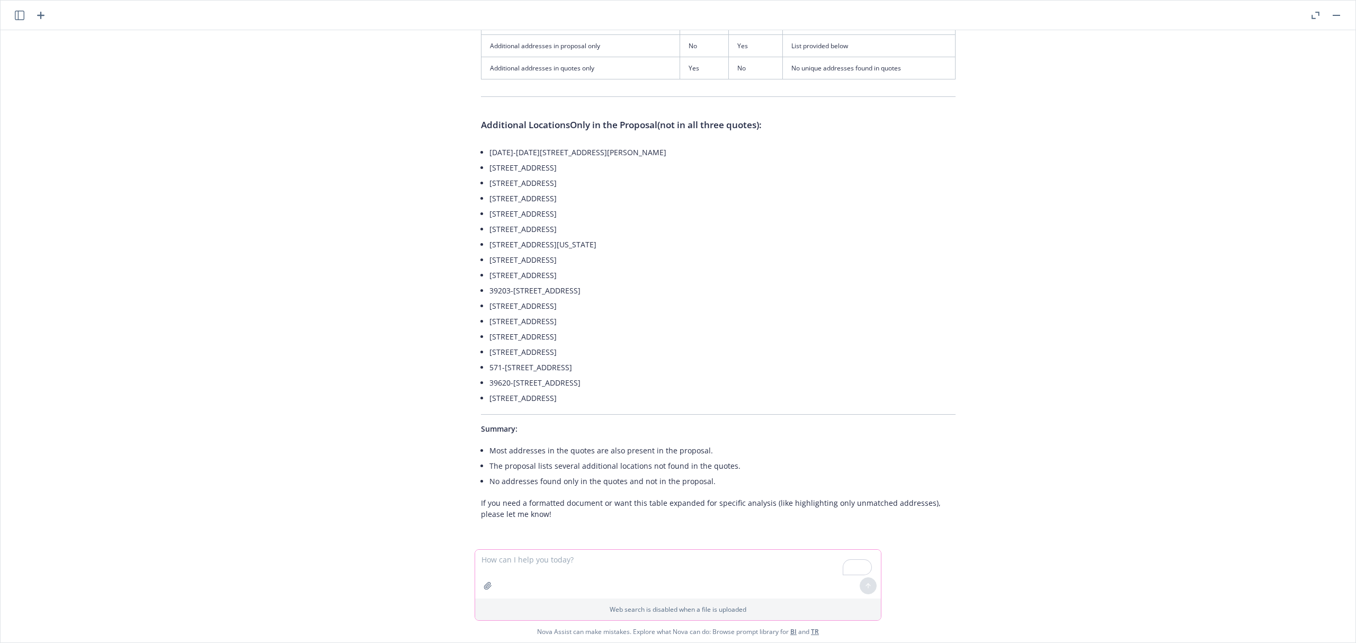
click at [528, 561] on textarea "To enrich screen reader interactions, please activate Accessibility in Grammarl…" at bounding box center [678, 574] width 406 height 49
type textarea "If only the additional locations were insured in the proposal what would be the…"
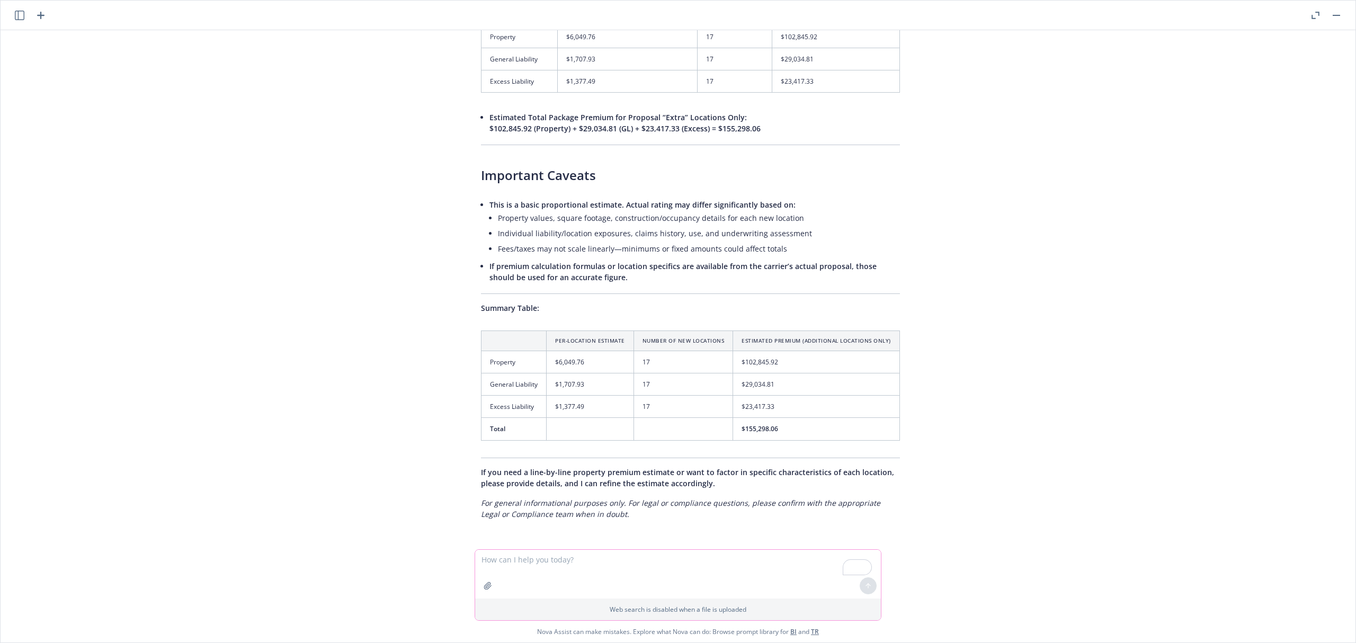
scroll to position [5797, 8]
click at [484, 581] on button "button" at bounding box center [488, 586] width 17 height 17
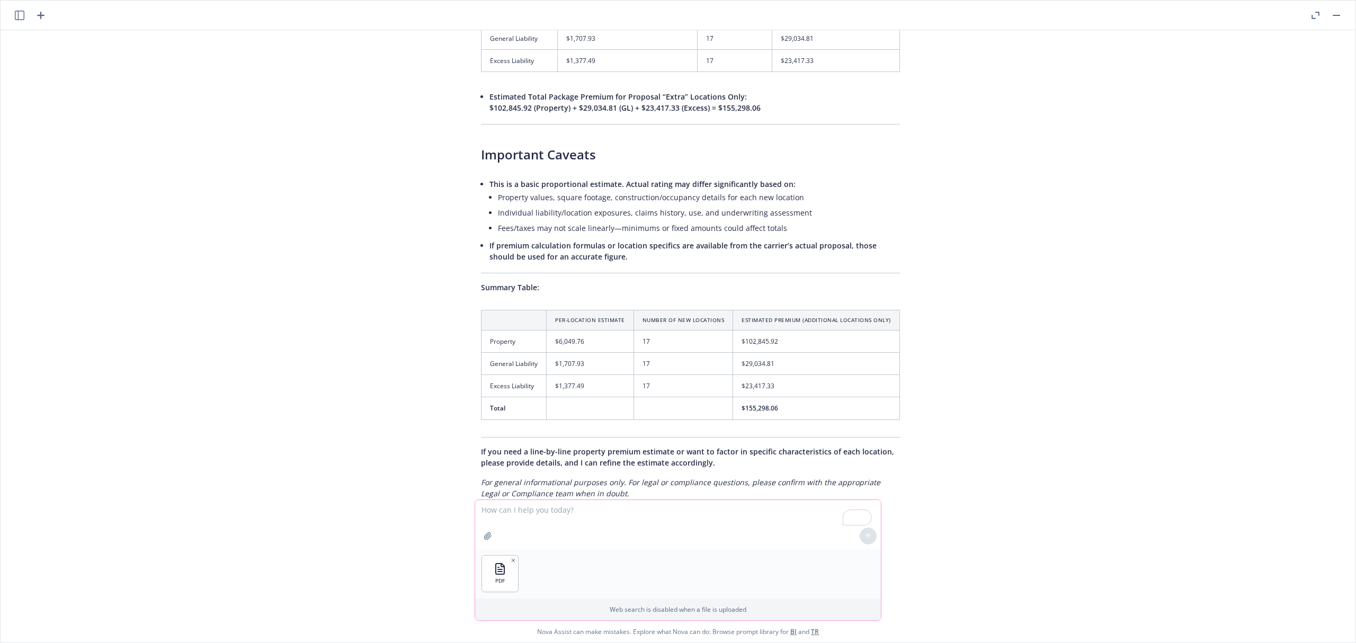
click at [537, 512] on textarea "To enrich screen reader interactions, please activate Accessibility in Grammarl…" at bounding box center [678, 524] width 406 height 49
paste textarea "1. [STREET_ADDRESS][US_STATE]. [STREET_ADDRESS][US_STATE]. [STREET_ADDRESS][US_…"
type textarea "Lo I dolors ametc adipiscin elit sed doeiusmo tempori utlaboreet, dol magn aliq…"
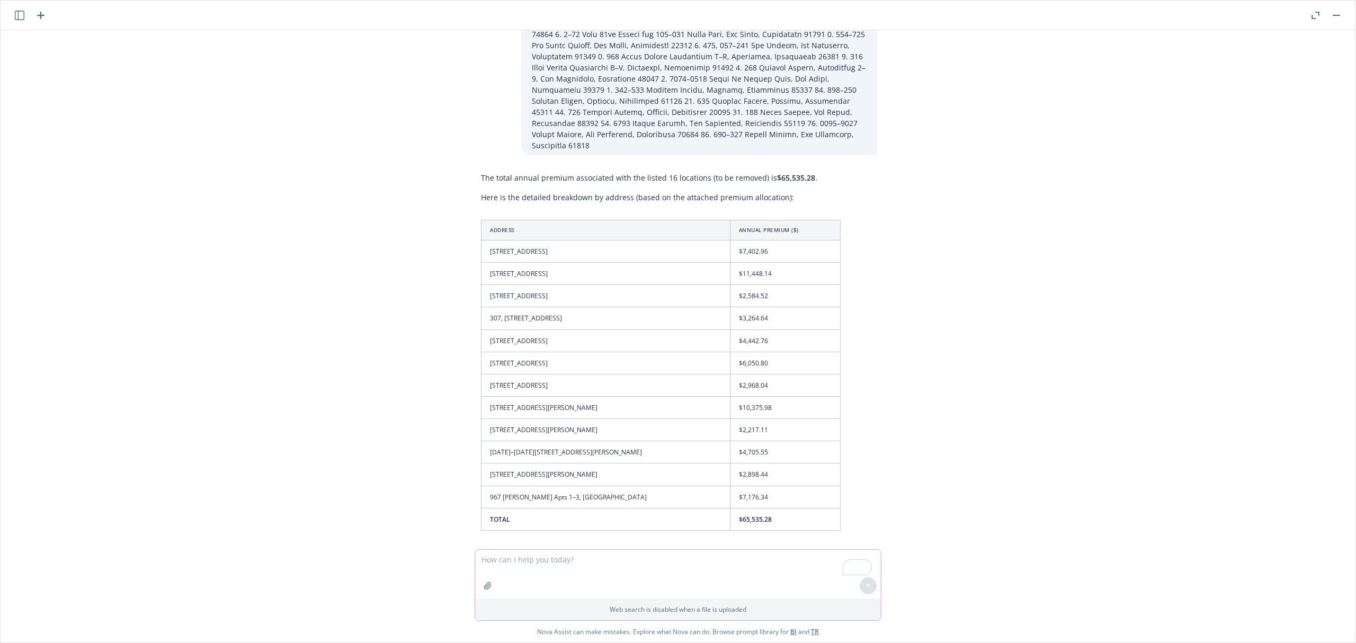
scroll to position [6416, 8]
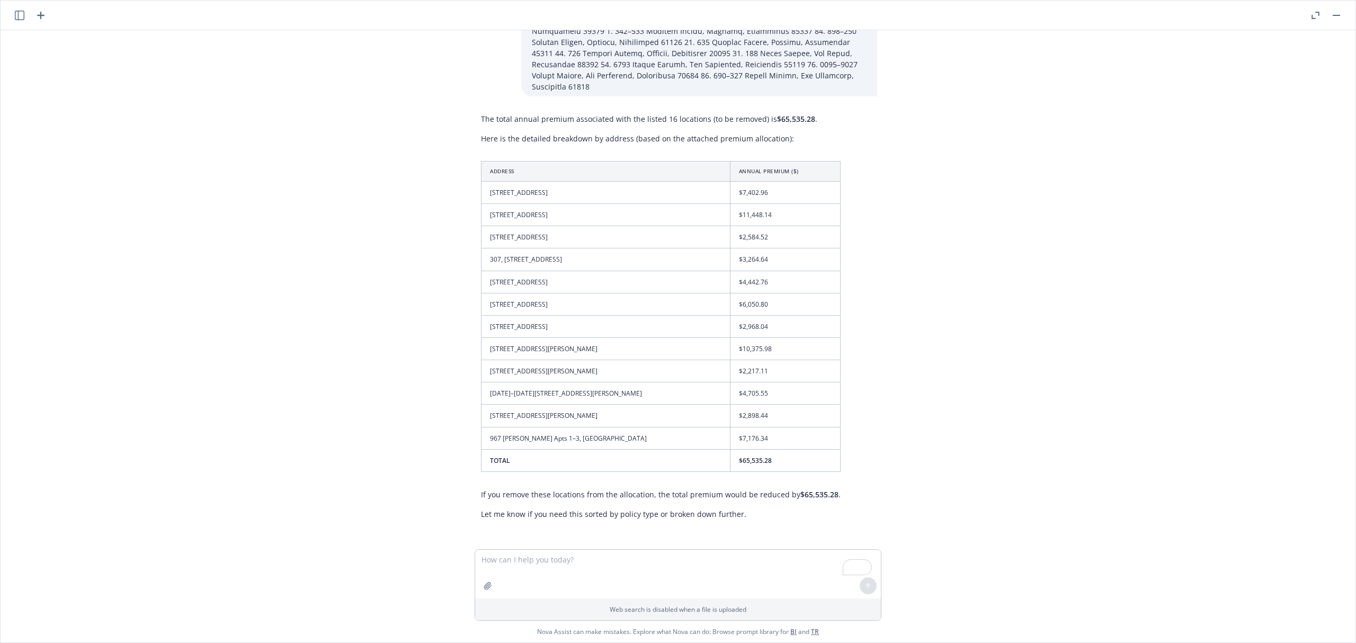
drag, startPoint x: 475, startPoint y: 149, endPoint x: 545, endPoint y: 182, distance: 77.8
click at [545, 182] on div "The total annual premium associated with the listed 16 locations (to be removed…" at bounding box center [661, 316] width 381 height 415
click at [441, 140] on div "pdf Quote Updated - Lynx.pdf pdf Shamco Management Co., Inc. - Admiral XS Quote…" at bounding box center [678, 289] width 1347 height 519
drag, startPoint x: 480, startPoint y: 135, endPoint x: 509, endPoint y: 142, distance: 30.1
click at [481, 135] on div "The total annual premium associated with the listed 16 locations (to be removed…" at bounding box center [661, 316] width 381 height 415
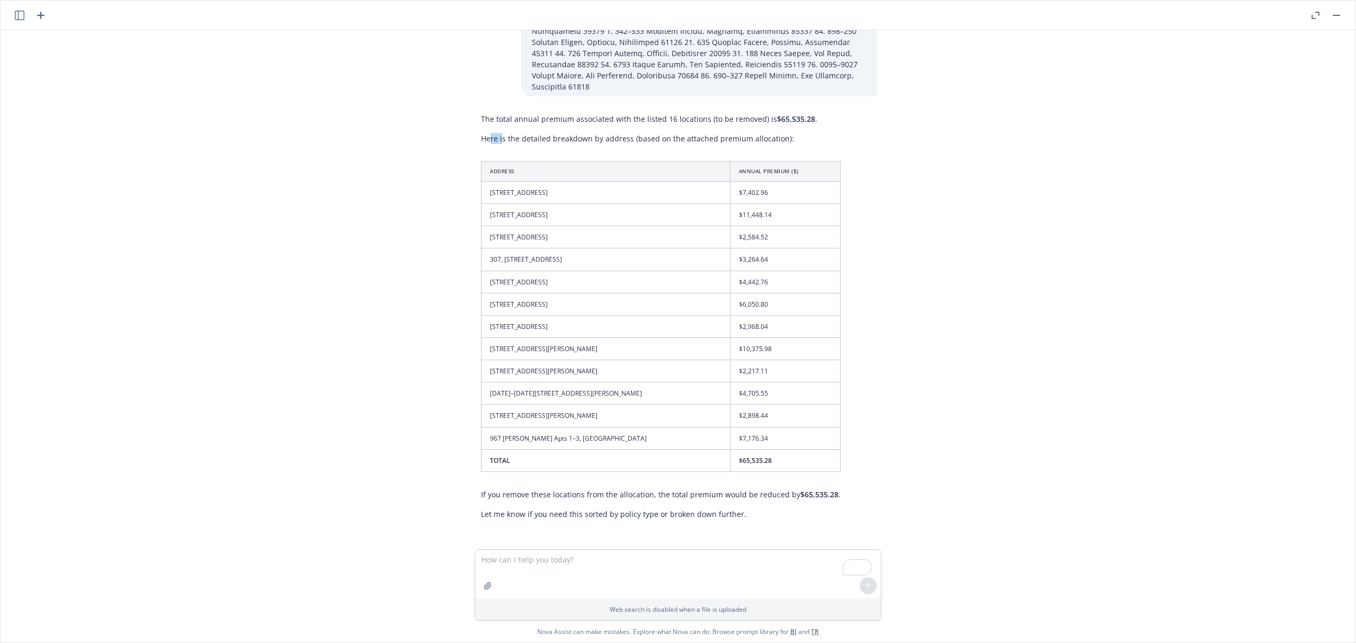
click at [502, 140] on div "The total annual premium associated with the listed 16 locations (to be removed…" at bounding box center [661, 316] width 381 height 415
click at [533, 161] on th "Address" at bounding box center [606, 171] width 249 height 20
click at [496, 138] on div "The total annual premium associated with the listed 16 locations (to be removed…" at bounding box center [661, 316] width 381 height 415
drag, startPoint x: 496, startPoint y: 138, endPoint x: 662, endPoint y: 208, distance: 180.3
click at [662, 208] on div "The total annual premium associated with the listed 16 locations (to be removed…" at bounding box center [661, 316] width 381 height 415
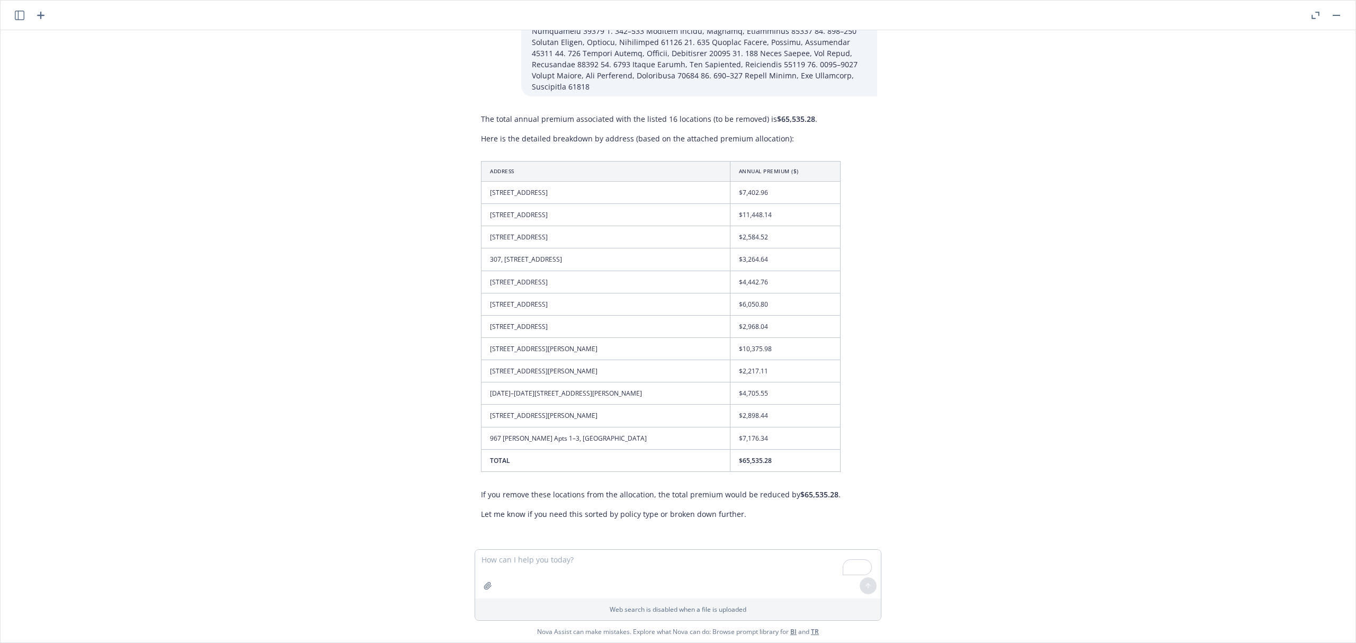
click at [338, 111] on div "pdf Quote Updated - Lynx.pdf pdf Shamco Management Co., Inc. - Admiral XS Quote…" at bounding box center [678, 289] width 1347 height 519
click at [462, 123] on div "The total annual premium associated with the listed 16 locations (to be removed…" at bounding box center [674, 316] width 424 height 415
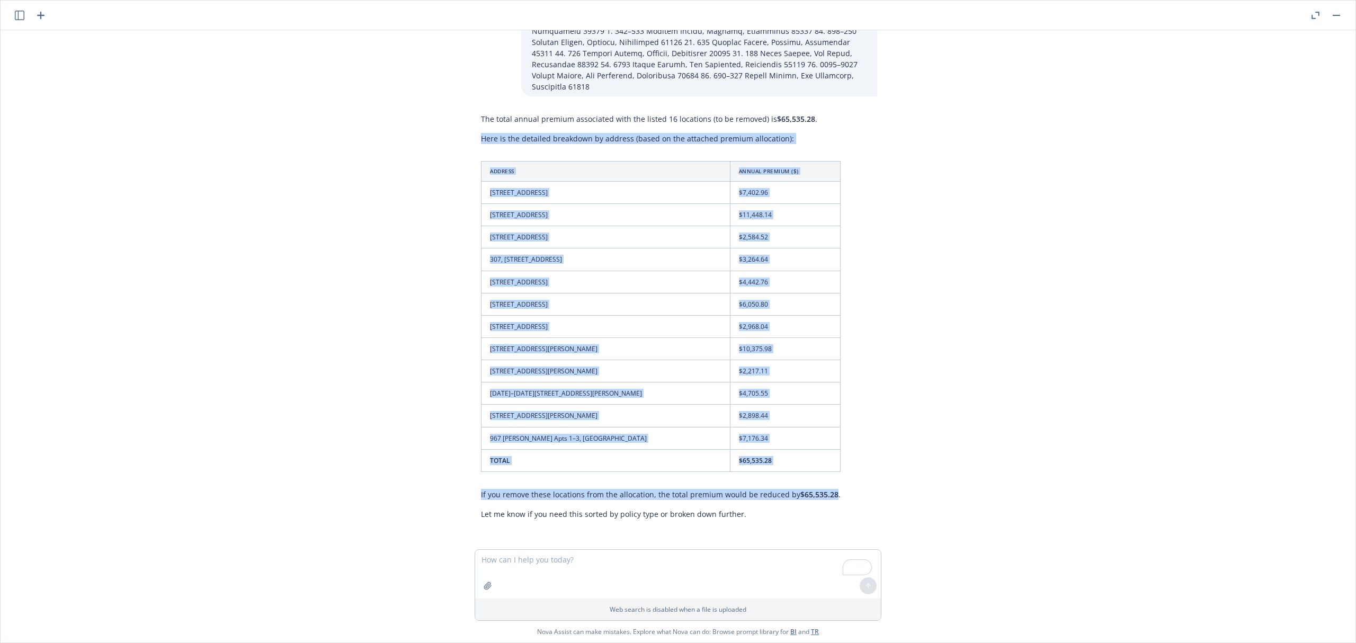
drag, startPoint x: 520, startPoint y: 138, endPoint x: 811, endPoint y: 484, distance: 452.0
click at [811, 484] on div "The total annual premium associated with the listed 16 locations (to be removed…" at bounding box center [674, 316] width 424 height 415
click at [811, 490] on span "$65,535.28" at bounding box center [820, 495] width 38 height 10
drag, startPoint x: 473, startPoint y: 121, endPoint x: 828, endPoint y: 476, distance: 501.7
click at [828, 476] on div "The total annual premium associated with the listed 16 locations (to be removed…" at bounding box center [661, 316] width 381 height 415
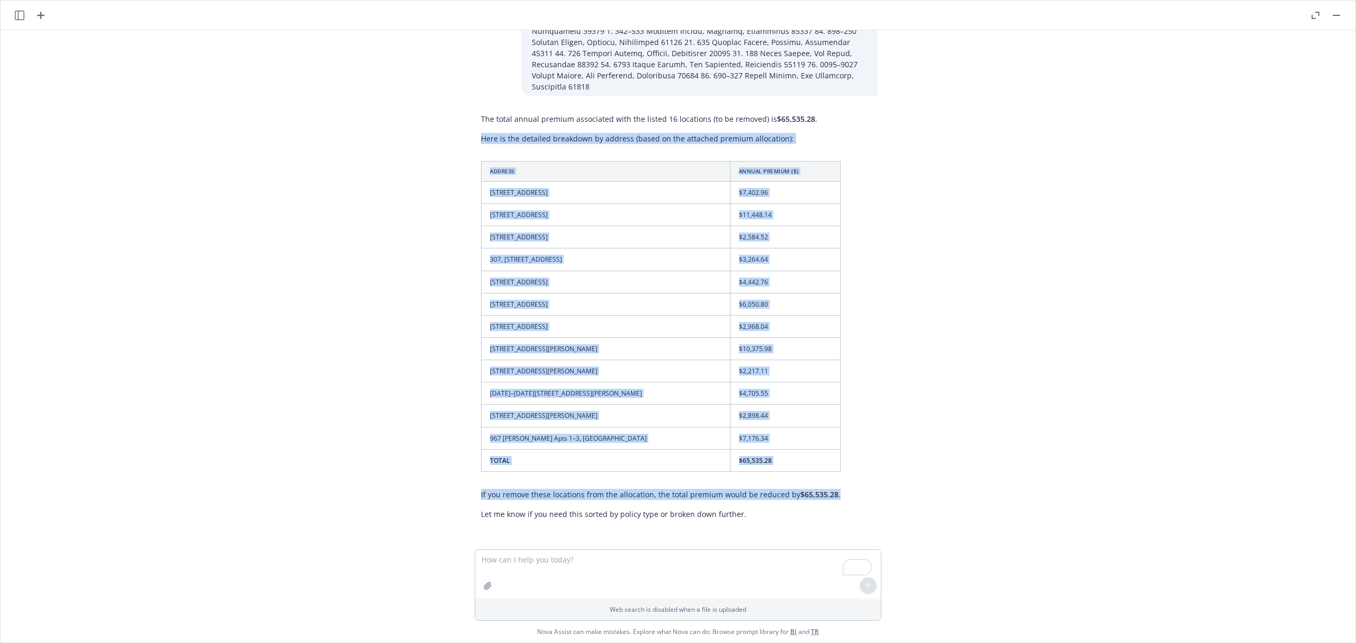
copy div "Here is the detailed breakdown by address (based on the attached premium alloca…"
click at [563, 566] on textarea "To enrich screen reader interactions, please activate Accessibility in Grammarl…" at bounding box center [678, 574] width 406 height 49
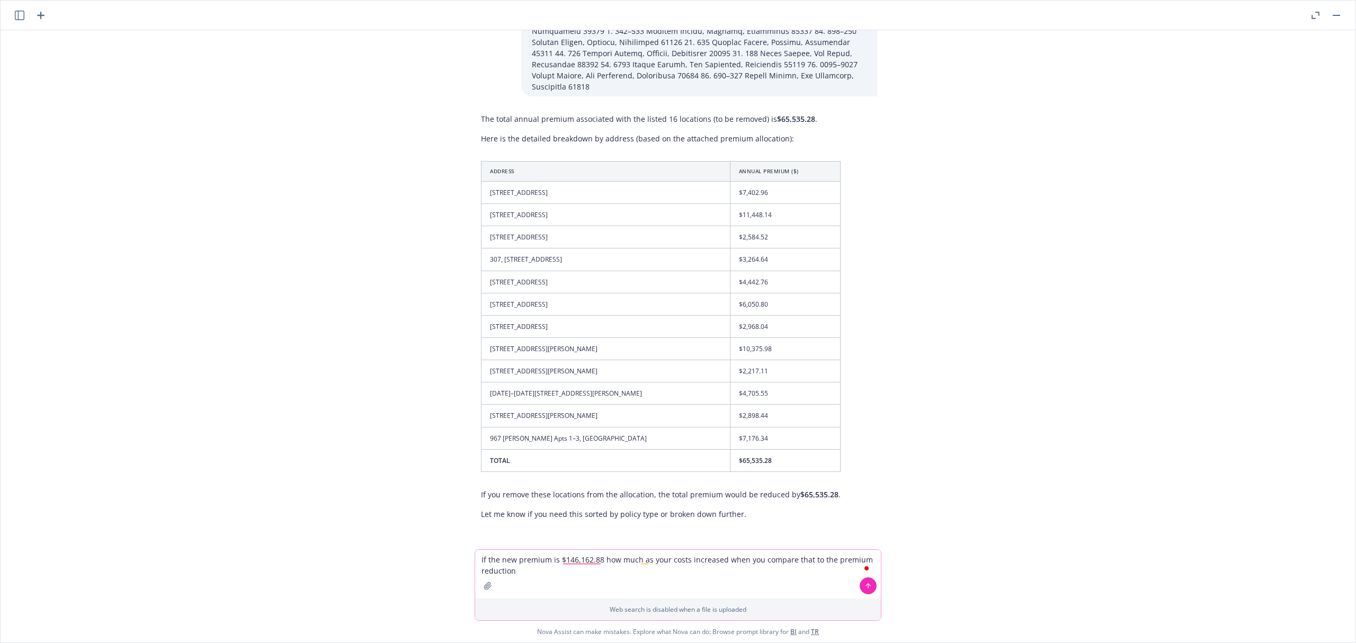
type textarea "If the new premium is $146,162.88 how much as your costs increased when you com…"
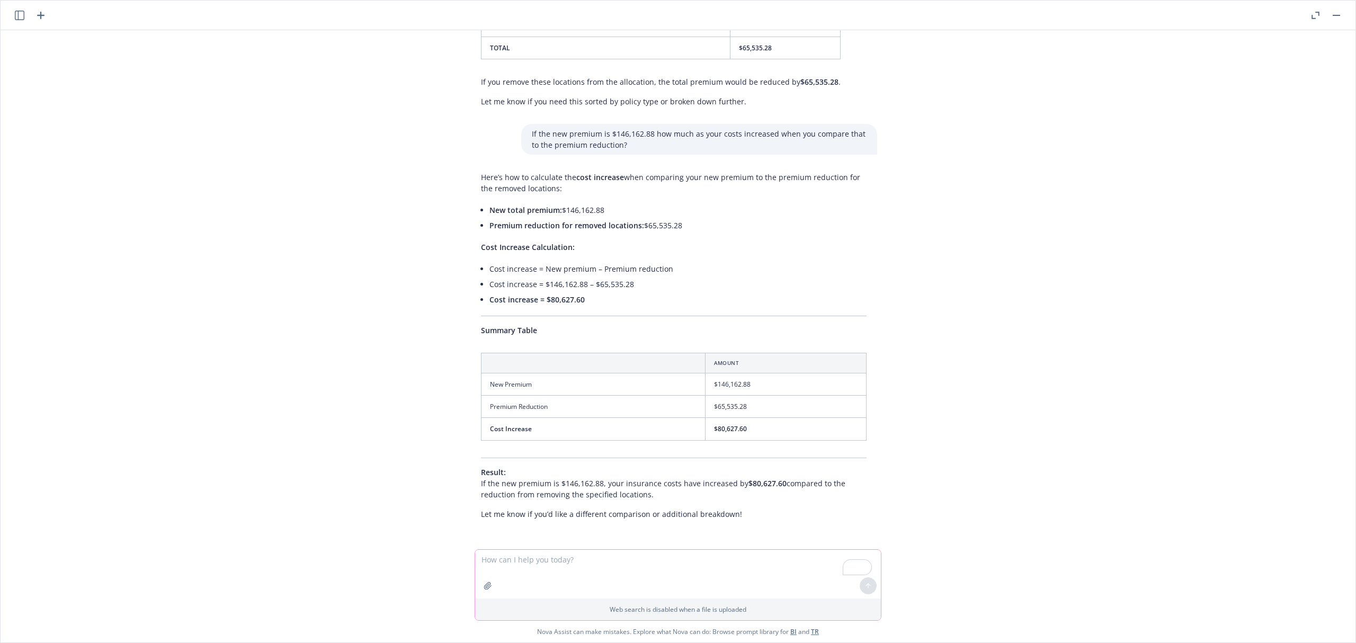
scroll to position [6831, 8]
click at [530, 564] on textarea "To enrich screen reader interactions, please activate Accessibility in Grammarl…" at bounding box center [678, 574] width 406 height 49
click at [517, 560] on textarea "Provide a premium allocation using the increase of $80.627.60 allocated using t…" at bounding box center [678, 574] width 406 height 49
type textarea "Provide a new premium allocation using the increase of $80.627.60 allocated usi…"
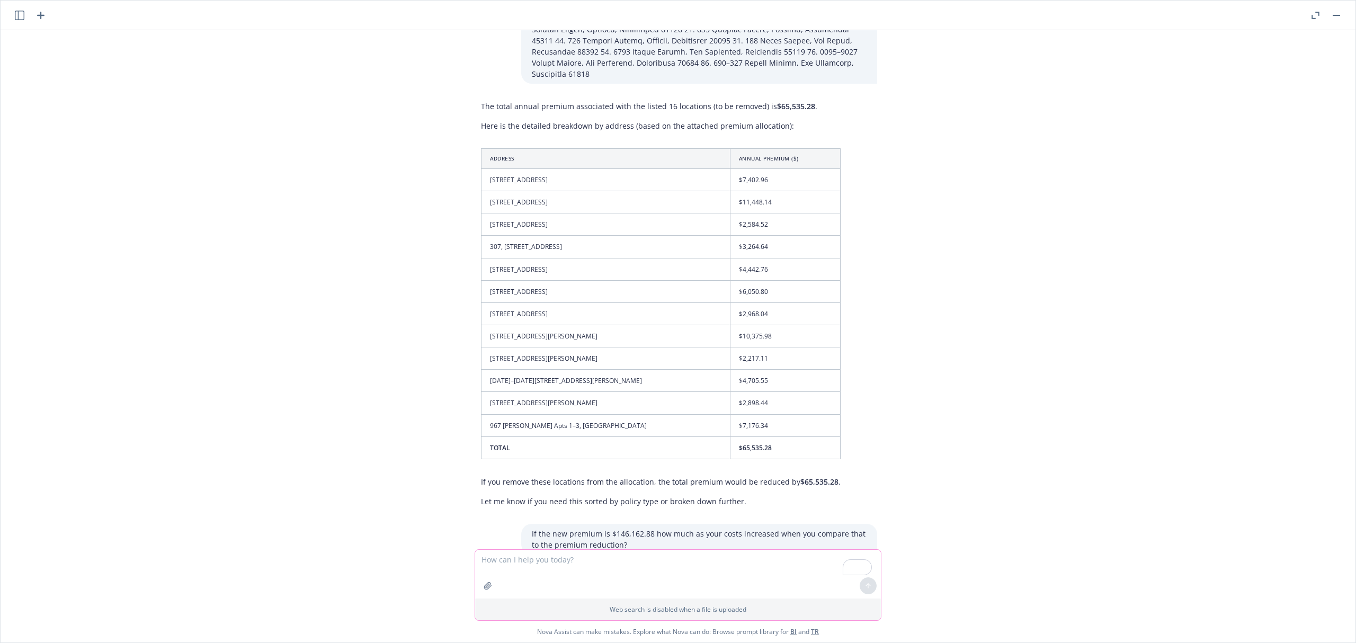
scroll to position [6404, 8]
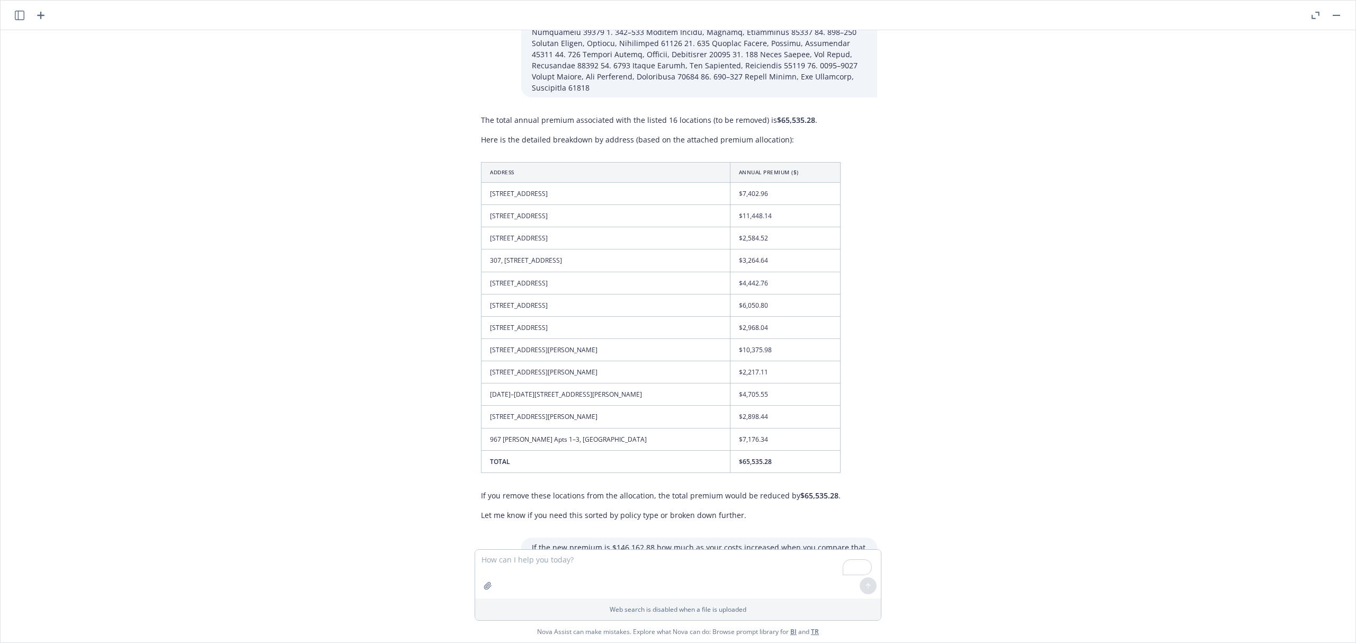
drag, startPoint x: 496, startPoint y: 147, endPoint x: 679, endPoint y: 201, distance: 190.8
click at [679, 201] on div "The total annual premium associated with the listed 16 locations (to be removed…" at bounding box center [661, 317] width 381 height 415
click at [486, 153] on div "The total annual premium associated with the listed 16 locations (to be removed…" at bounding box center [661, 317] width 381 height 415
click at [474, 150] on div "The total annual premium associated with the listed 16 locations (to be removed…" at bounding box center [661, 317] width 381 height 415
drag, startPoint x: 474, startPoint y: 150, endPoint x: 659, endPoint y: 191, distance: 189.9
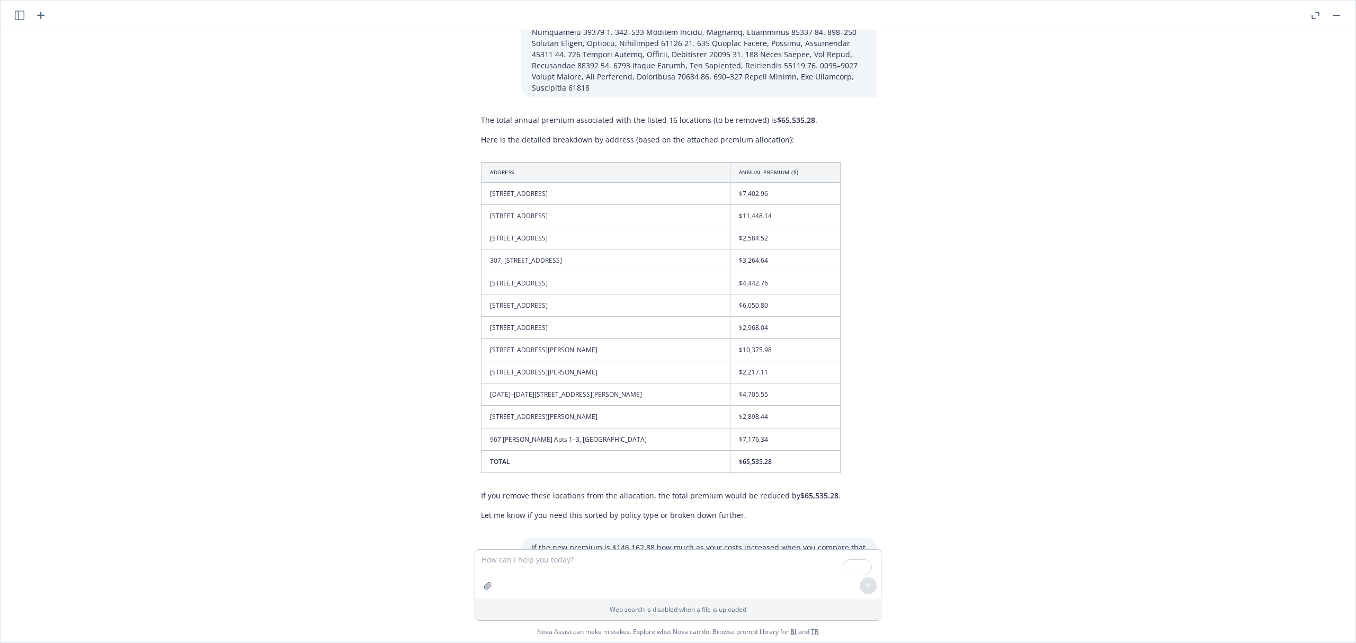
click at [659, 191] on div "The total annual premium associated with the listed 16 locations (to be removed…" at bounding box center [661, 317] width 381 height 415
click at [596, 176] on th "Address" at bounding box center [606, 172] width 249 height 20
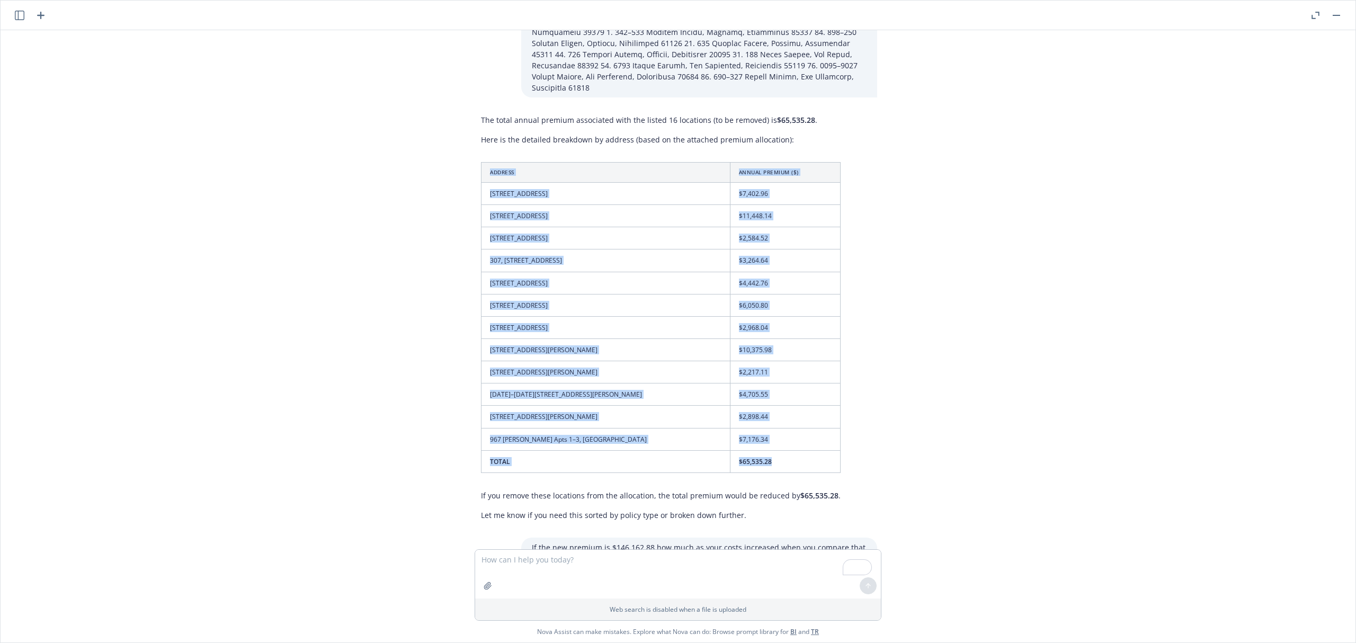
drag, startPoint x: 514, startPoint y: 153, endPoint x: 810, endPoint y: 466, distance: 431.0
click at [810, 466] on div "The total annual premium associated with the listed 16 locations (to be removed…" at bounding box center [661, 317] width 381 height 415
copy table "Address Annual Premium ($) 112–[STREET_ADDRESS] $7,402.96 7–[GEOGRAPHIC_DATA][S…"
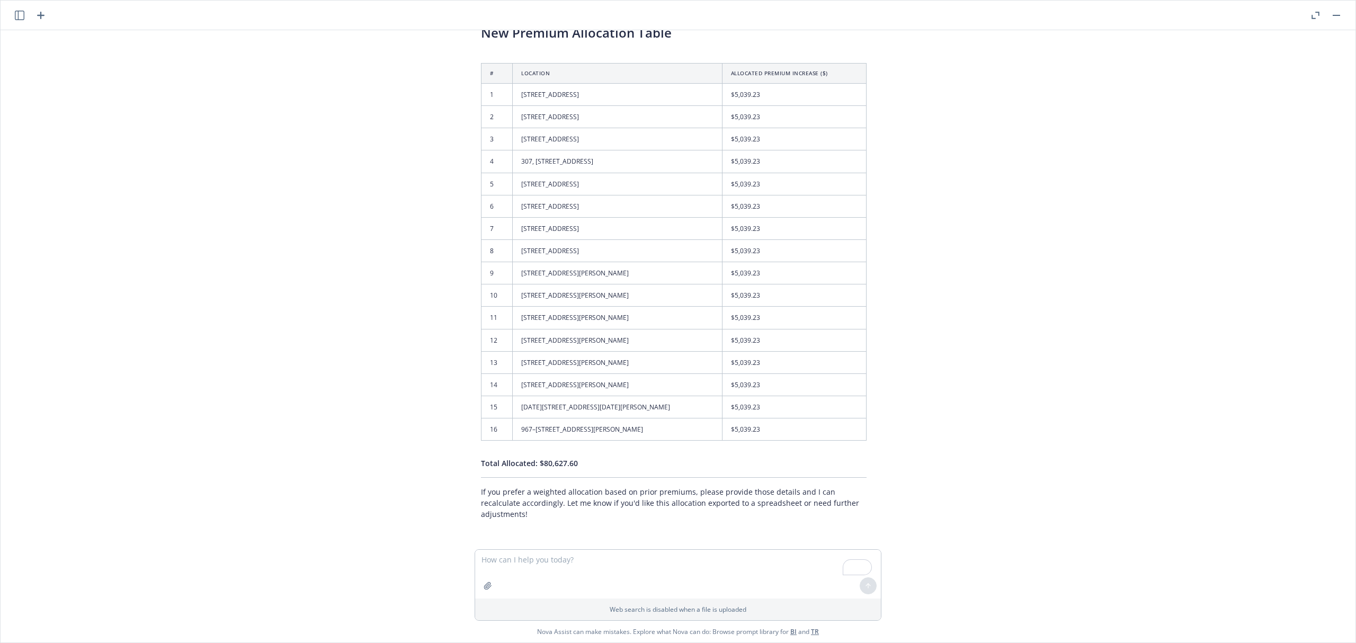
scroll to position [7534, 8]
click at [598, 572] on textarea "To enrich screen reader interactions, please activate Accessibility in Grammarl…" at bounding box center [678, 574] width 406 height 49
type textarea "D"
paste textarea "Address Annual Premium ($) 112–[STREET_ADDRESS] $7,402.96 7–[GEOGRAPHIC_DATA][S…"
type textarea "Do a weighted allocation based on the expiring premiums. Address Annual Premium…"
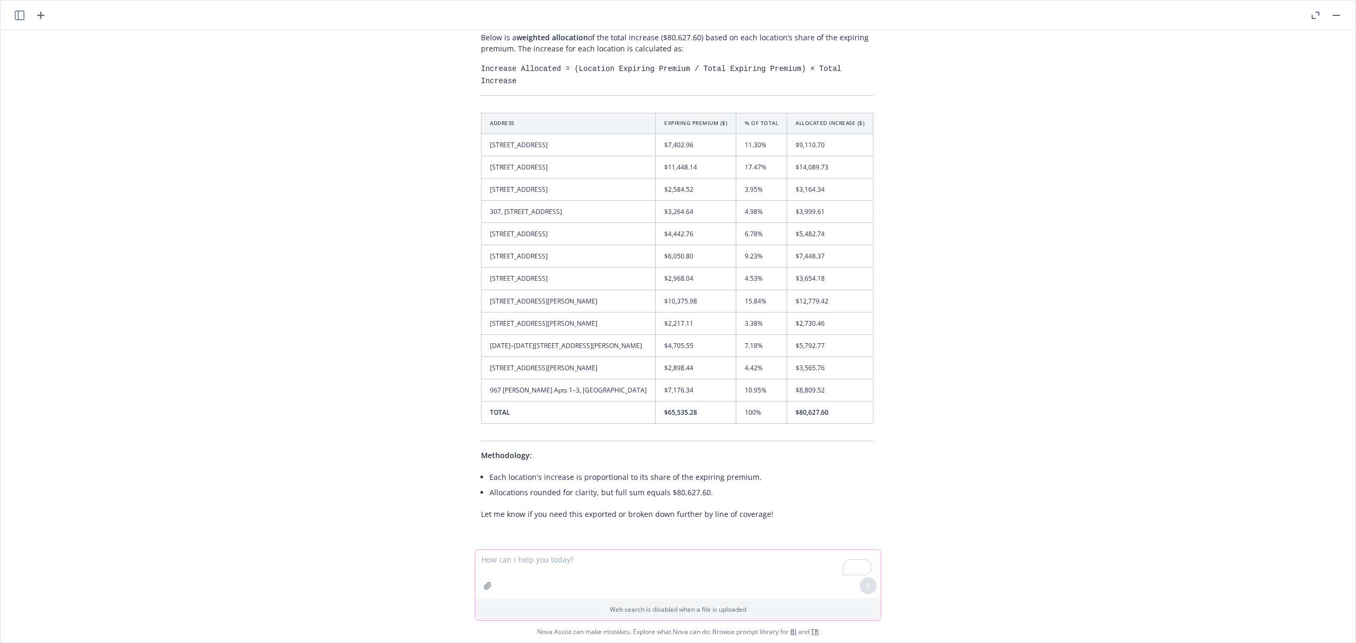
scroll to position [8165, 8]
type textarea "S"
type textarea "Remove the % of the total column. Add a column on the end that shows the % of i…"
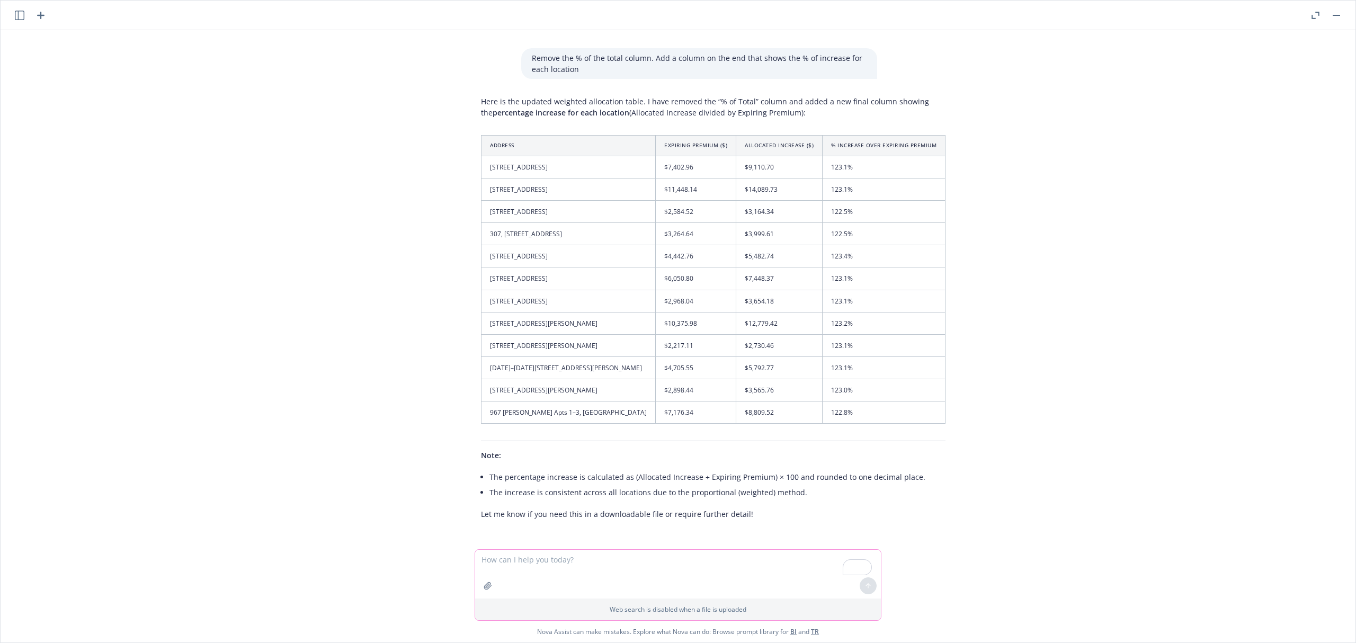
scroll to position [8656, 8]
type textarea "A"
type textarea "Show a table with the total new premium for each location that includes the all…"
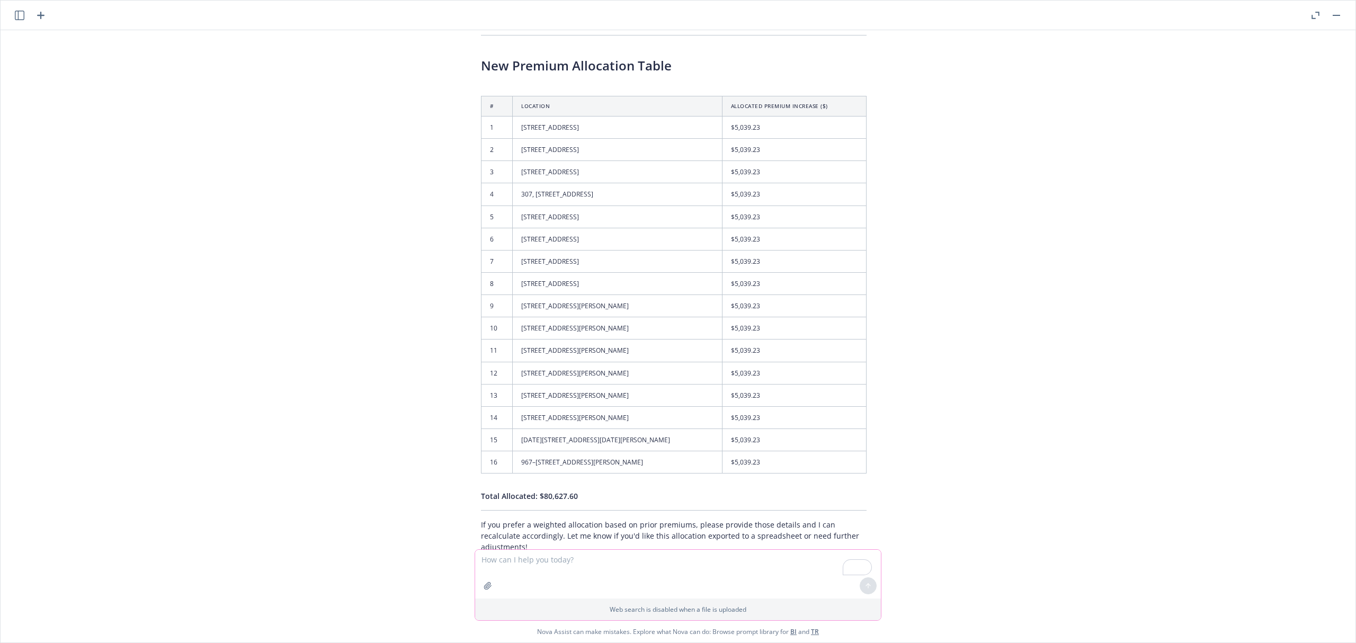
scroll to position [7467, 8]
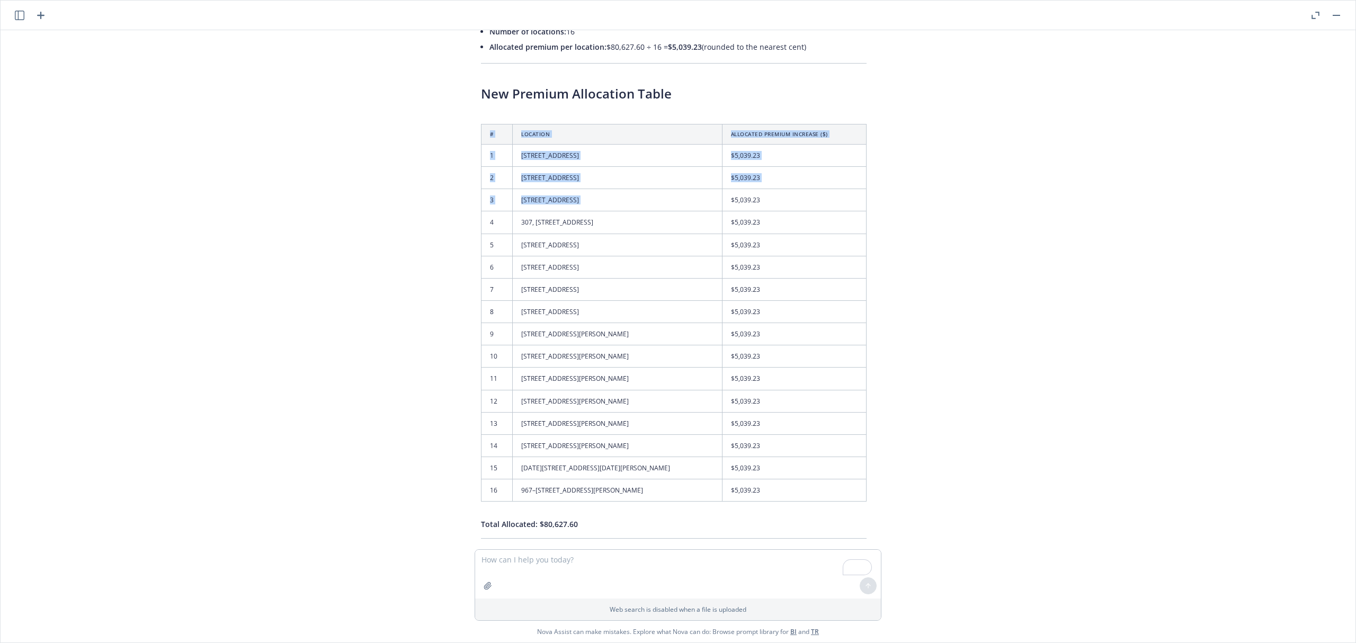
drag, startPoint x: 475, startPoint y: 119, endPoint x: 614, endPoint y: 143, distance: 140.8
click at [742, 212] on div "Here is a simple allocation of the $80,627.60 cost increase, distributed evenly…" at bounding box center [674, 258] width 407 height 655
click at [607, 132] on th "Location" at bounding box center [618, 134] width 210 height 20
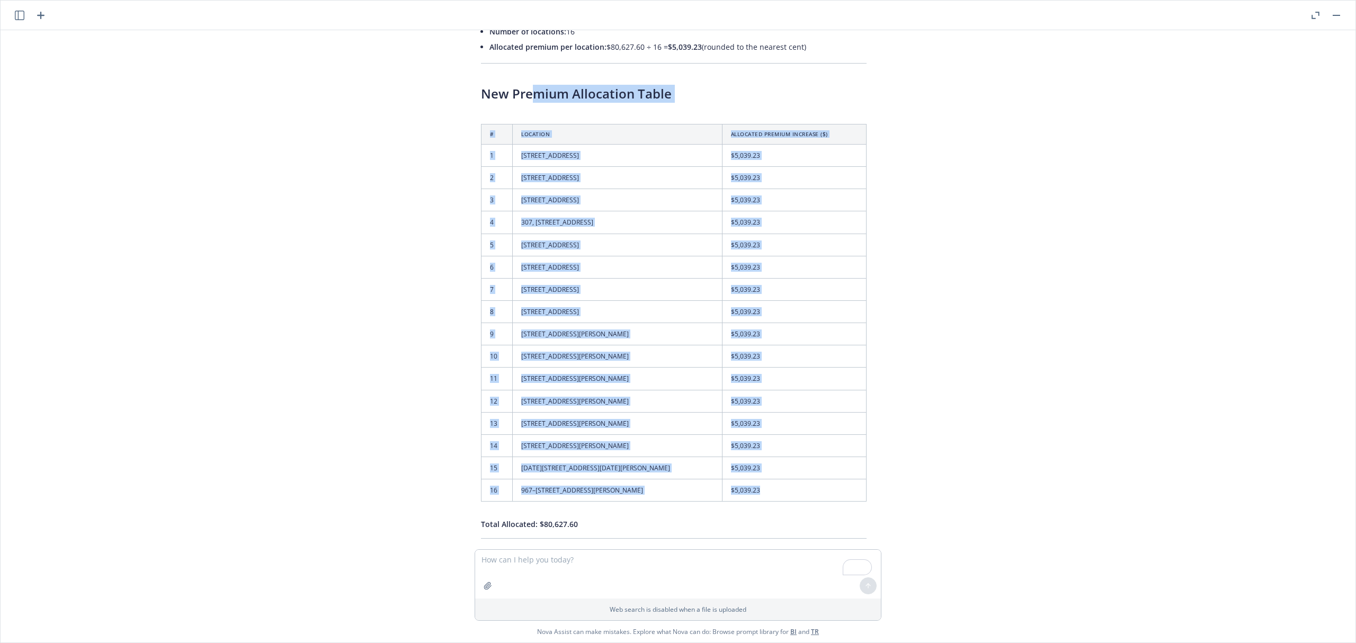
drag, startPoint x: 532, startPoint y: 106, endPoint x: 771, endPoint y: 422, distance: 395.6
click at [821, 491] on div "Here is a simple allocation of the $80,627.60 cost increase, distributed evenly…" at bounding box center [674, 258] width 407 height 655
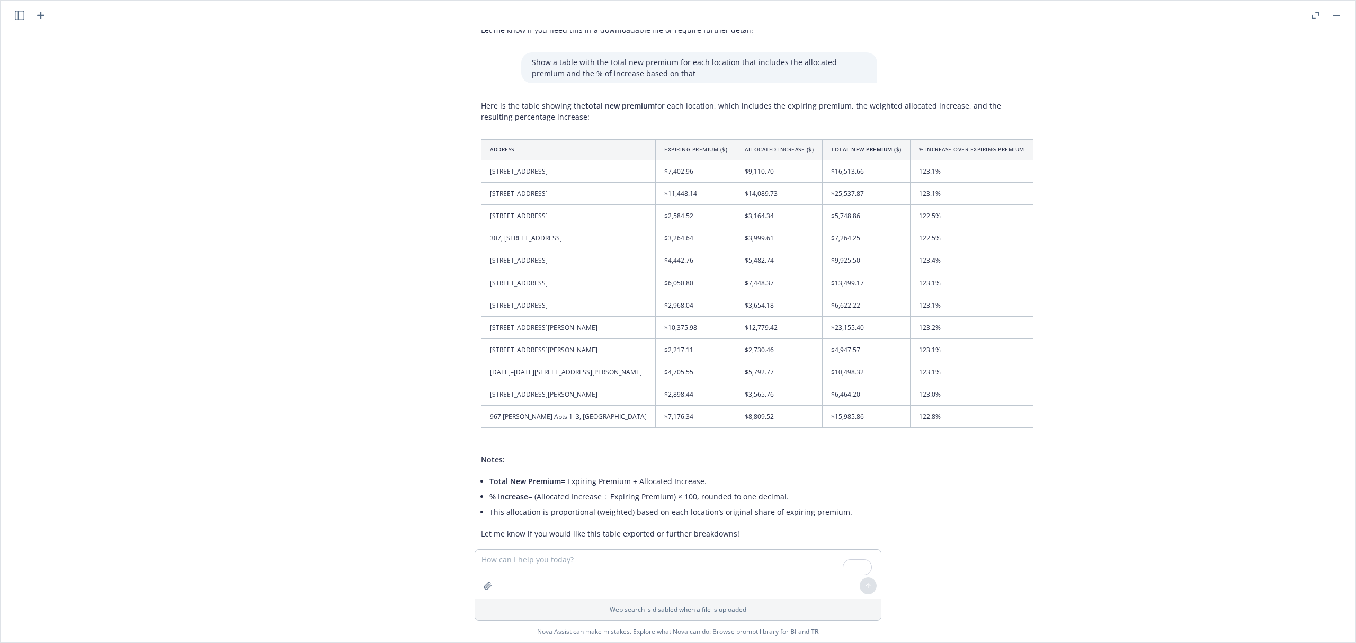
scroll to position [9163, 8]
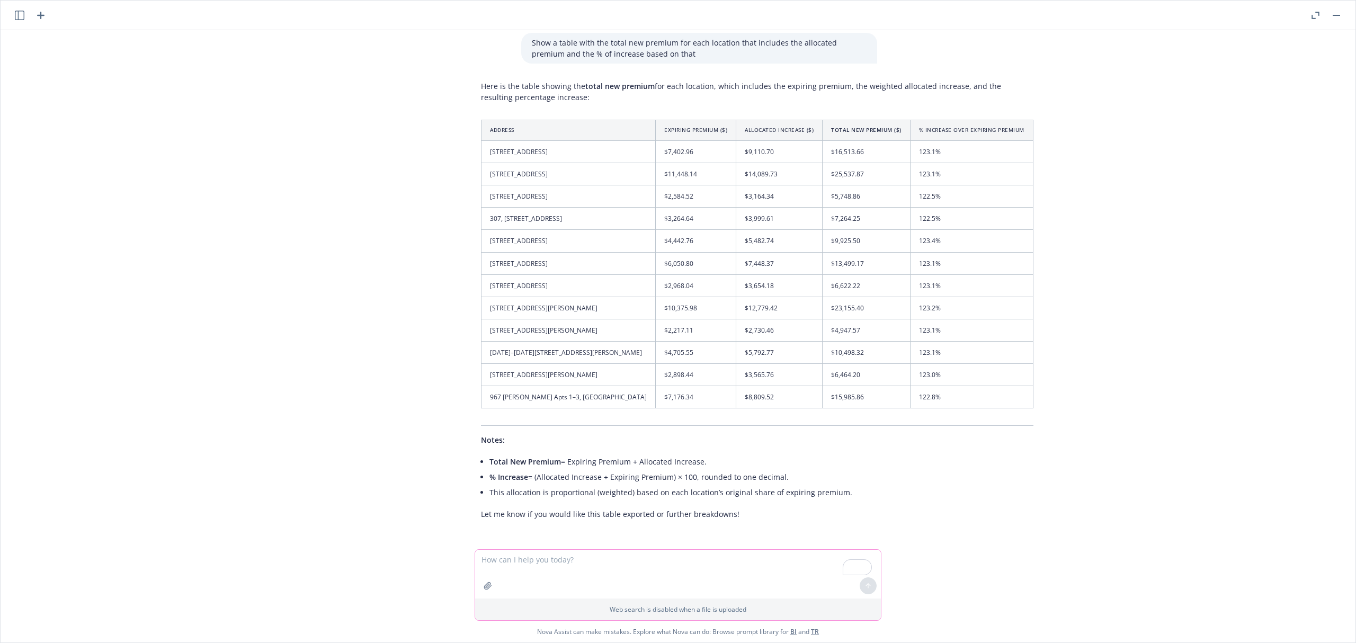
click at [534, 563] on textarea "To enrich screen reader interactions, please activate Accessibility in Grammarl…" at bounding box center [678, 574] width 406 height 49
paste textarea "lore Ipsumdolor Sitam # Consecte Adipiscin Elitsed Doeiusmo ($) 3 749–464 Temp …"
type textarea "Lor ips dolorsi ametconse. Adipisc eli 51 seddoeius temp Incididunt Utlab # Etd…"
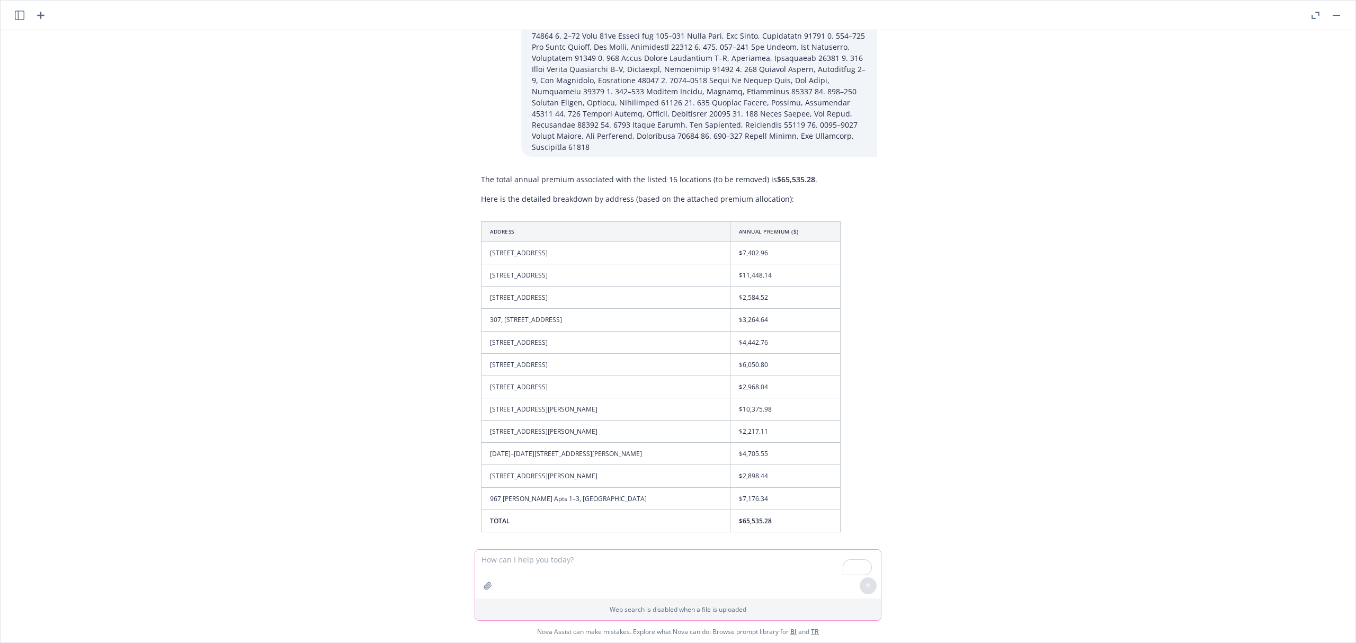
scroll to position [6362, 8]
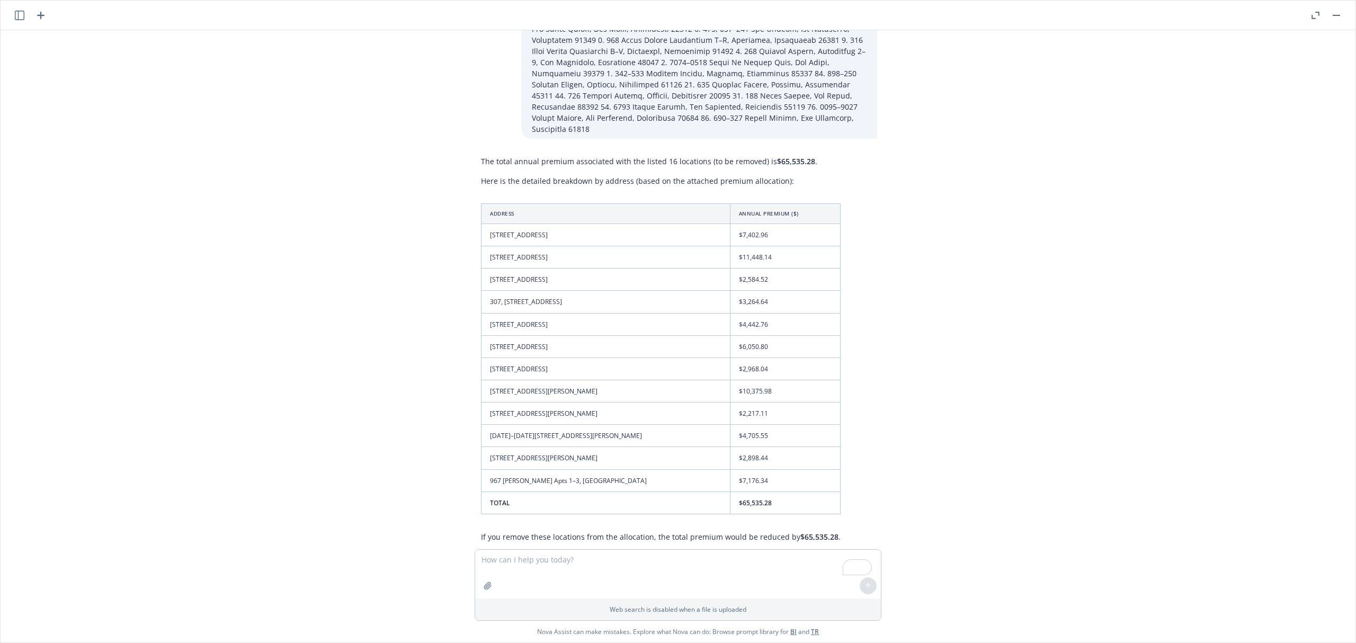
drag, startPoint x: 484, startPoint y: 190, endPoint x: 624, endPoint y: 448, distance: 293.3
click at [624, 448] on div "The total annual premium associated with the listed 16 locations (to be removed…" at bounding box center [661, 359] width 381 height 415
click at [762, 224] on td "$7,402.96" at bounding box center [785, 235] width 110 height 22
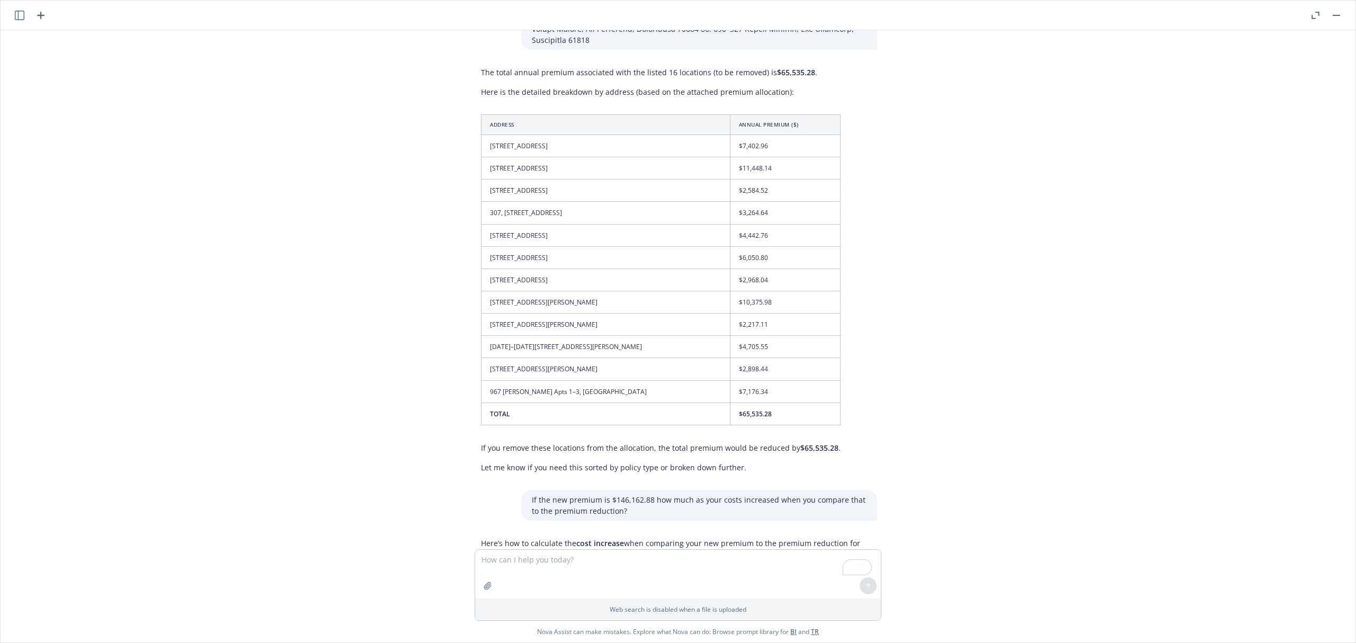
scroll to position [6503, 8]
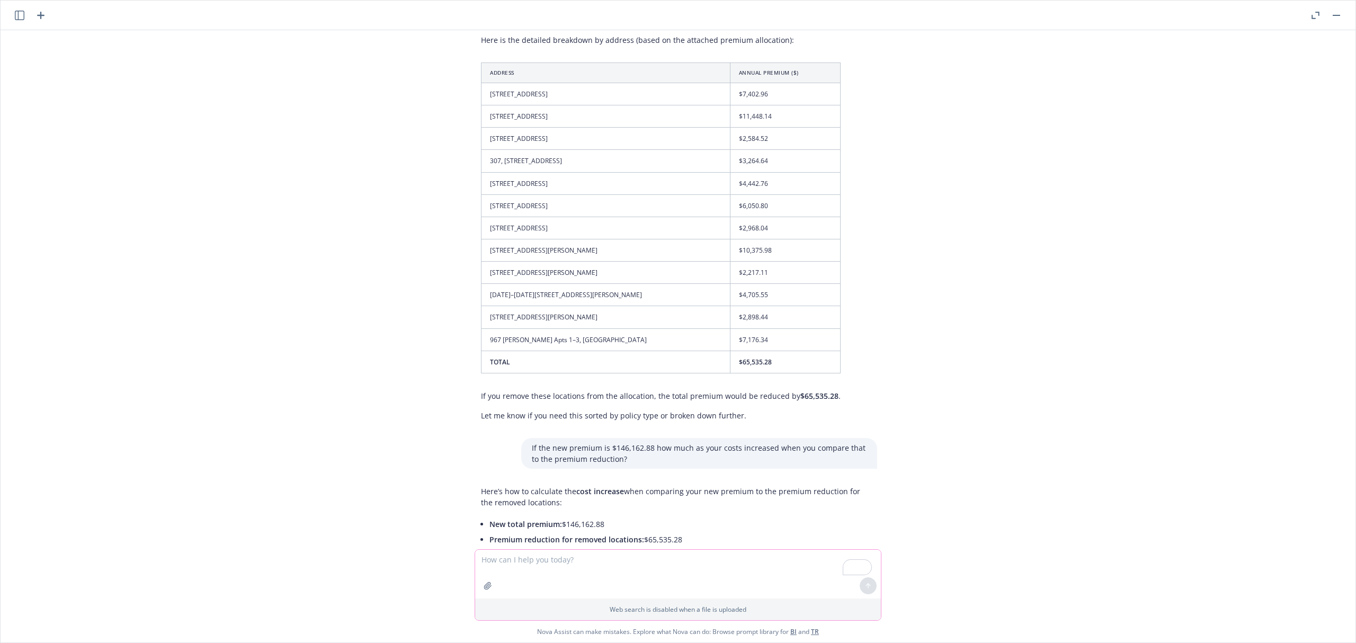
click at [481, 585] on button "button" at bounding box center [488, 586] width 17 height 17
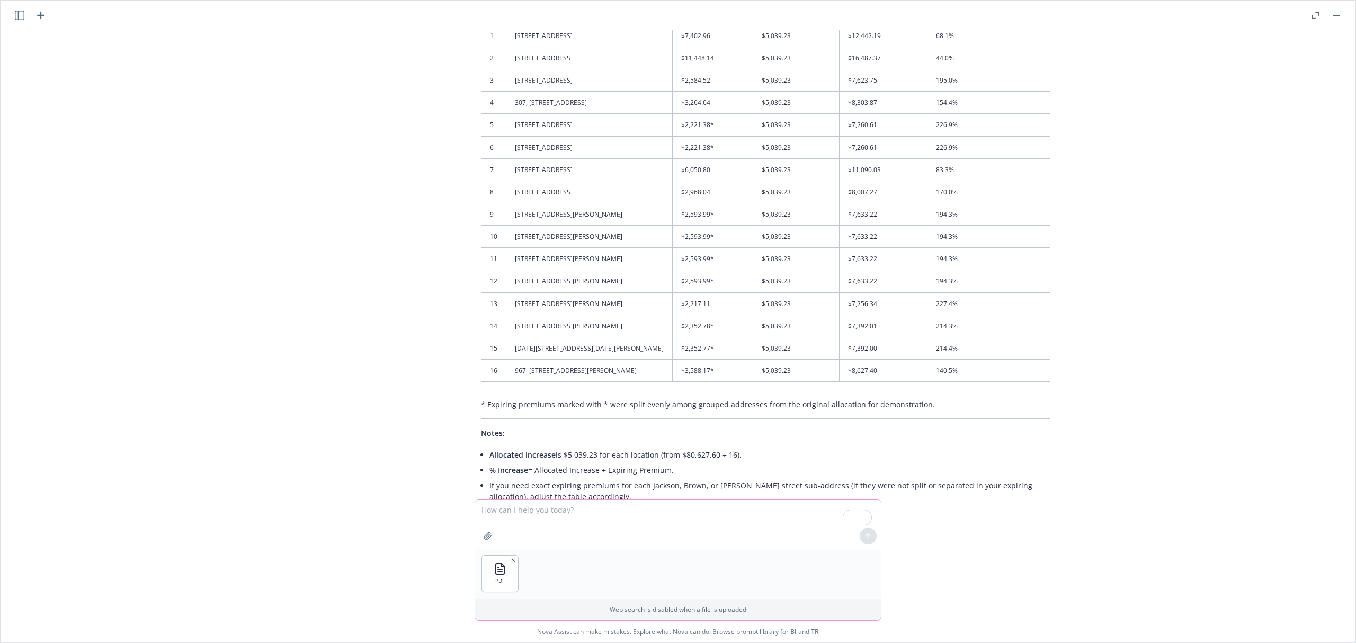
scroll to position [10015, 8]
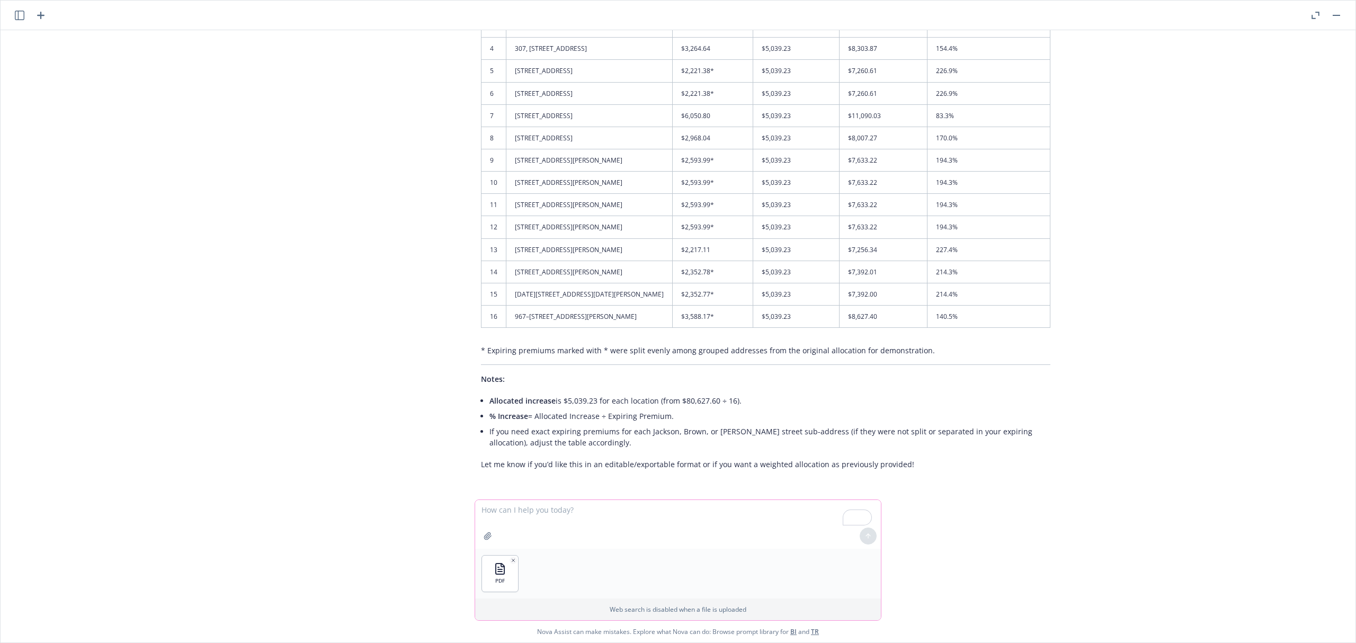
click at [557, 516] on textarea "To enrich screen reader interactions, please activate Accessibility in Grammarl…" at bounding box center [678, 524] width 406 height 49
paste textarea "1. [STREET_ADDRESS][US_STATE]. [STREET_ADDRESS][US_STATE]. [STREET_ADDRESS][US_…"
type textarea "Lor $64,811.46 ip dolorsi ametcons adipi el sedd eiusmod temporinci utlab etdo …"
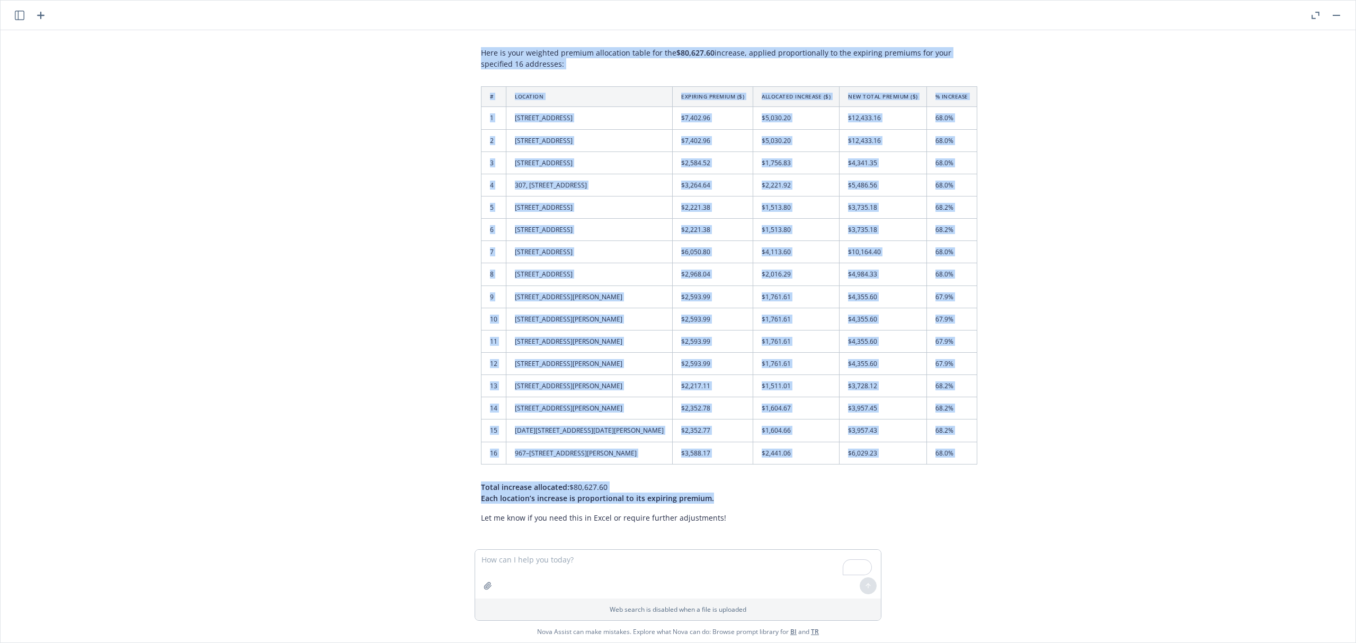
scroll to position [10635, 8]
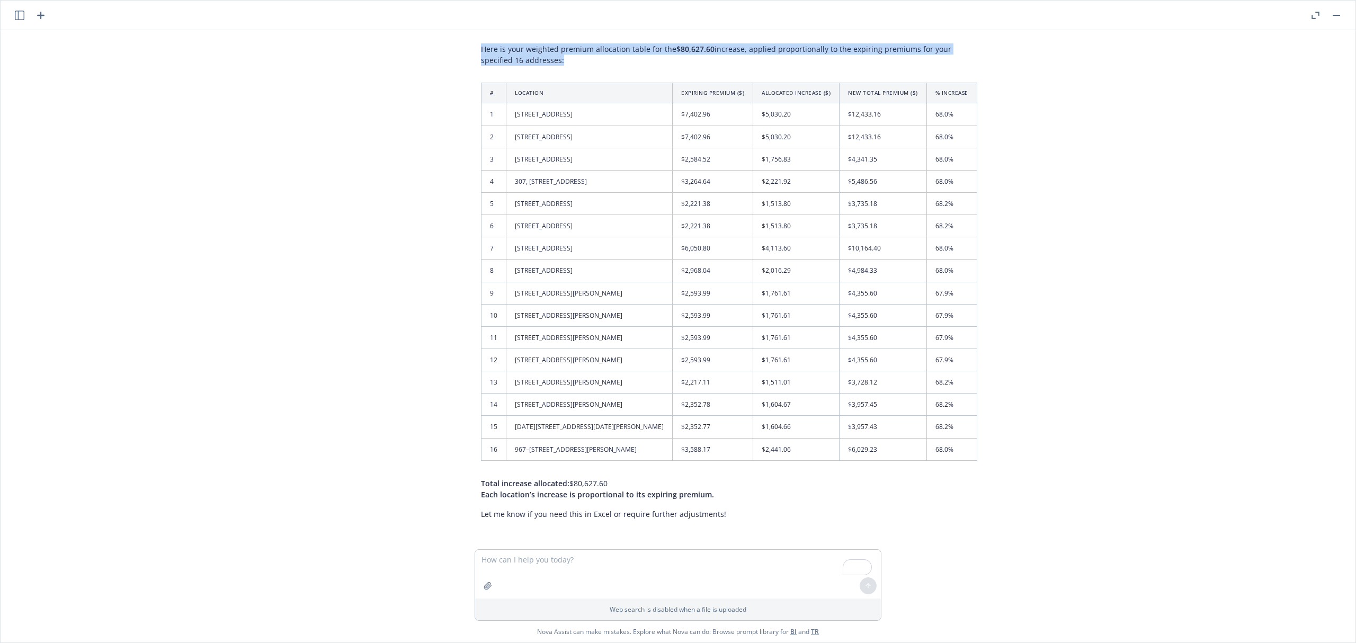
drag, startPoint x: 473, startPoint y: 102, endPoint x: 984, endPoint y: 476, distance: 632.8
click at [984, 481] on div "Here is your weighted premium allocation table for the $80,627.60 increase, app…" at bounding box center [730, 281] width 518 height 485
copy div "Here is your weighted premium allocation table for the $80,627.60 increase, app…"
click at [545, 581] on textarea "To enrich screen reader interactions, please activate Accessibility in Grammarl…" at bounding box center [678, 574] width 406 height 49
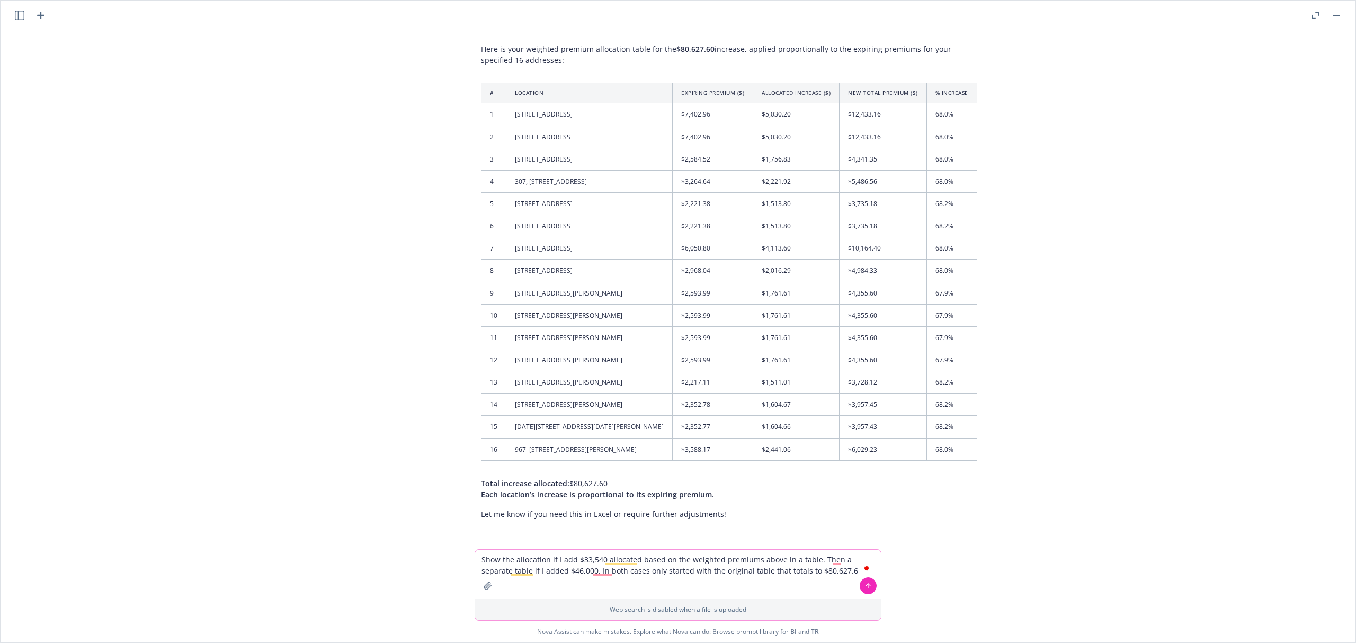
type textarea "Show the allocation if I add $33,540 allocated based on the weighted premiums a…"
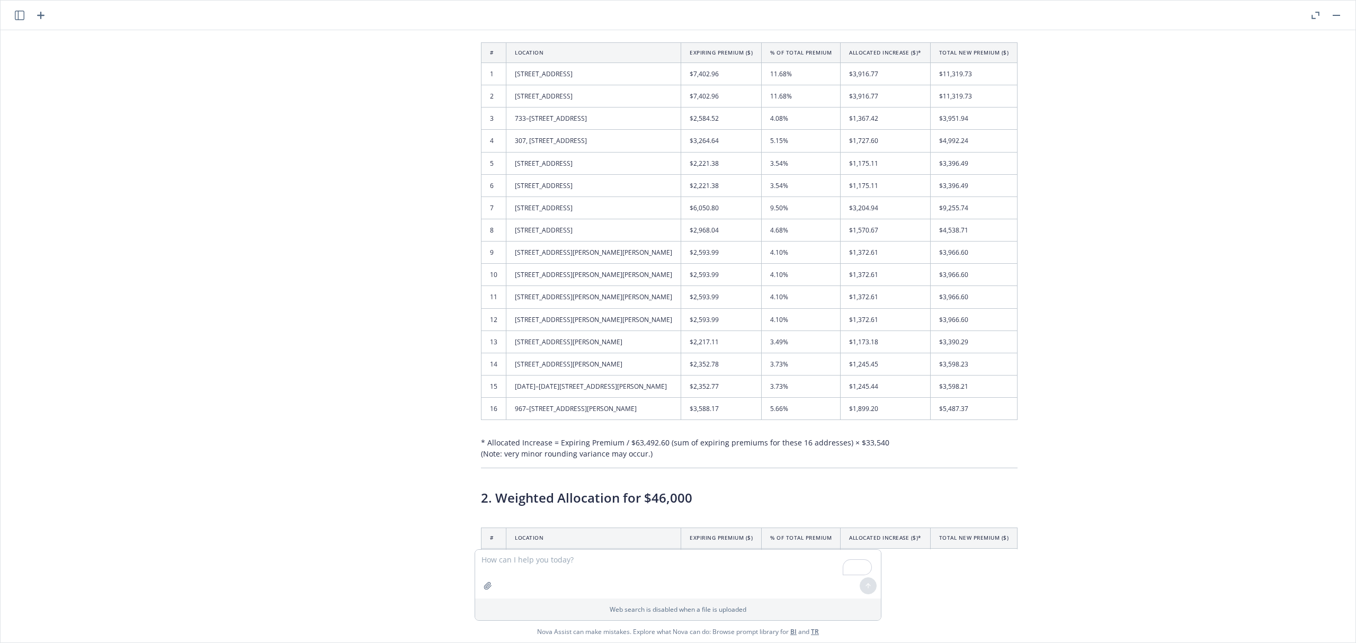
scroll to position [11322, 8]
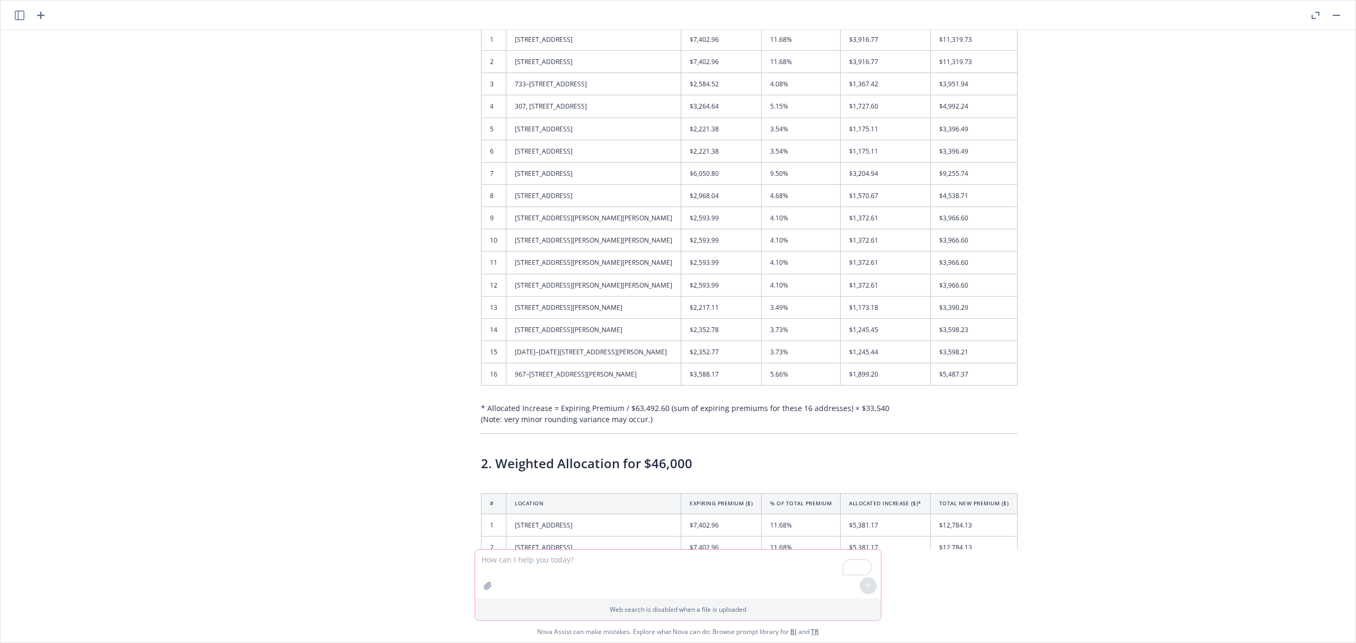
click at [571, 565] on textarea "To enrich screen reader interactions, please activate Accessibility in Grammarl…" at bounding box center [678, 574] width 406 height 49
type textarea "Show a total at the bottom of table 1 and 2"
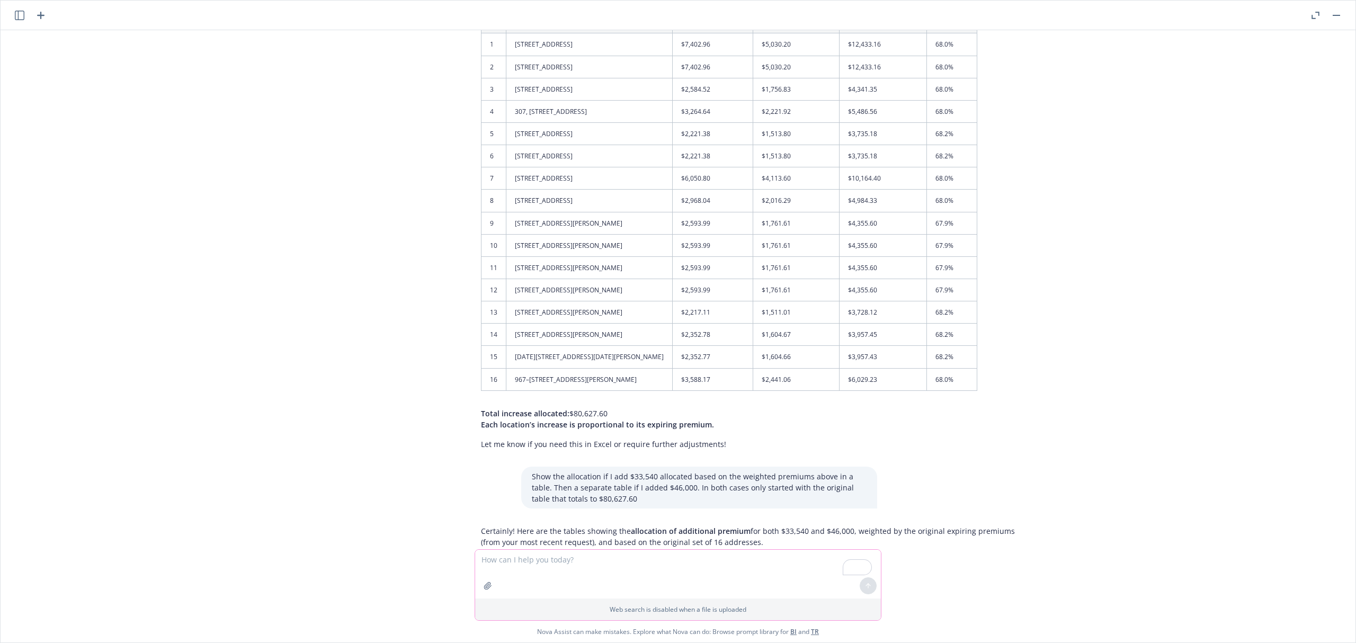
scroll to position [10623, 8]
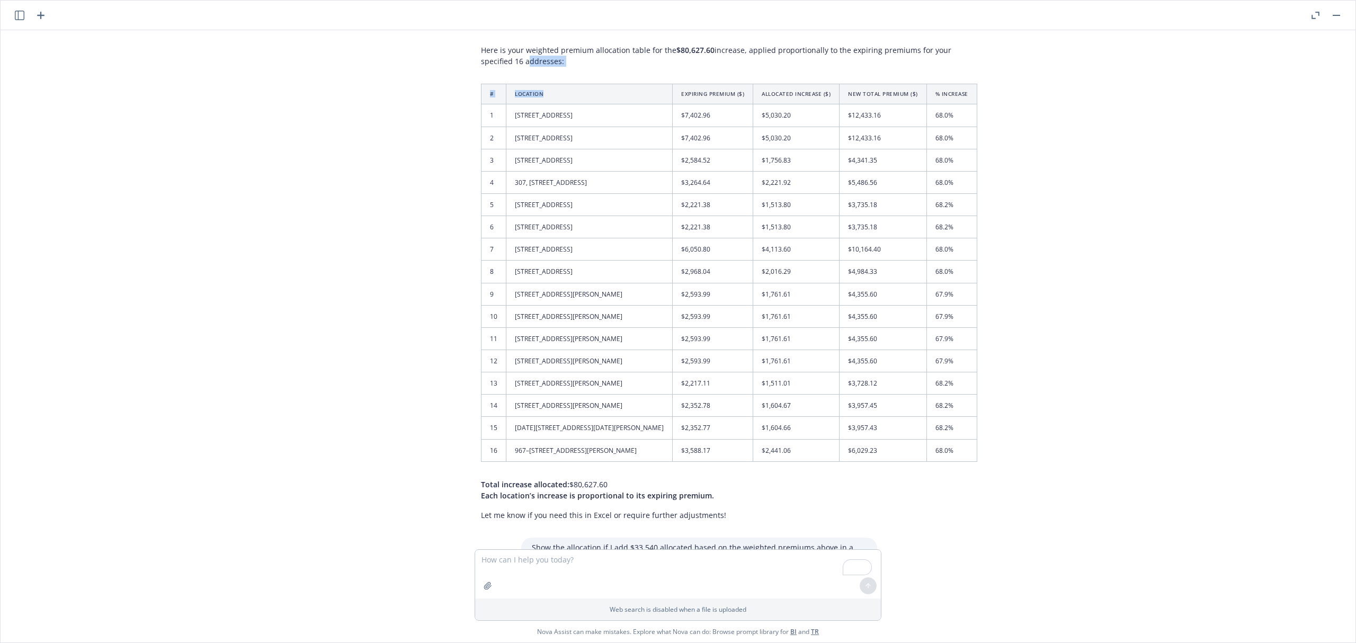
drag, startPoint x: 468, startPoint y: 94, endPoint x: 677, endPoint y: 126, distance: 211.2
click at [677, 126] on div "Here is your weighted premium allocation table for the $80,627.60 increase, app…" at bounding box center [730, 282] width 518 height 485
click at [510, 59] on div "pdf Quote Updated - Lynx.pdf pdf Shamco Management Co., Inc. - Admiral XS Quote…" at bounding box center [678, 289] width 1347 height 519
drag, startPoint x: 471, startPoint y: 100, endPoint x: 789, endPoint y: 317, distance: 384.7
click at [988, 492] on div "Here is your weighted premium allocation table for the $80,627.60 increase, app…" at bounding box center [730, 282] width 518 height 485
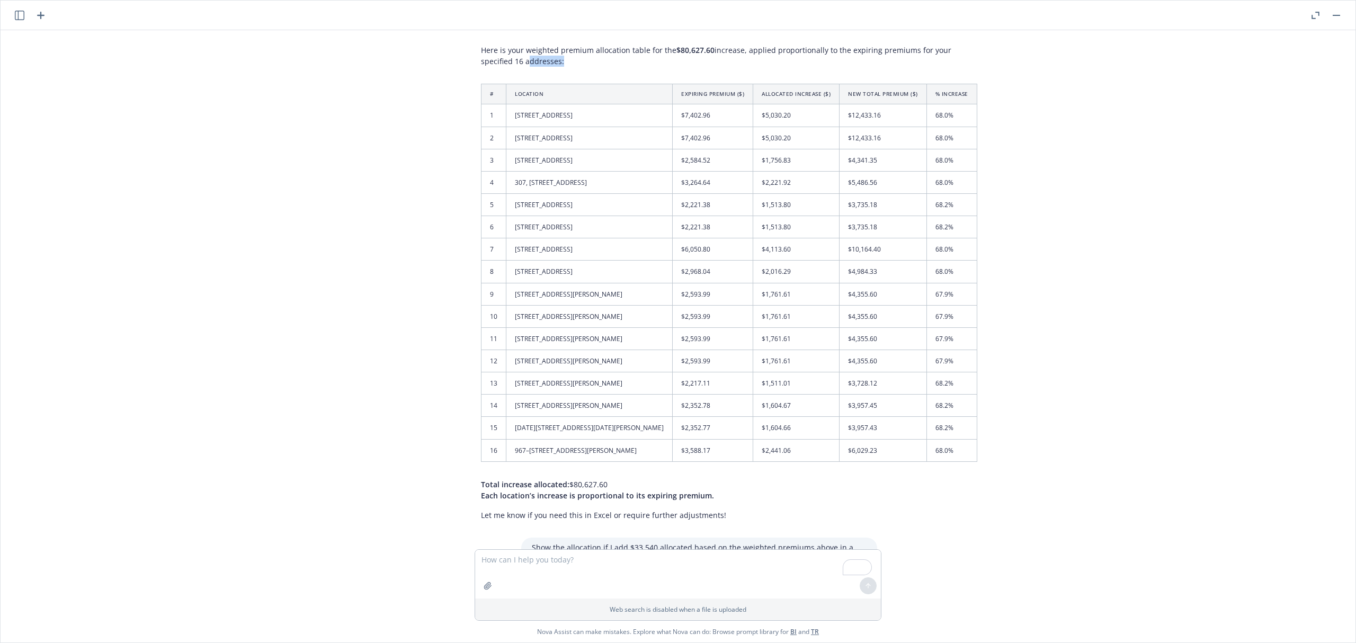
copy div "addresses:"
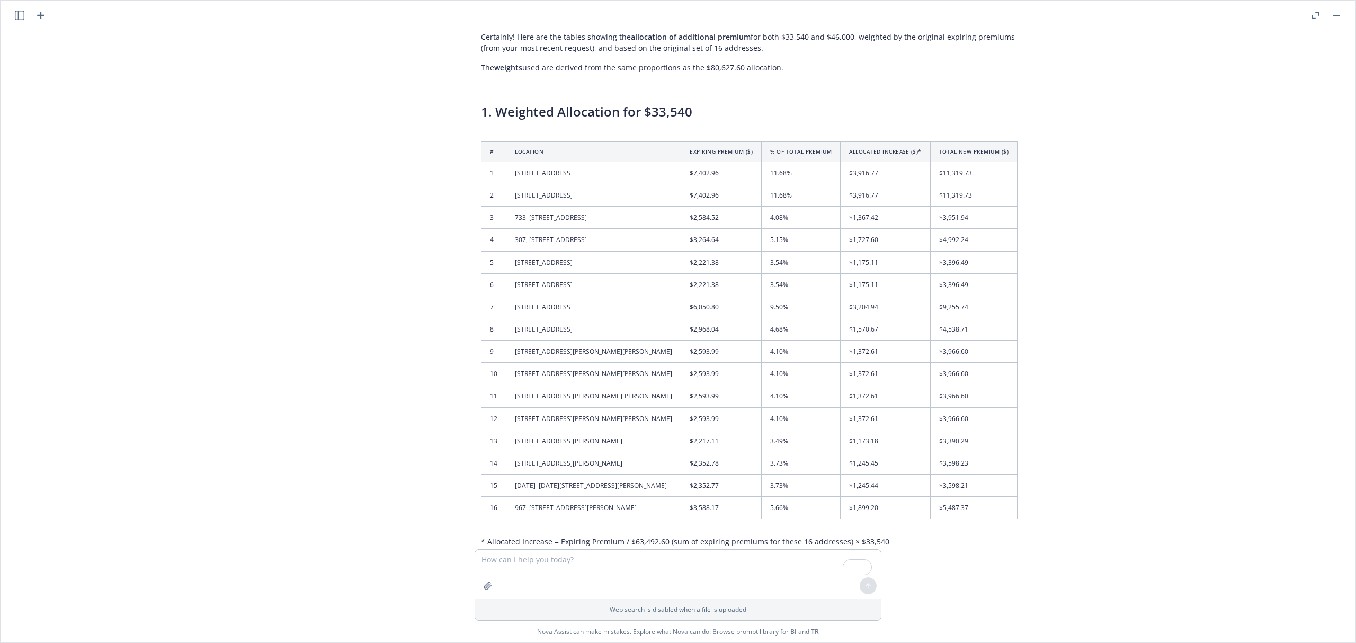
scroll to position [11683, 8]
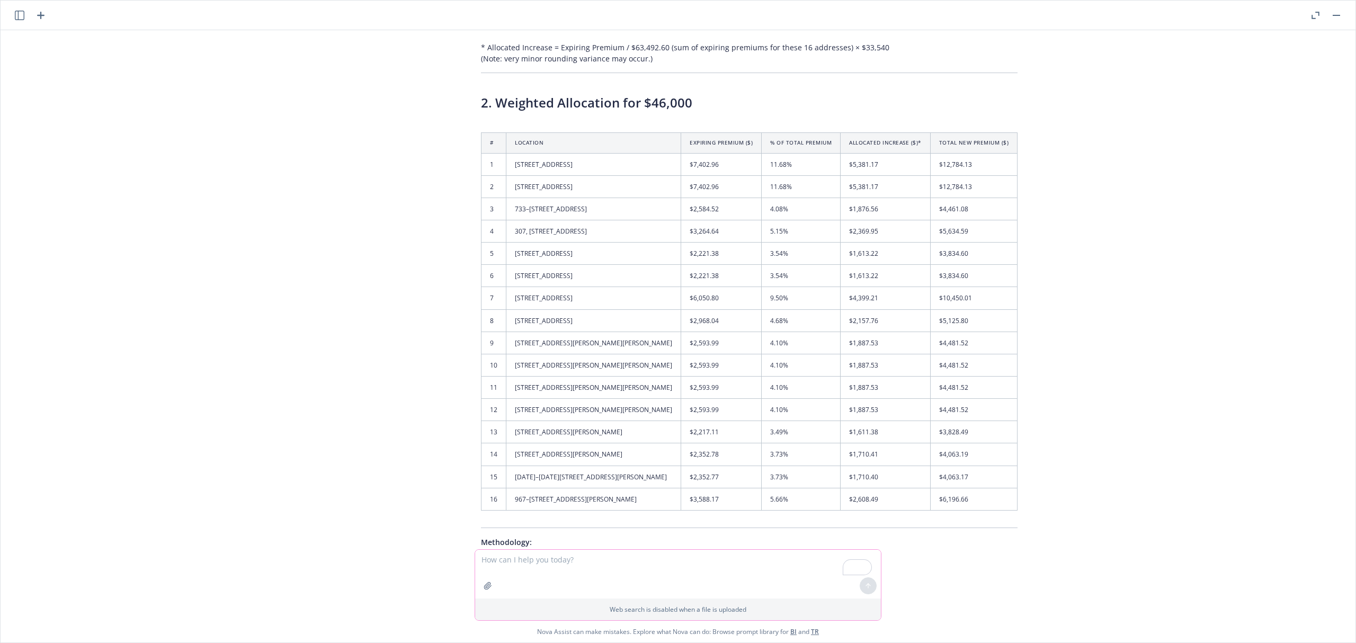
click at [509, 558] on textarea "To enrich screen reader interactions, please activate Accessibility in Grammarl…" at bounding box center [678, 574] width 406 height 49
click at [509, 560] on textarea "To enrich screen reader interactions, please activate Accessibility in Grammarl…" at bounding box center [678, 574] width 406 height 49
paste textarea "loremipsu: # Dolorsit Ametcons Adipisc ($) Elitseddo Eiusmodt ($) Inc Utlab Etd…"
type textarea "Lore ips dolor si amet conse ad elitse $57,031 doeiusmo temporinc ut lab etdolo…"
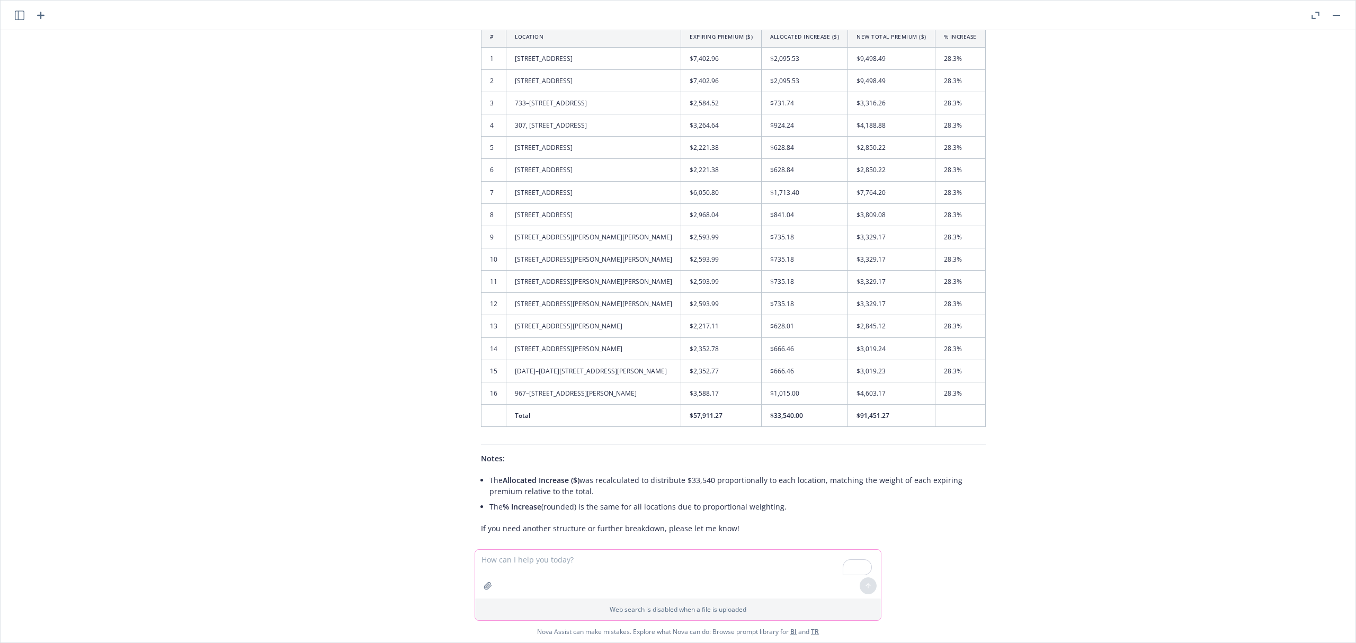
scroll to position [13686, 8]
